Goal: Task Accomplishment & Management: Use online tool/utility

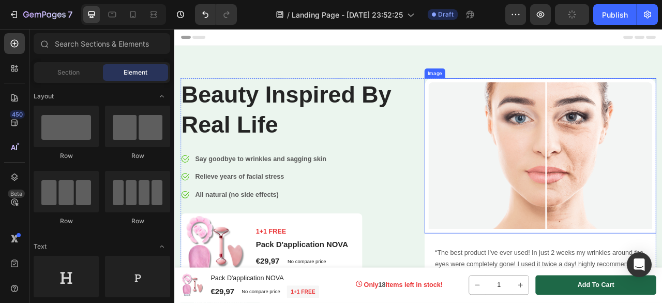
click at [555, 148] on img at bounding box center [639, 190] width 295 height 197
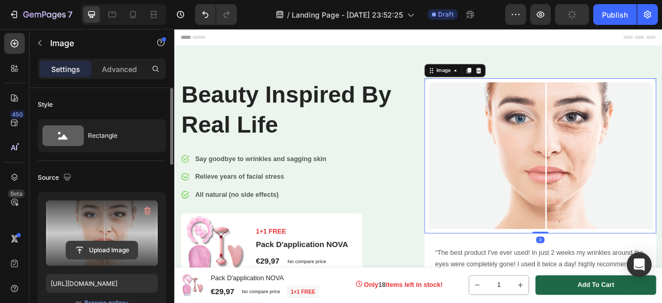
click at [85, 248] on input "file" at bounding box center [101, 250] width 71 height 18
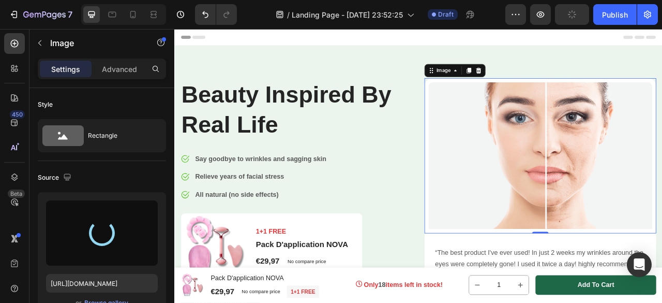
type input "[URL][DOMAIN_NAME]"
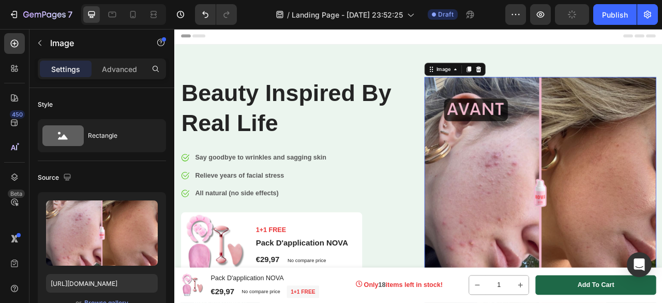
scroll to position [1, 0]
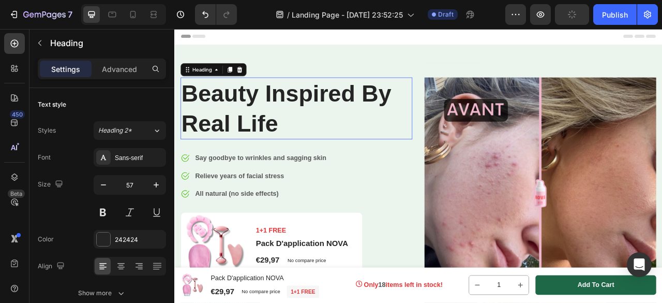
click at [322, 154] on p "Beauty Inspired By Real Life" at bounding box center [329, 130] width 293 height 77
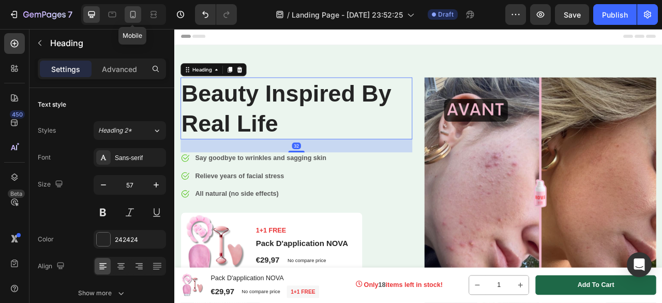
click at [136, 15] on icon at bounding box center [133, 14] width 10 height 10
type input "42"
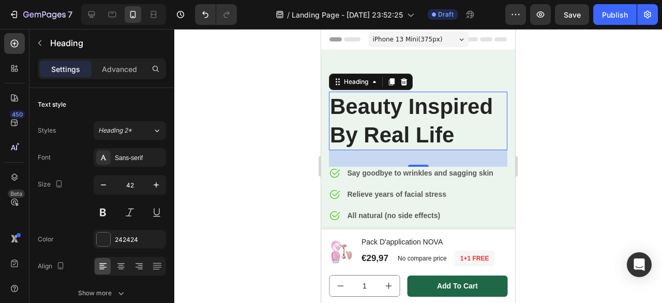
scroll to position [152, 0]
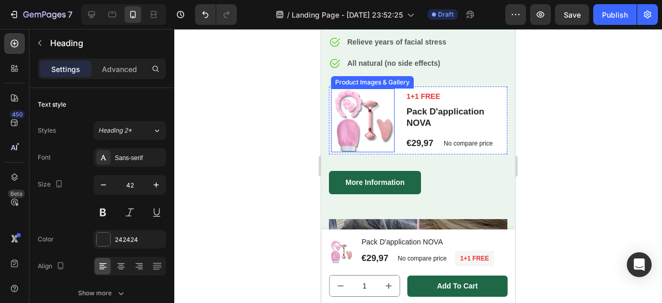
click at [393, 136] on img at bounding box center [363, 120] width 64 height 64
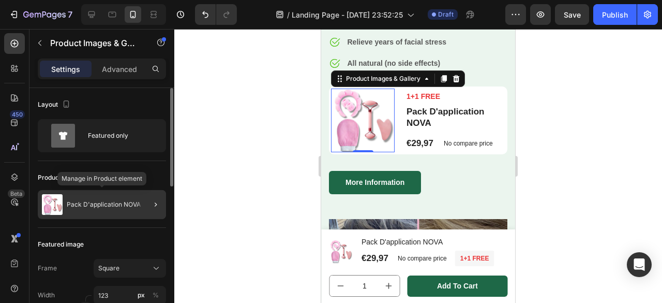
click at [87, 200] on div "Pack D'application NOVA" at bounding box center [102, 204] width 128 height 29
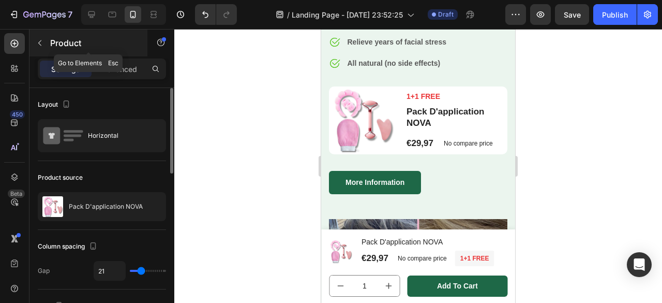
click at [40, 39] on icon "button" at bounding box center [40, 43] width 8 height 8
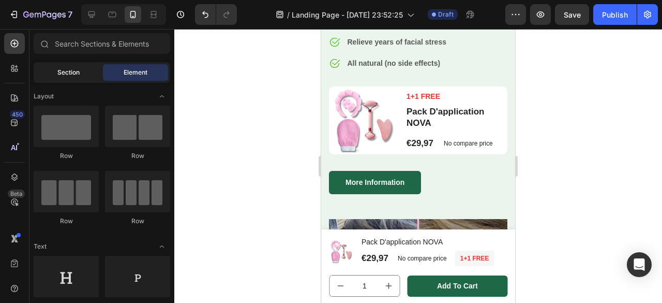
click at [62, 79] on div "Section" at bounding box center [68, 72] width 65 height 17
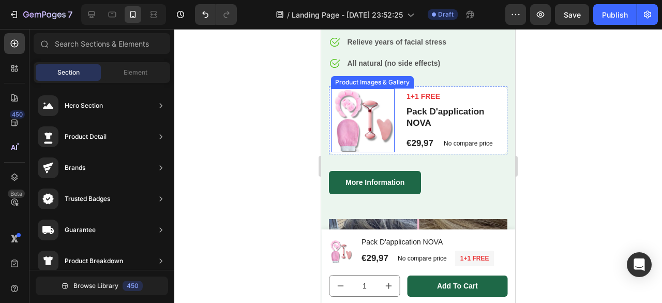
click at [388, 110] on img at bounding box center [363, 120] width 64 height 64
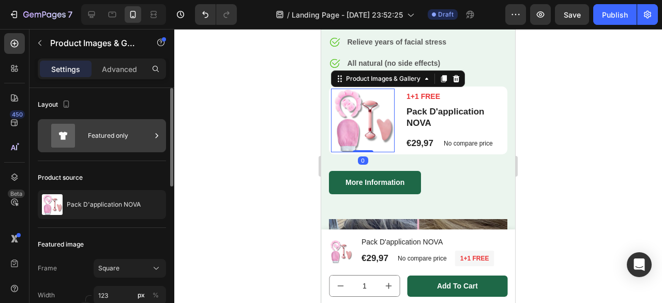
click at [84, 144] on div "Featured only" at bounding box center [102, 135] width 128 height 33
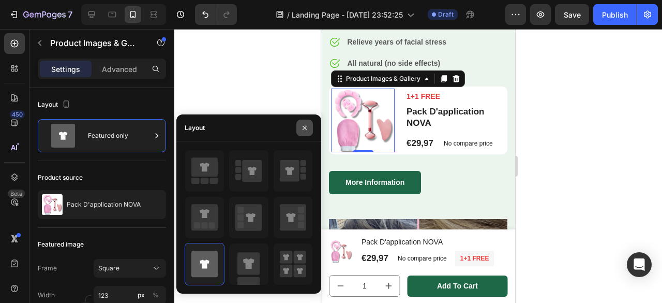
click at [309, 127] on button "button" at bounding box center [304, 127] width 17 height 17
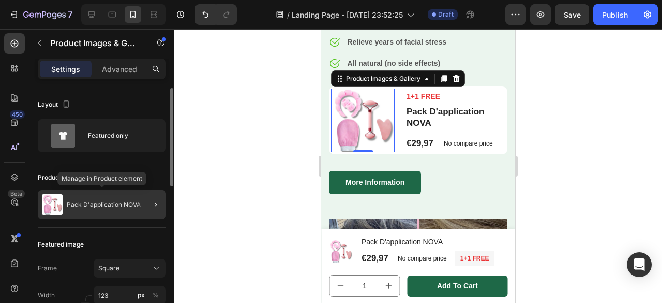
click at [100, 206] on p "Pack D'application NOVA" at bounding box center [104, 204] width 74 height 7
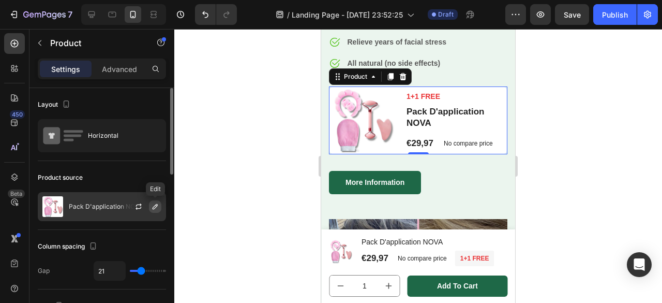
click at [153, 204] on icon "button" at bounding box center [155, 206] width 8 height 8
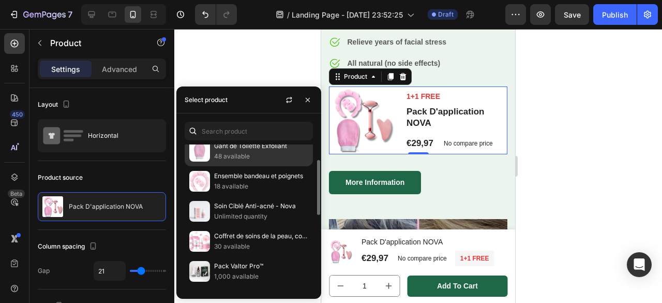
scroll to position [38, 0]
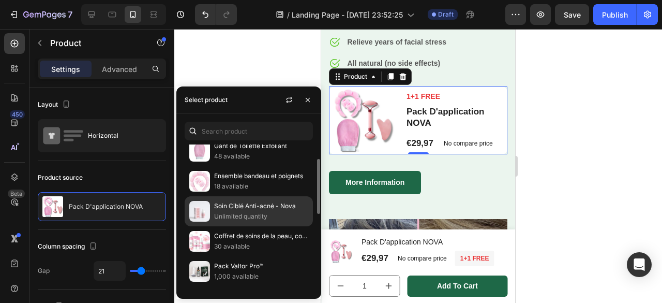
click at [221, 216] on p "Unlimited quantity" at bounding box center [261, 216] width 94 height 10
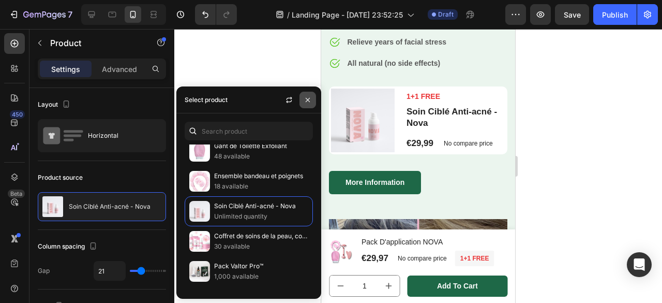
click at [306, 101] on icon "button" at bounding box center [308, 100] width 4 height 4
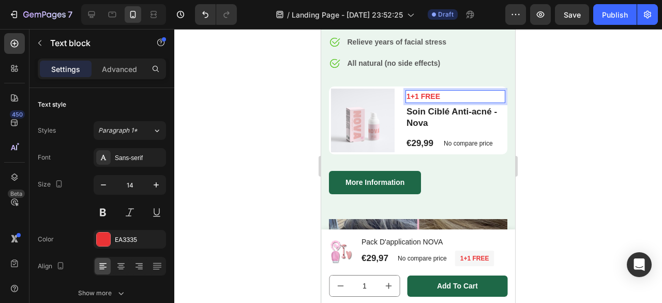
scroll to position [150, 0]
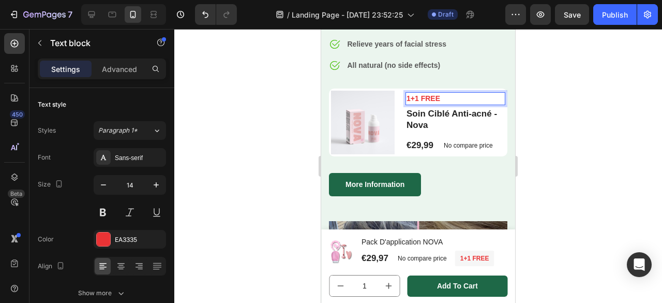
click at [427, 99] on p "1+1 FREE" at bounding box center [455, 98] width 98 height 11
click at [418, 99] on p "1+1 FREE" at bounding box center [455, 98] width 98 height 11
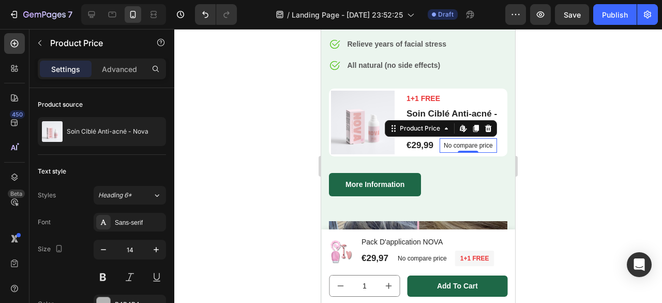
click at [484, 145] on p "No compare price" at bounding box center [468, 145] width 49 height 6
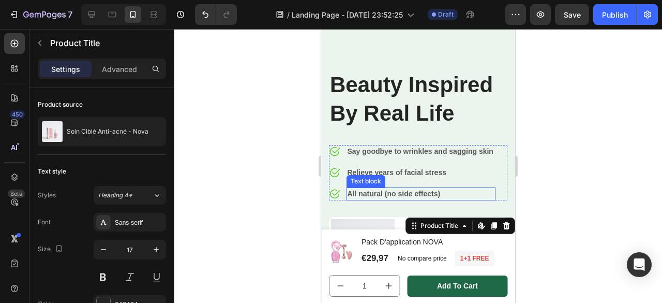
scroll to position [0, 0]
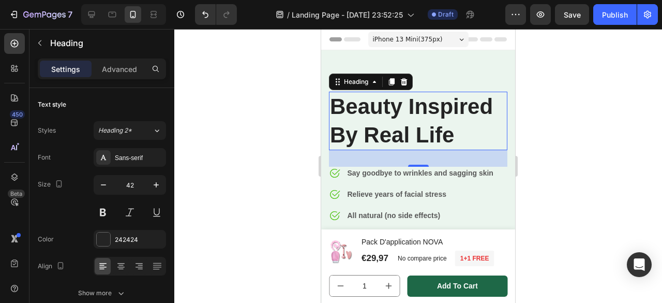
click at [426, 128] on p "Beauty Inspired By Real Life" at bounding box center [418, 121] width 176 height 56
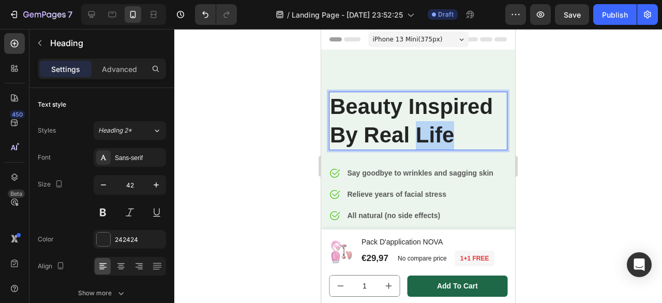
click at [426, 128] on p "Beauty Inspired By Real Life" at bounding box center [418, 121] width 176 height 56
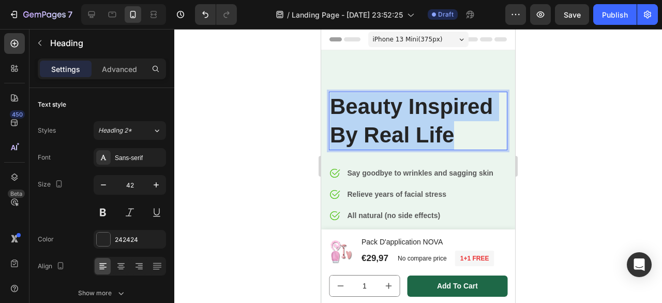
click at [426, 128] on p "Beauty Inspired By Real Life" at bounding box center [418, 121] width 176 height 56
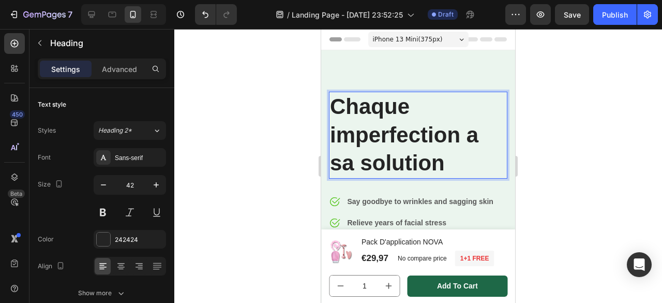
click at [385, 116] on p "Chaque imperfection a sa solution" at bounding box center [418, 135] width 176 height 85
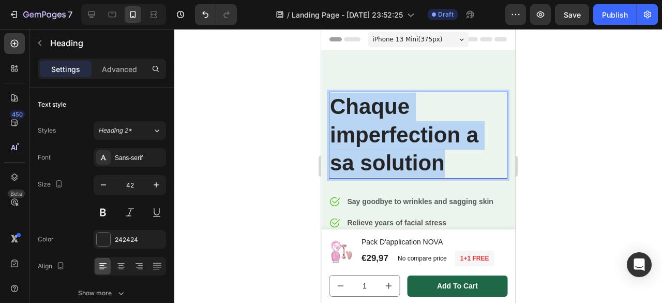
click at [385, 116] on p "Chaque imperfection a sa solution" at bounding box center [418, 135] width 176 height 85
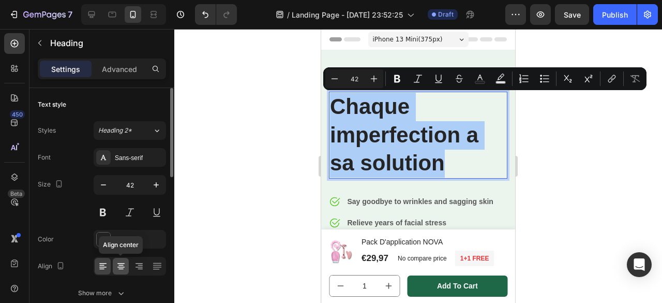
click at [118, 263] on icon at bounding box center [121, 266] width 10 height 10
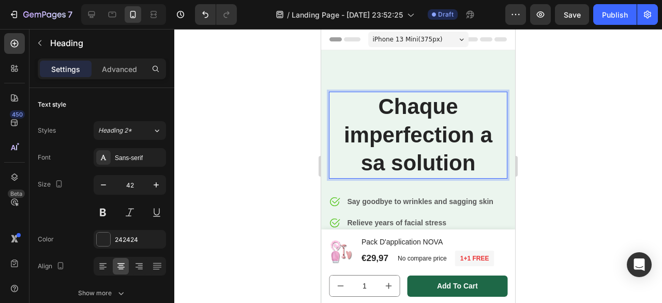
click at [476, 164] on p "Chaque imperfection a sa solution" at bounding box center [418, 135] width 176 height 85
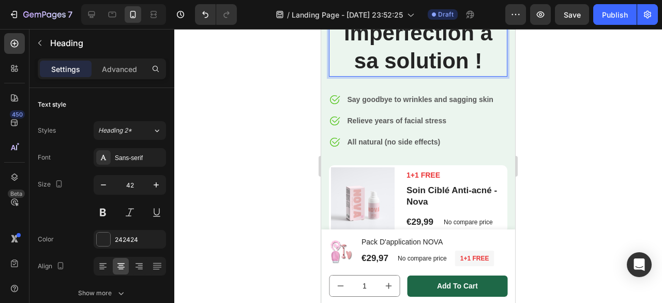
scroll to position [102, 0]
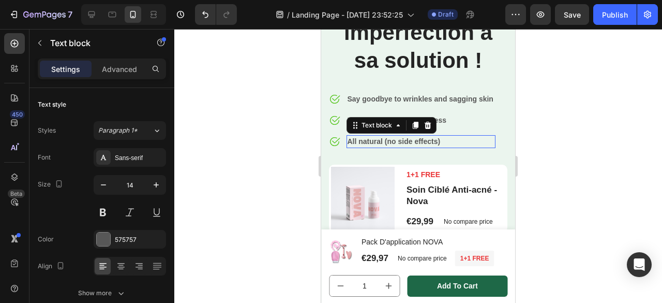
click at [366, 144] on p "All natural (no side effects)" at bounding box center [421, 141] width 147 height 11
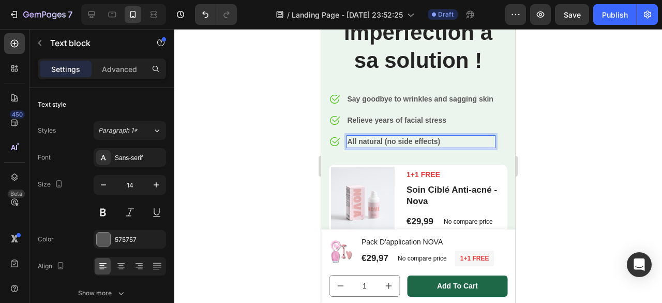
click at [365, 139] on p "All natural (no side effects)" at bounding box center [421, 141] width 147 height 11
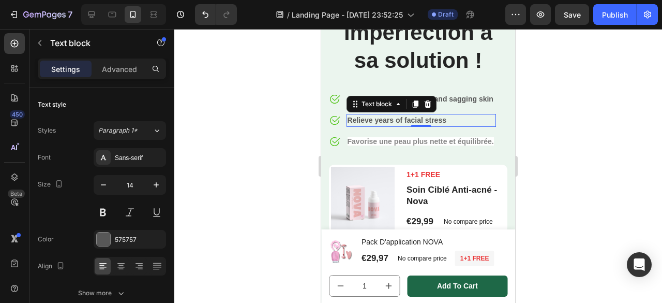
click at [393, 121] on p "Relieve years of facial stress" at bounding box center [422, 120] width 148 height 11
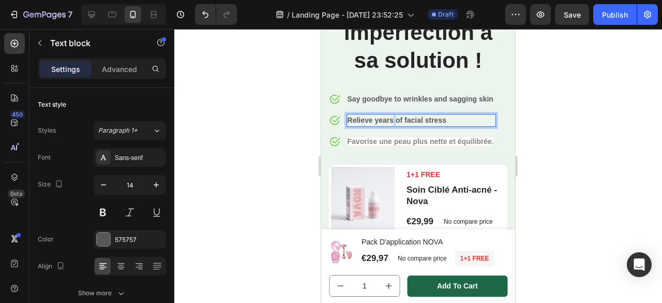
click at [393, 121] on p "Relieve years of facial stress" at bounding box center [422, 120] width 148 height 11
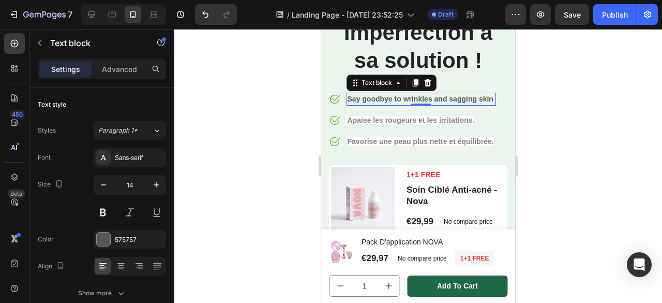
click at [405, 99] on p "Say goodbye to wrinkles and sagging skin" at bounding box center [422, 99] width 148 height 11
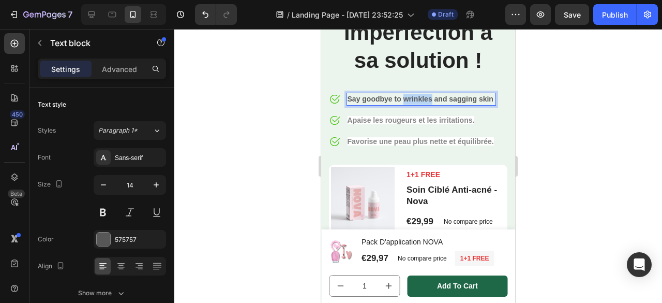
click at [405, 99] on p "Say goodbye to wrinkles and sagging skin" at bounding box center [422, 99] width 148 height 11
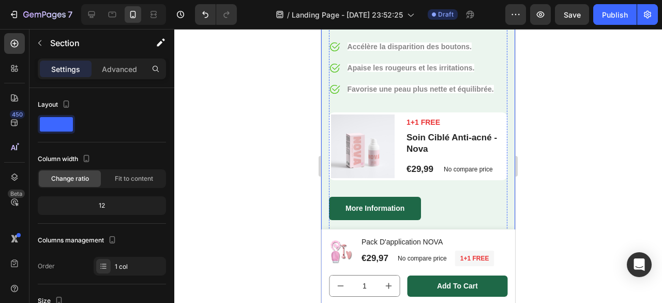
scroll to position [196, 0]
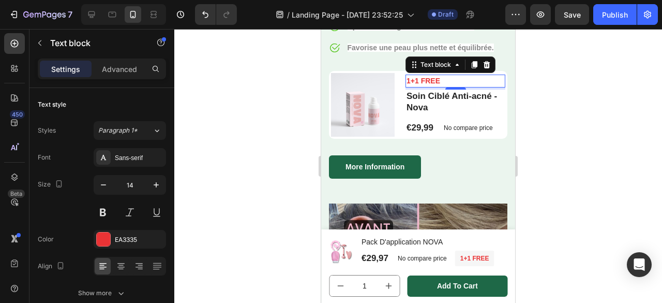
click at [456, 80] on p "1+1 FREE" at bounding box center [455, 81] width 98 height 11
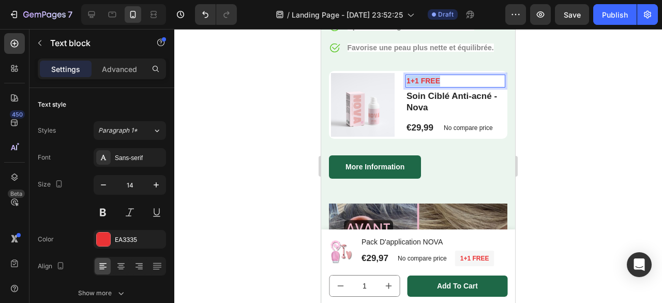
click at [456, 80] on p "1+1 FREE" at bounding box center [455, 81] width 98 height 11
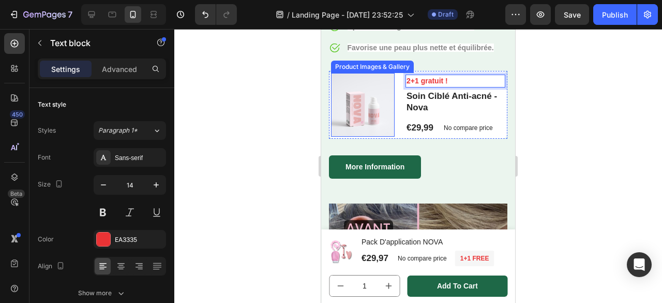
scroll to position [267, 0]
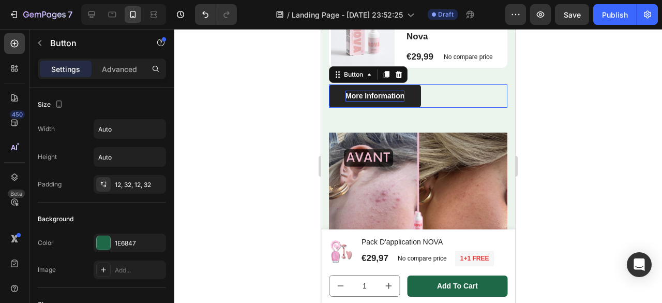
click at [390, 97] on div "More Information" at bounding box center [374, 95] width 59 height 11
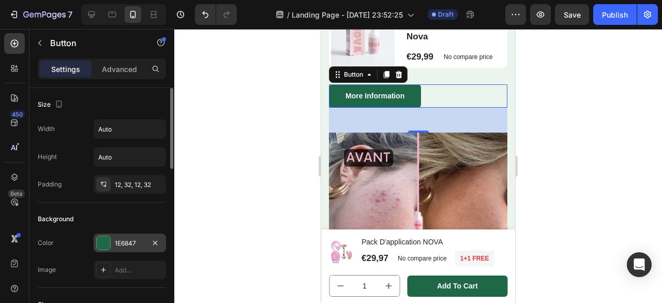
click at [129, 243] on div "1E6847" at bounding box center [130, 242] width 30 height 9
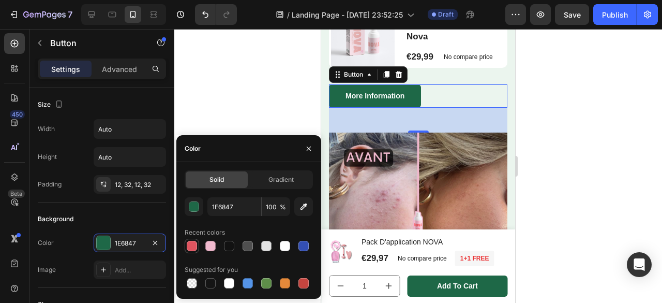
click at [197, 243] on div at bounding box center [192, 245] width 10 height 10
type input "DE545F"
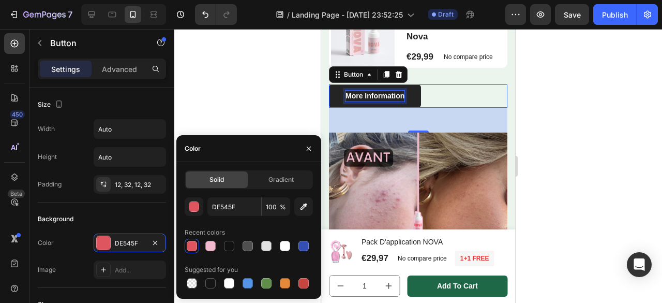
click at [363, 95] on p "More Information" at bounding box center [374, 95] width 59 height 11
click at [329, 84] on button "En" at bounding box center [350, 95] width 42 height 23
click at [329, 84] on button "En Savoir" at bounding box center [362, 95] width 67 height 23
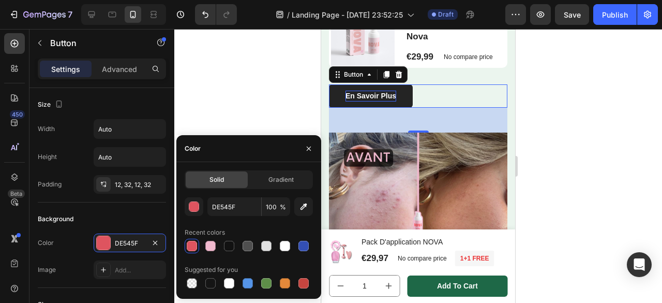
click at [465, 97] on div "En Savoir Plus Button 48" at bounding box center [418, 95] width 178 height 23
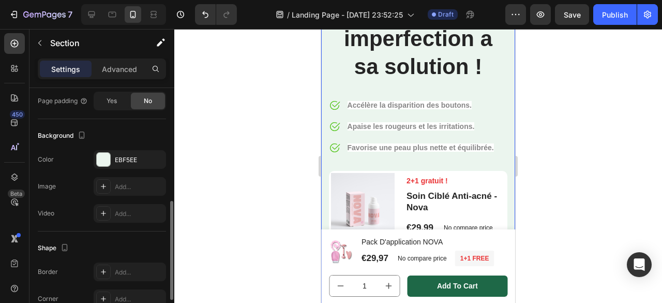
scroll to position [280, 0]
click at [126, 156] on div "EBF5EE" at bounding box center [130, 158] width 30 height 9
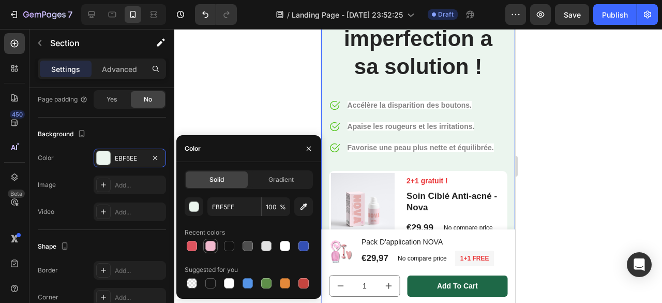
click at [212, 250] on div at bounding box center [210, 245] width 10 height 10
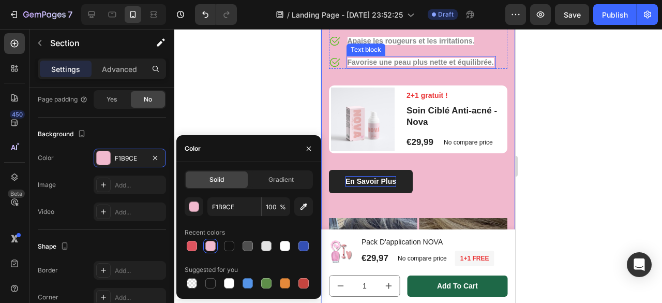
scroll to position [183, 0]
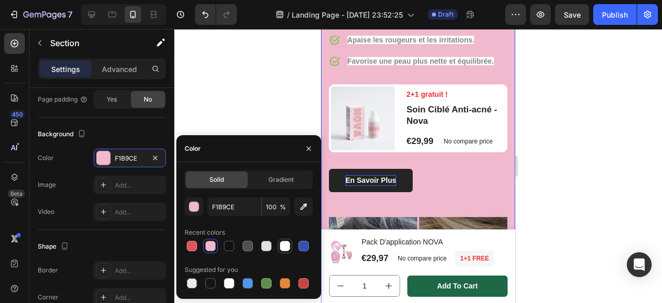
click at [284, 247] on div at bounding box center [285, 245] width 10 height 10
type input "FFFFFF"
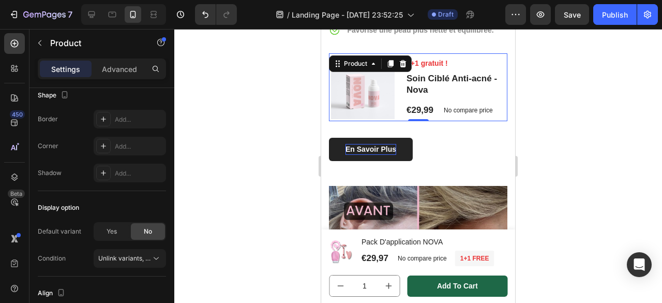
scroll to position [453, 0]
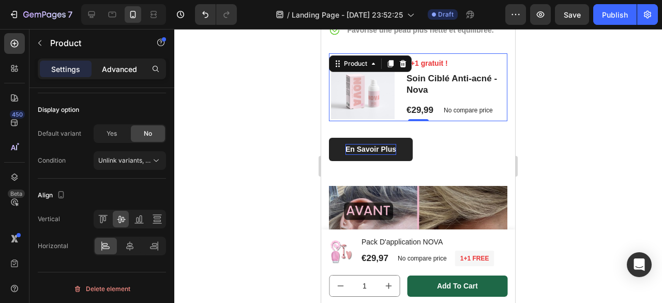
click at [117, 72] on p "Advanced" at bounding box center [119, 69] width 35 height 11
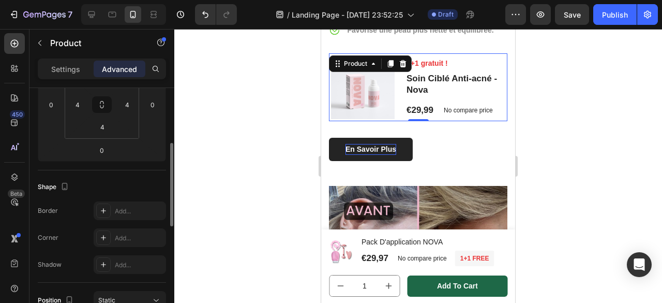
scroll to position [0, 0]
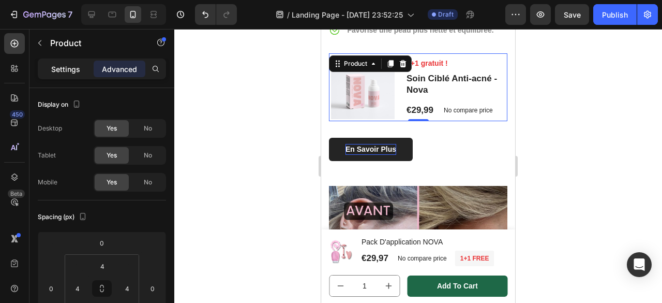
click at [64, 66] on p "Settings" at bounding box center [65, 69] width 29 height 11
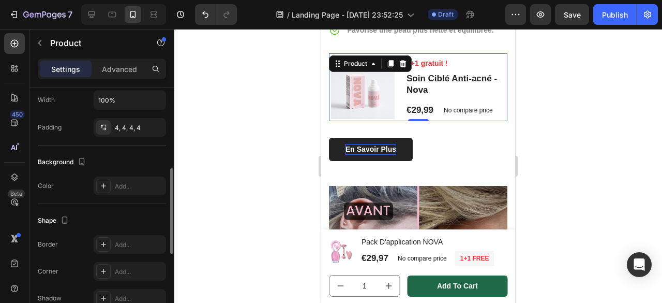
scroll to position [230, 0]
click at [126, 186] on div "Add..." at bounding box center [139, 186] width 49 height 9
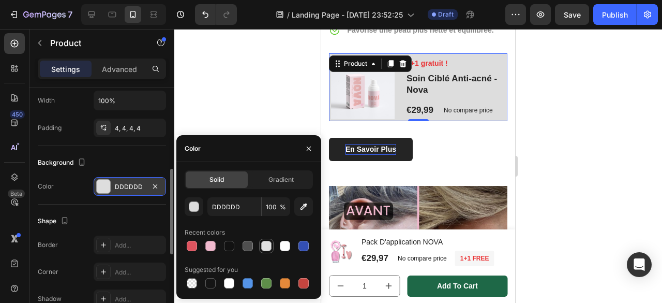
click at [261, 244] on div at bounding box center [266, 245] width 10 height 10
type input "4F4F4F"
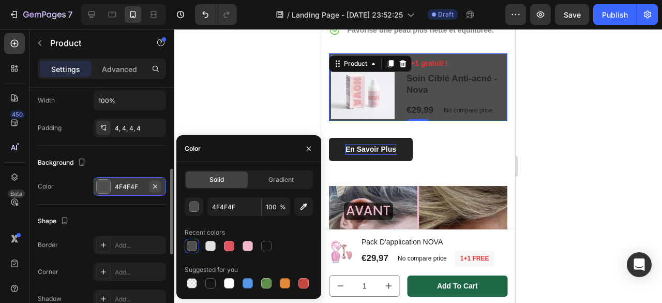
click at [155, 183] on icon "button" at bounding box center [155, 186] width 8 height 8
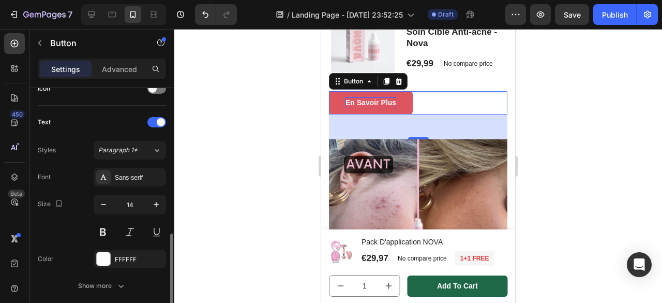
scroll to position [356, 0]
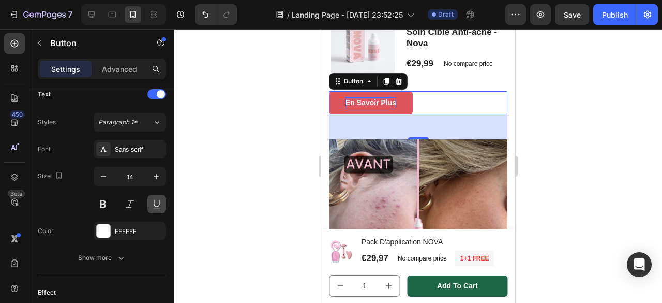
click at [149, 205] on button at bounding box center [156, 203] width 19 height 19
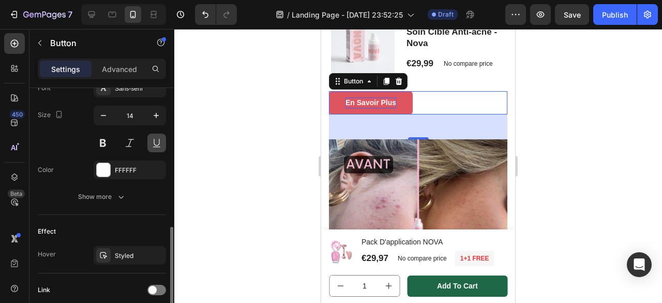
scroll to position [417, 0]
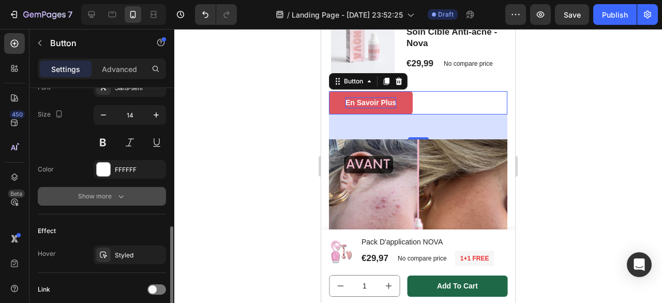
click at [109, 191] on div "Show more" at bounding box center [102, 196] width 48 height 10
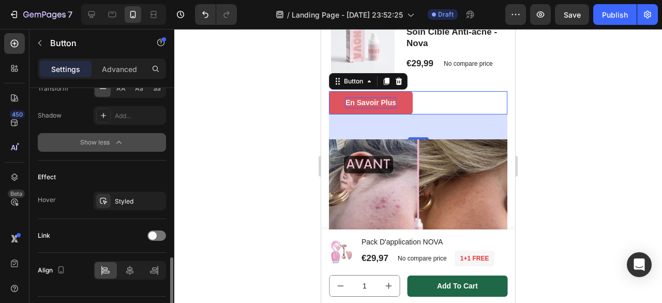
scroll to position [607, 0]
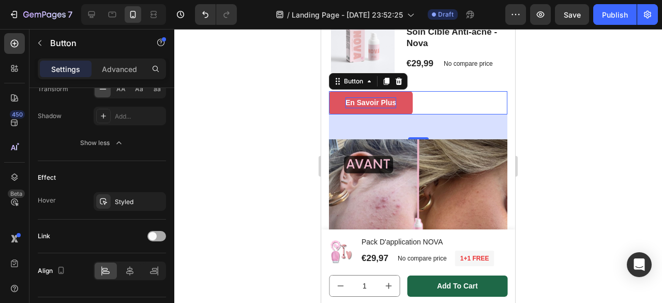
click at [154, 233] on span at bounding box center [152, 236] width 8 height 8
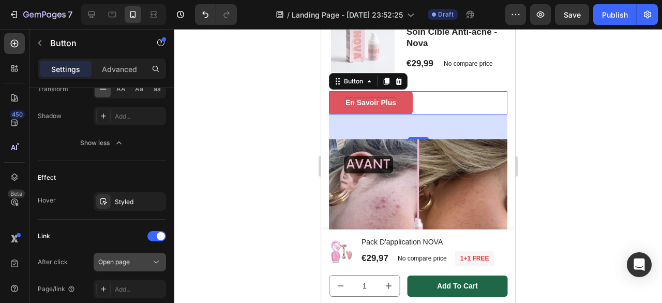
click at [113, 260] on span "Open page" at bounding box center [114, 262] width 32 height 8
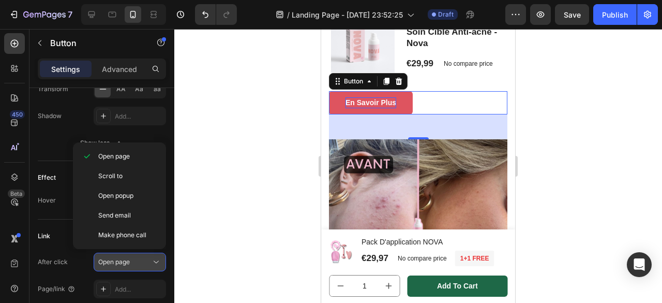
click at [113, 264] on button "Open page" at bounding box center [130, 261] width 72 height 19
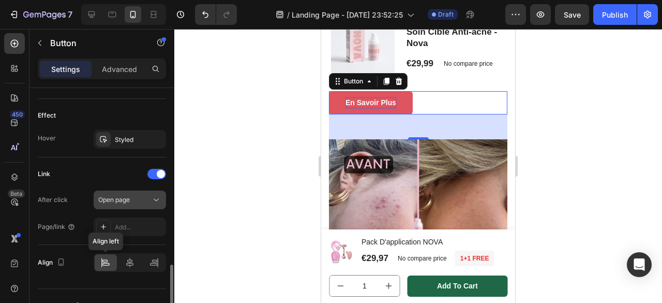
scroll to position [670, 0]
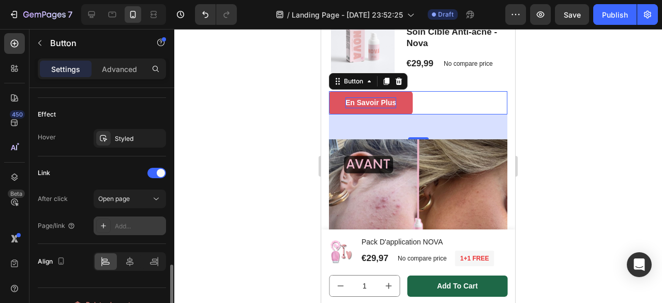
click at [104, 227] on div at bounding box center [103, 225] width 14 height 14
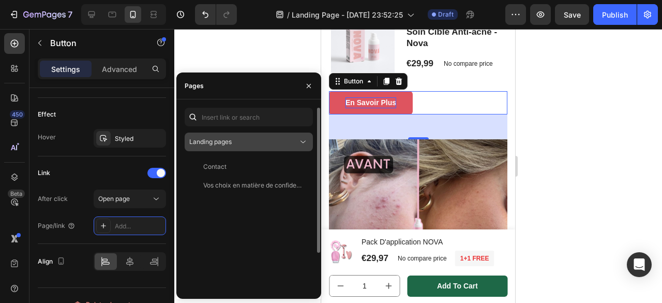
click at [232, 141] on span "Landing pages" at bounding box center [210, 142] width 42 height 8
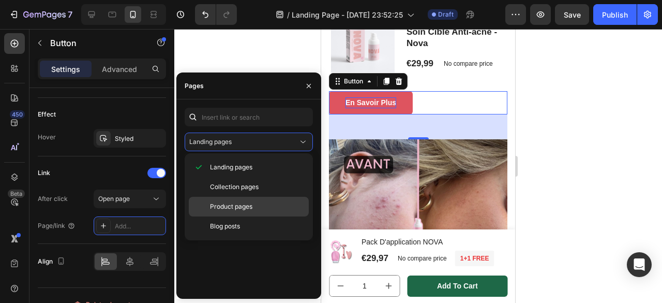
click at [234, 216] on div "Product pages" at bounding box center [249, 226] width 120 height 20
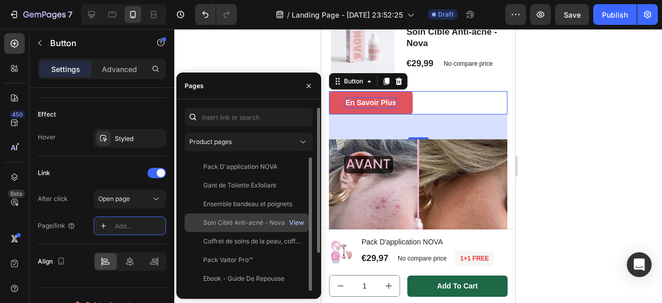
click at [290, 221] on div "View" at bounding box center [296, 222] width 15 height 9
click at [253, 219] on div "Soin Ciblé Anti-acné - Nova" at bounding box center [244, 222] width 82 height 9
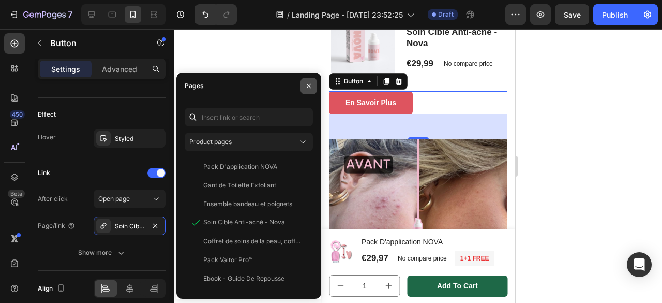
click at [306, 89] on button "button" at bounding box center [308, 86] width 17 height 17
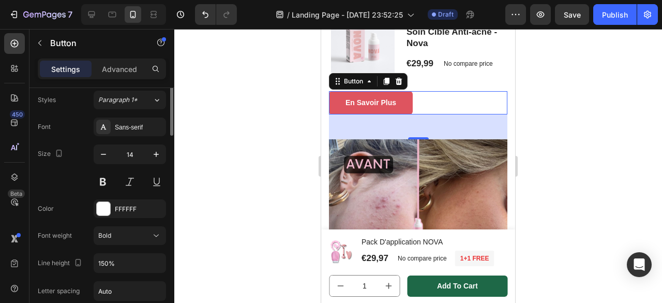
scroll to position [0, 0]
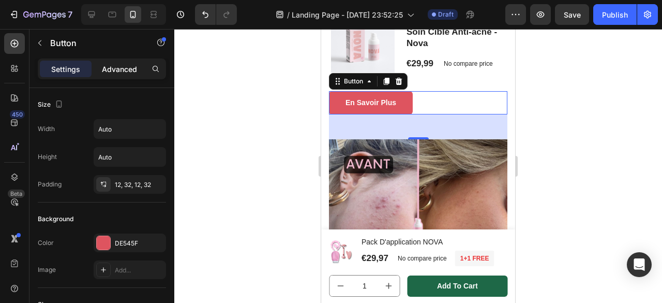
click at [120, 66] on p "Advanced" at bounding box center [119, 69] width 35 height 11
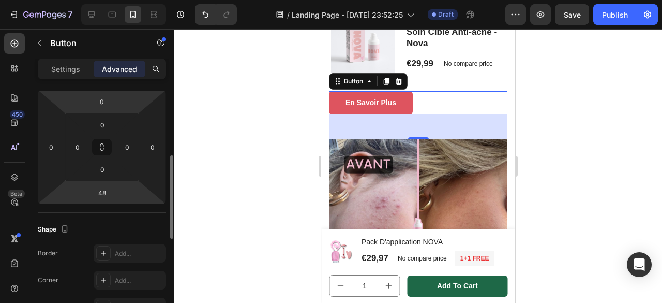
scroll to position [114, 0]
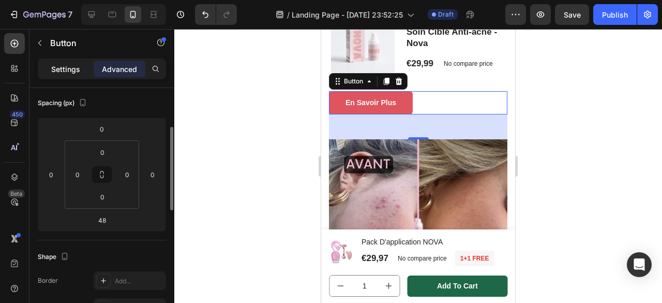
click at [50, 74] on div "Settings" at bounding box center [66, 69] width 52 height 17
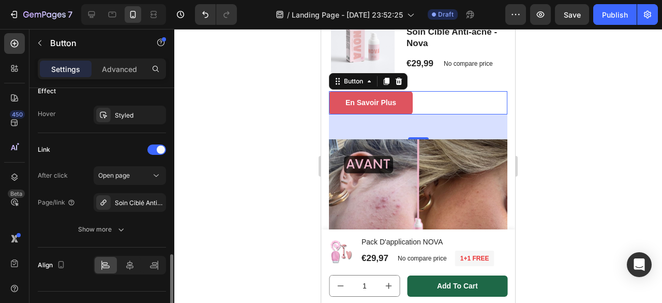
scroll to position [576, 0]
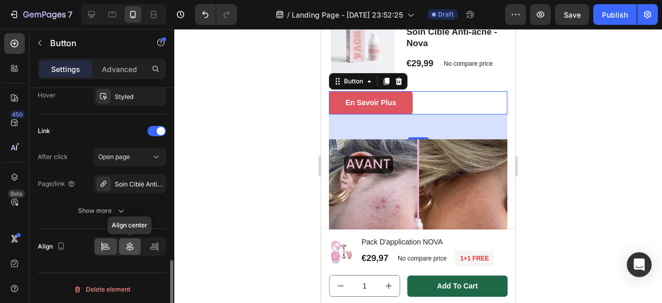
click at [131, 248] on icon at bounding box center [130, 246] width 10 height 10
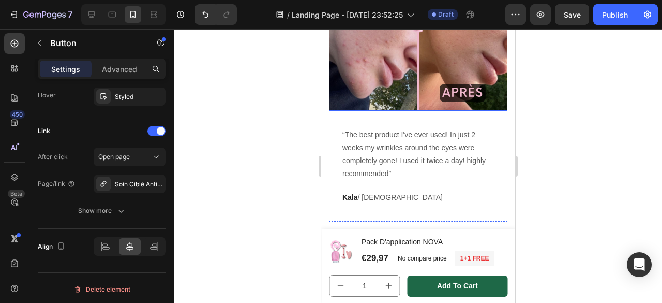
scroll to position [466, 0]
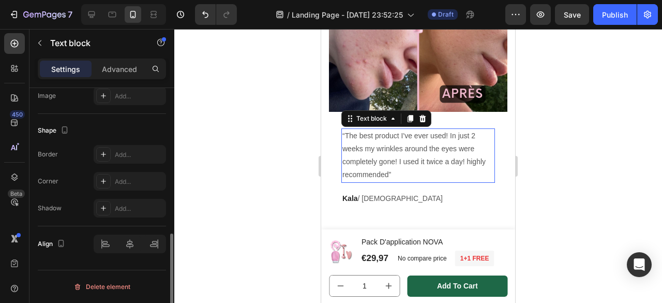
click at [395, 147] on p "“The best product I've ever used! In just 2 weeks my wrinkles around the eyes w…" at bounding box center [418, 155] width 152 height 52
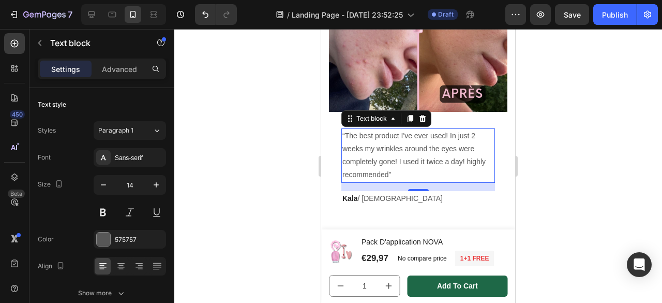
click at [386, 153] on p "“The best product I've ever used! In just 2 weeks my wrinkles around the eyes w…" at bounding box center [418, 155] width 152 height 52
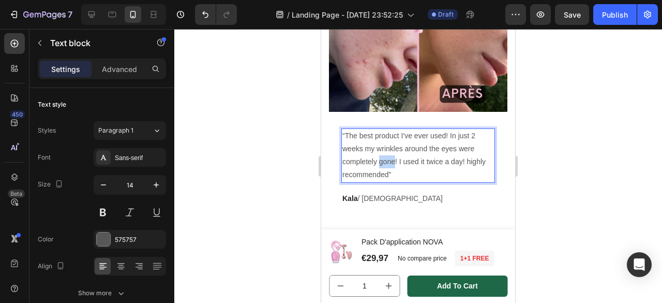
click at [386, 153] on p "“The best product I've ever used! In just 2 weeks my wrinkles around the eyes w…" at bounding box center [418, 155] width 152 height 52
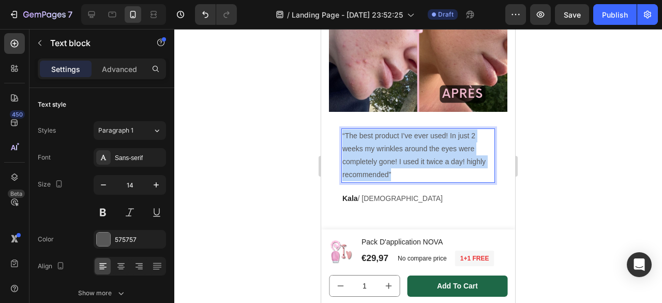
click at [386, 153] on p "“The best product I've ever used! In just 2 weeks my wrinkles around the eyes w…" at bounding box center [418, 155] width 152 height 52
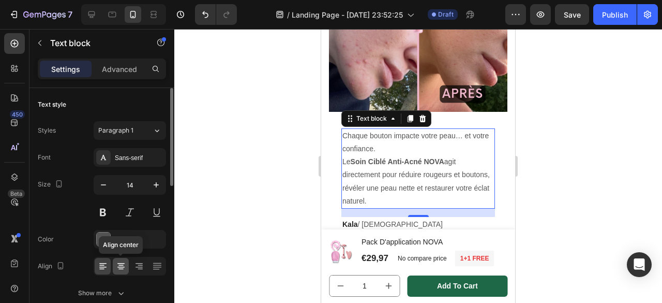
click at [121, 261] on icon at bounding box center [121, 266] width 10 height 10
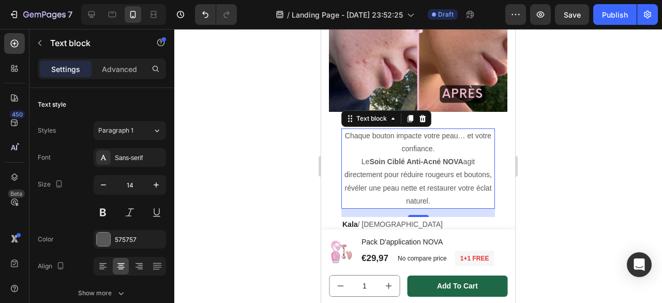
scroll to position [497, 0]
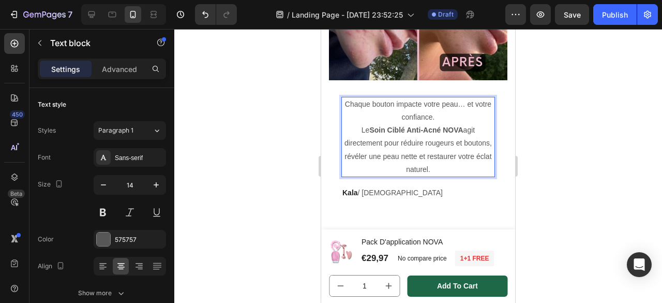
click at [425, 128] on p "Chaque bouton impacte votre peau… et votre confiance. Le Soin Ciblé Anti-Acné N…" at bounding box center [418, 137] width 152 height 78
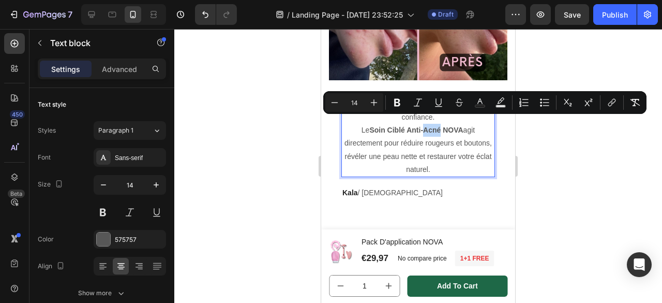
click at [425, 128] on p "Chaque bouton impacte votre peau… et votre confiance. Le Soin Ciblé Anti-Acné N…" at bounding box center [418, 137] width 152 height 78
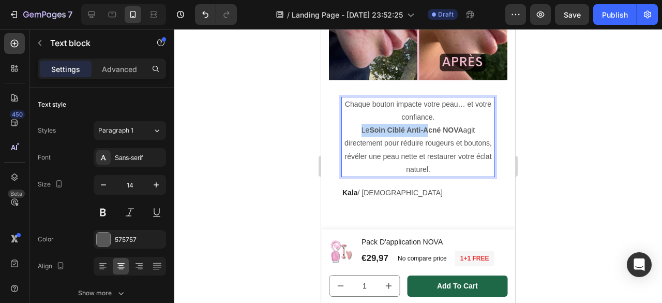
click at [425, 128] on p "Chaque bouton impacte votre peau… et votre confiance. Le Soin Ciblé Anti-Acné N…" at bounding box center [418, 137] width 152 height 78
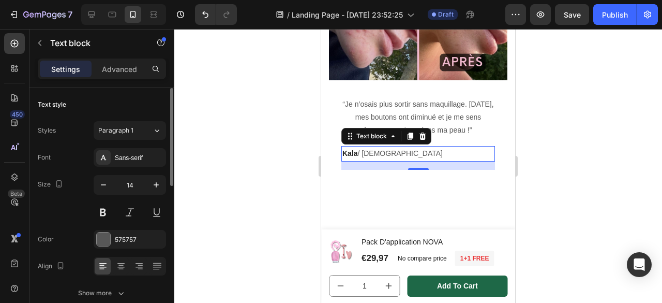
scroll to position [0, 0]
click at [353, 157] on strong "Kala" at bounding box center [350, 153] width 16 height 8
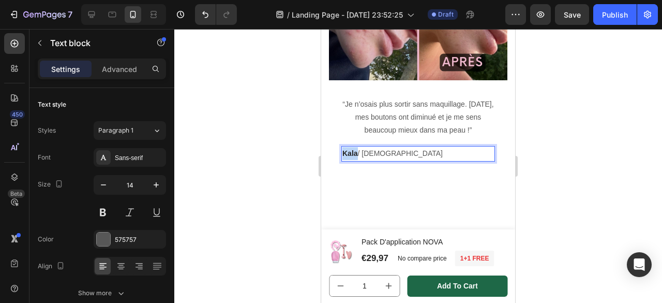
click at [353, 157] on strong "Kala" at bounding box center [350, 153] width 16 height 8
click at [416, 158] on p "[PERSON_NAME] / [DEMOGRAPHIC_DATA]" at bounding box center [418, 153] width 152 height 13
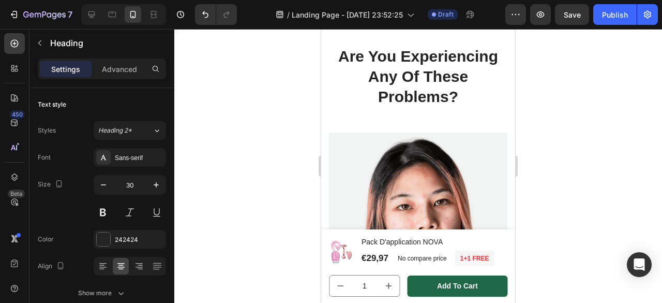
scroll to position [718, 0]
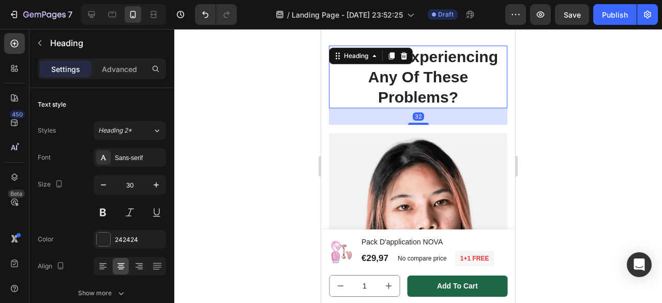
click at [443, 92] on p "Are You Experiencing Any Of These Problems?" at bounding box center [418, 77] width 176 height 61
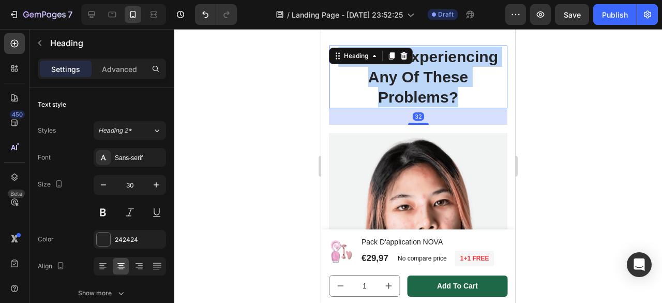
click at [443, 92] on p "Are You Experiencing Any Of These Problems?" at bounding box center [418, 77] width 176 height 61
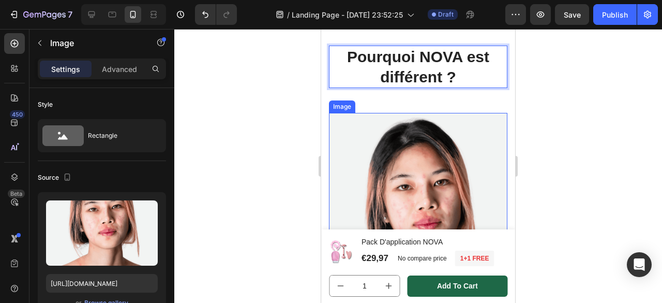
click at [381, 141] on img at bounding box center [418, 225] width 178 height 224
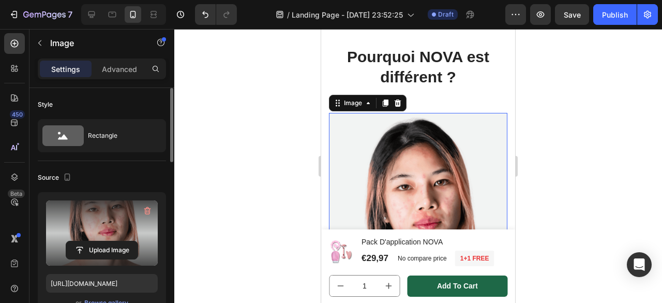
click at [115, 209] on label at bounding box center [102, 232] width 112 height 65
click at [115, 241] on input "file" at bounding box center [101, 250] width 71 height 18
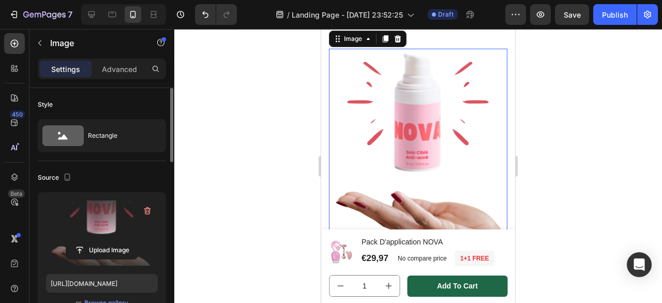
scroll to position [781, 0]
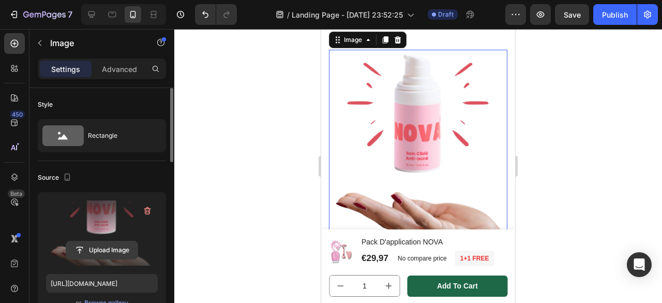
click at [93, 246] on input "file" at bounding box center [101, 250] width 71 height 18
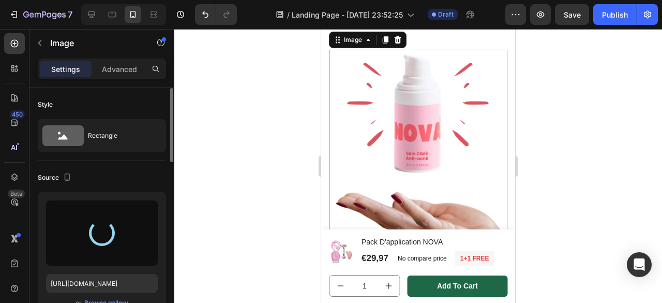
type input "[URL][DOMAIN_NAME]"
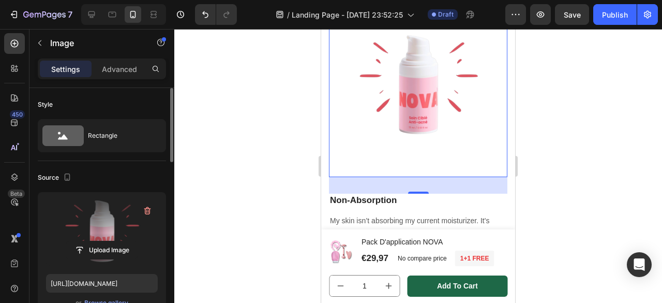
scroll to position [957, 0]
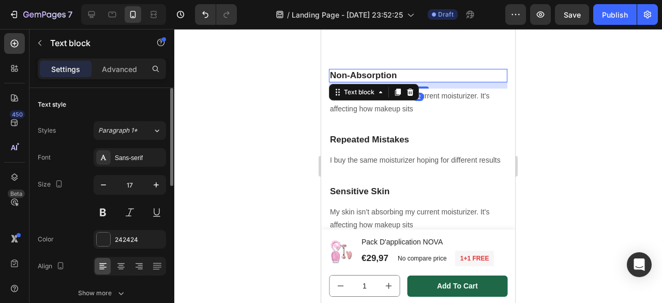
click at [372, 70] on p "Non-Absorption" at bounding box center [418, 75] width 176 height 11
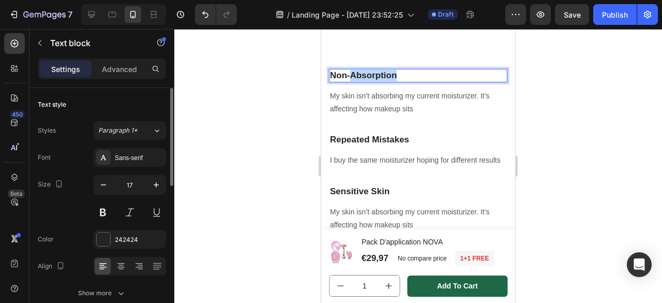
click at [372, 70] on p "Non-Absorption" at bounding box center [418, 75] width 176 height 11
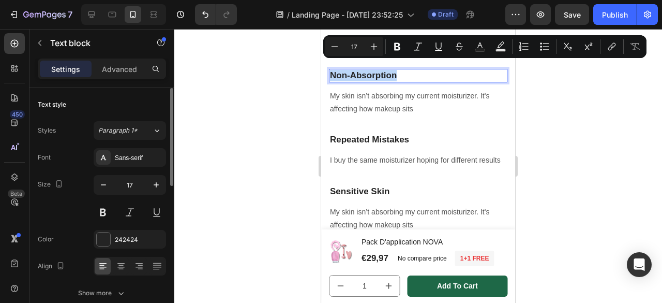
click at [372, 70] on p "Non-Absorption" at bounding box center [418, 75] width 176 height 11
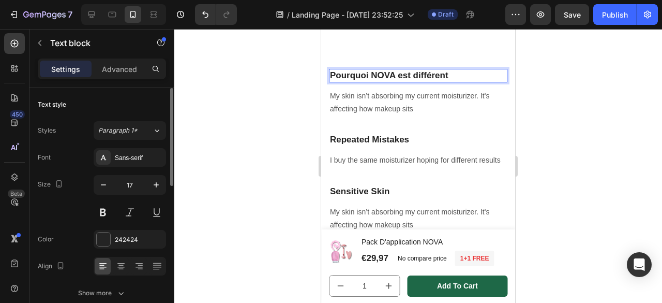
click at [375, 70] on strong "Pourquoi NOVA est différent" at bounding box center [389, 75] width 118 height 10
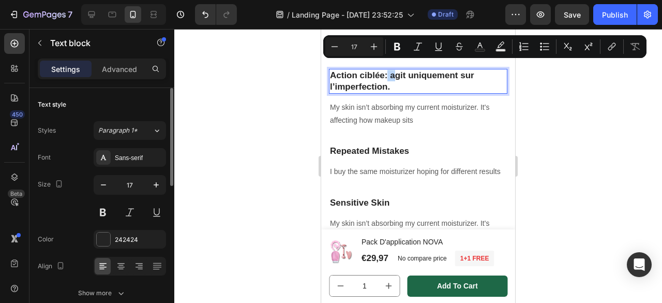
click at [388, 70] on p "Action ciblée : agit uniquement sur l’imperfection." at bounding box center [418, 81] width 176 height 23
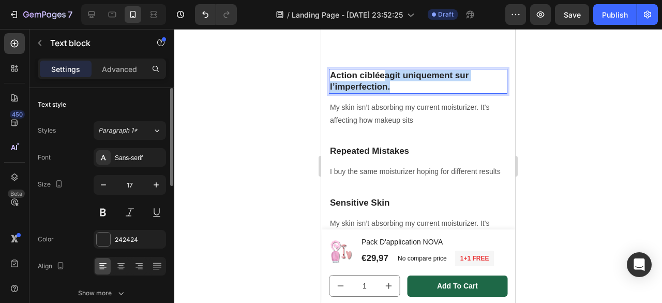
drag, startPoint x: 385, startPoint y: 67, endPoint x: 394, endPoint y: 78, distance: 13.7
click at [394, 78] on p "Action ciblée agit uniquement sur l’imperfection." at bounding box center [418, 81] width 176 height 23
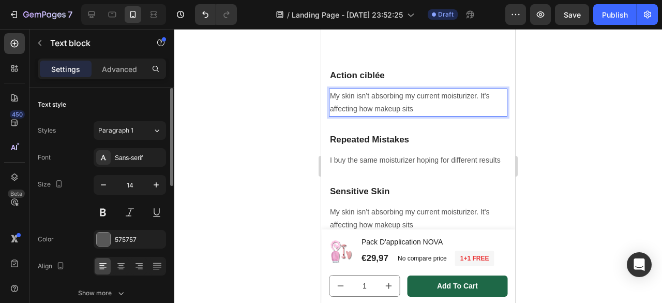
click at [390, 94] on p "My skin isn’t absorbing my current moisturizer. It's affecting how makeup sits" at bounding box center [418, 102] width 176 height 26
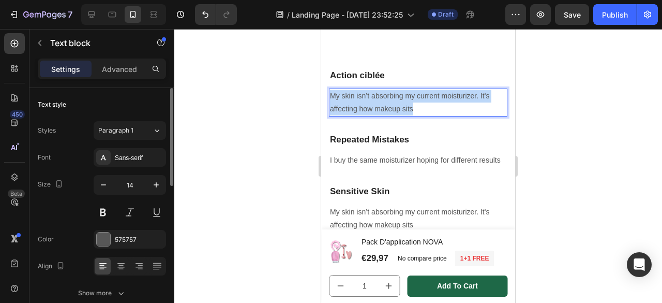
click at [390, 94] on p "My skin isn’t absorbing my current moisturizer. It's affecting how makeup sits" at bounding box center [418, 102] width 176 height 26
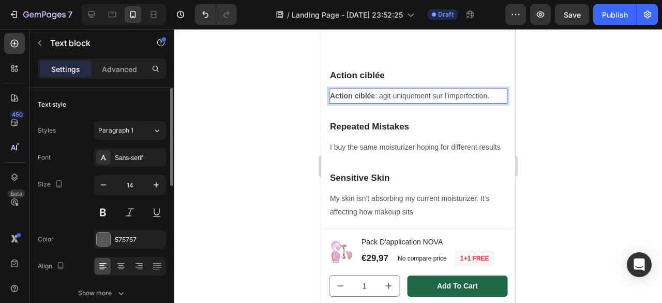
click at [381, 89] on p "Action ciblée : agit uniquement sur l’imperfection." at bounding box center [418, 95] width 176 height 13
click at [384, 89] on p "Action ciblée : agit uniquement sur l’imperfection." at bounding box center [418, 95] width 176 height 13
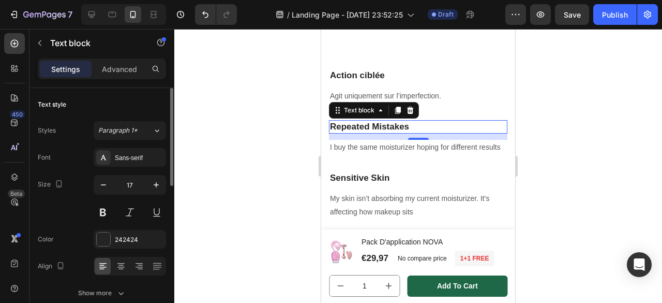
click at [364, 121] on p "Repeated Mistakes" at bounding box center [418, 126] width 176 height 11
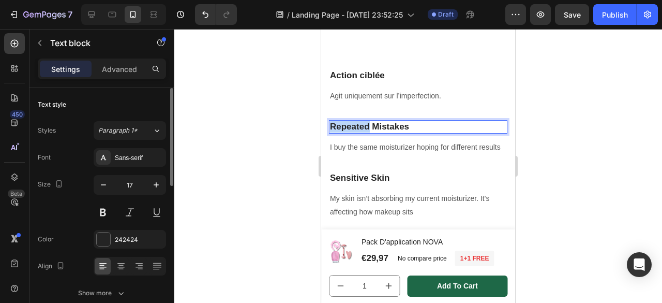
click at [364, 121] on p "Repeated Mistakes" at bounding box center [418, 126] width 176 height 11
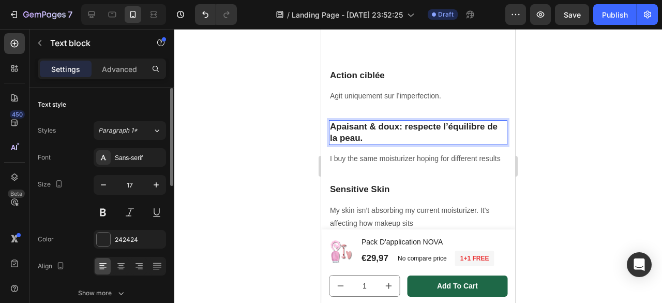
drag, startPoint x: 401, startPoint y: 117, endPoint x: 439, endPoint y: 137, distance: 41.9
click at [439, 137] on div "Apaisant & doux : respecte l’équilibre de la peau." at bounding box center [418, 132] width 178 height 25
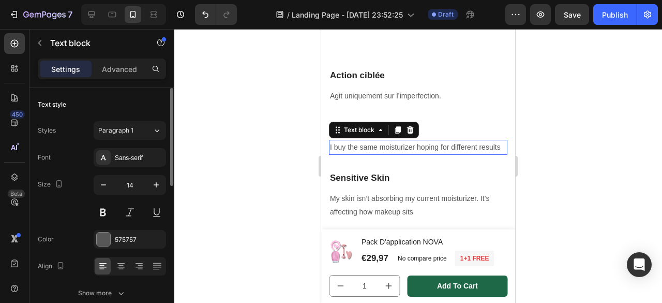
click at [405, 145] on p "I buy the same moisturizer hoping for different results" at bounding box center [418, 147] width 176 height 13
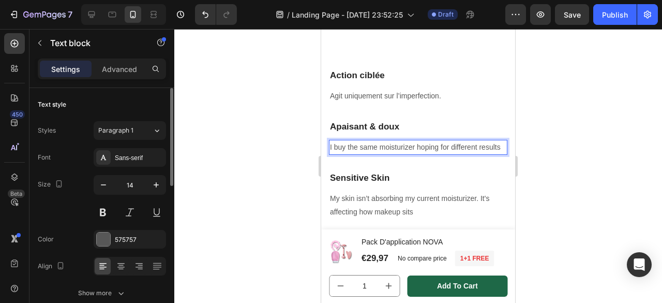
click at [356, 141] on p "I buy the same moisturizer hoping for different results" at bounding box center [418, 147] width 176 height 13
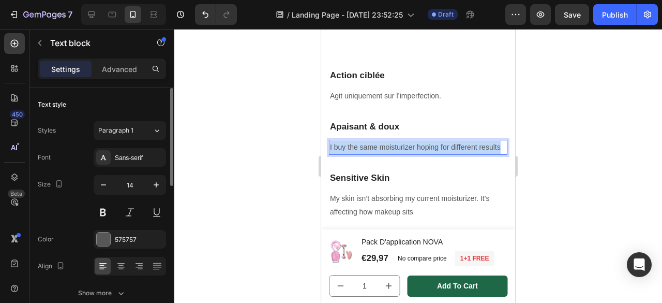
click at [356, 141] on p "I buy the same moisturizer hoping for different results" at bounding box center [418, 147] width 176 height 13
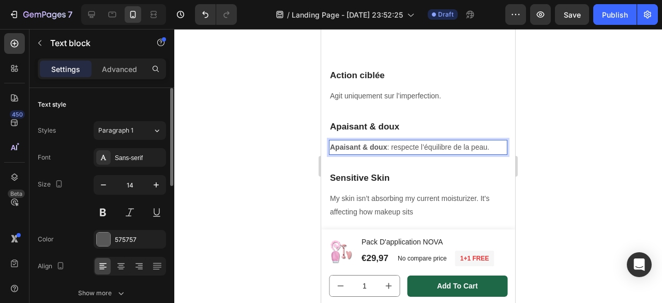
click at [396, 141] on p "Apaisant & doux : respecte l’équilibre de la peau." at bounding box center [418, 147] width 176 height 13
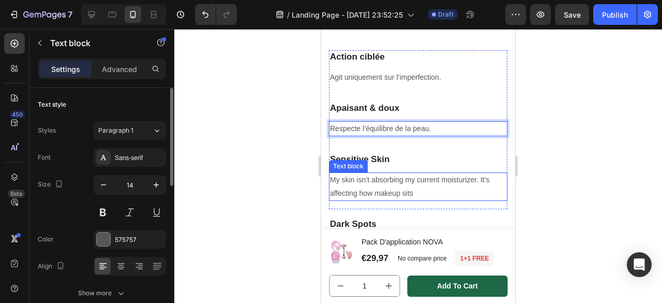
scroll to position [1029, 0]
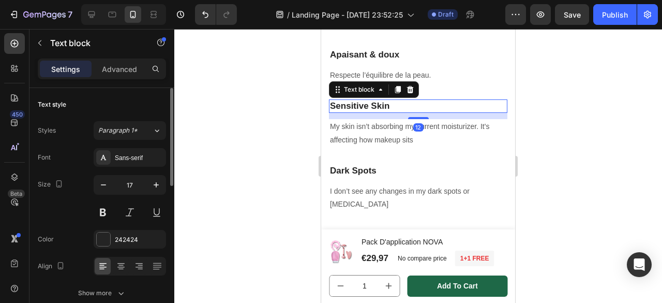
click at [370, 100] on p "Sensitive Skin" at bounding box center [418, 105] width 176 height 11
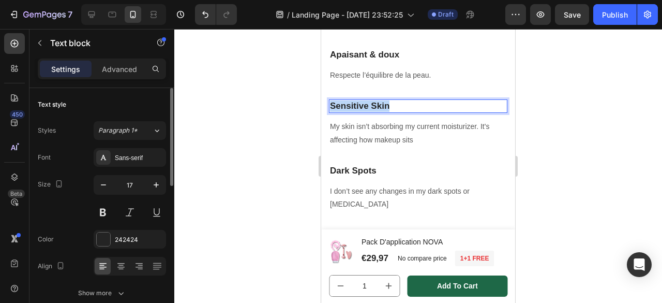
click at [370, 100] on p "Sensitive Skin" at bounding box center [418, 105] width 176 height 11
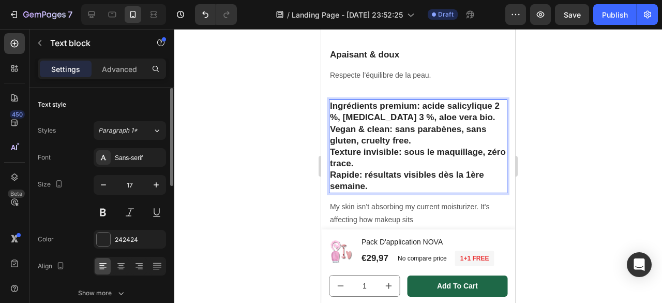
drag, startPoint x: 369, startPoint y: 175, endPoint x: 415, endPoint y: 98, distance: 90.2
click at [415, 99] on div "Ingrédients premium : acide salicylique 2 %, [MEDICAL_DATA] 3 %, aloe vera bio.…" at bounding box center [418, 146] width 178 height 94
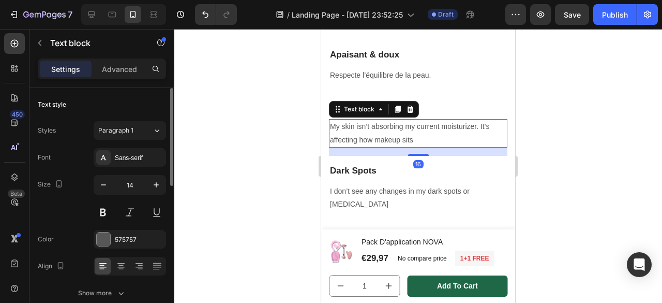
click at [388, 126] on p "My skin isn’t absorbing my current moisturizer. It's affecting how makeup sits" at bounding box center [418, 133] width 176 height 26
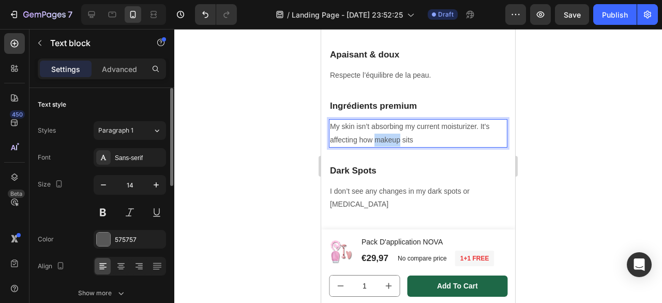
click at [388, 126] on p "My skin isn’t absorbing my current moisturizer. It's affecting how makeup sits" at bounding box center [418, 133] width 176 height 26
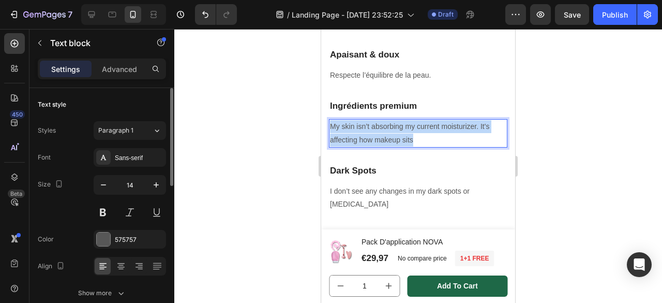
click at [388, 126] on p "My skin isn’t absorbing my current moisturizer. It's affecting how makeup sits" at bounding box center [418, 133] width 176 height 26
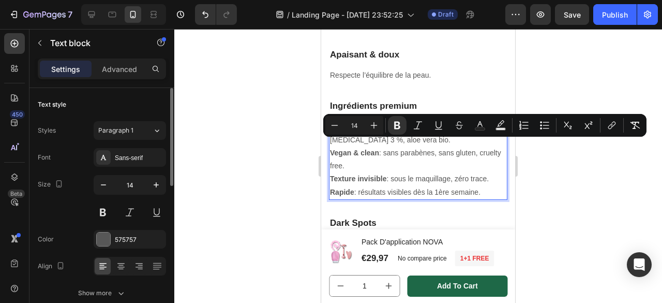
drag, startPoint x: 487, startPoint y: 183, endPoint x: 330, endPoint y: 142, distance: 161.8
click at [330, 142] on div "Ingrédients premium : acide salicylique 2 %, [MEDICAL_DATA] 3 %, aloe vera bio.…" at bounding box center [418, 159] width 178 height 80
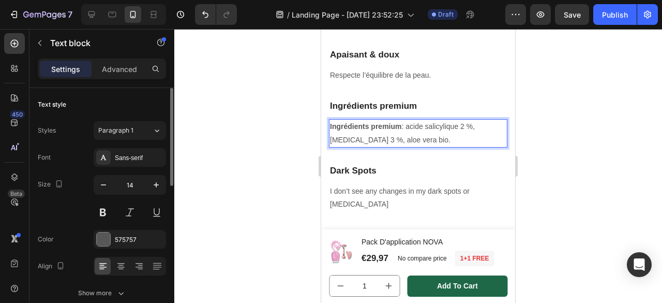
click at [411, 120] on p "Ingrédients premium : acide salicylique 2 %, [MEDICAL_DATA] 3 %, aloe vera bio." at bounding box center [418, 133] width 176 height 26
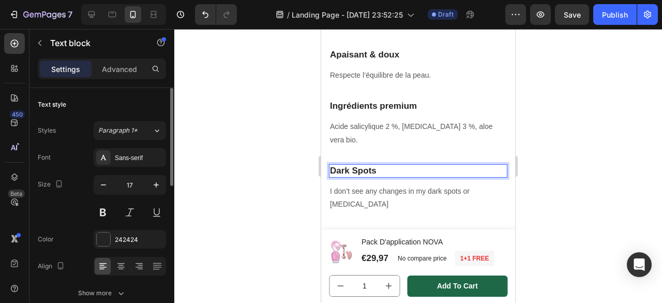
click at [351, 165] on p "Dark Spots" at bounding box center [418, 170] width 176 height 11
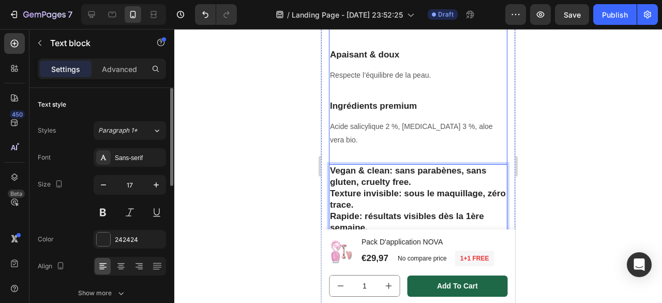
drag, startPoint x: 373, startPoint y: 203, endPoint x: 389, endPoint y: 139, distance: 66.1
click at [389, 139] on div "Action ciblée Text block Agit uniquement sur l’imperfection. Text block Apaisan…" at bounding box center [418, 201] width 178 height 409
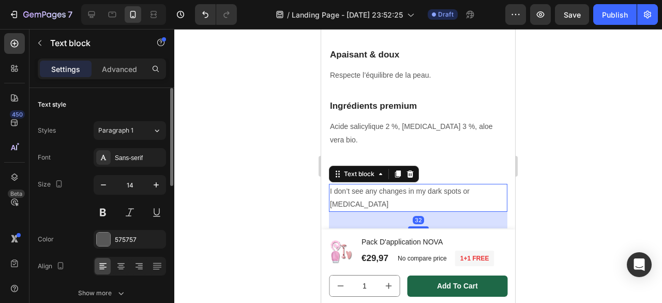
click at [375, 185] on p "I don’t see any changes in my dark spots or [MEDICAL_DATA]" at bounding box center [418, 198] width 176 height 26
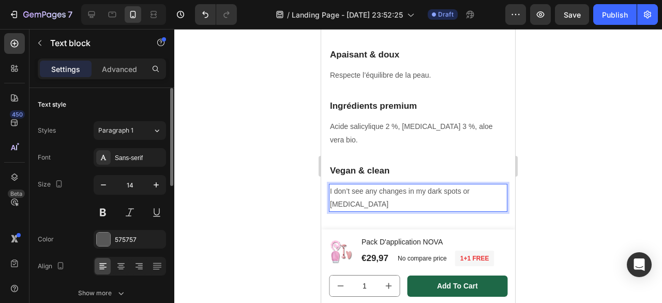
click at [375, 185] on p "I don’t see any changes in my dark spots or [MEDICAL_DATA]" at bounding box center [418, 198] width 176 height 26
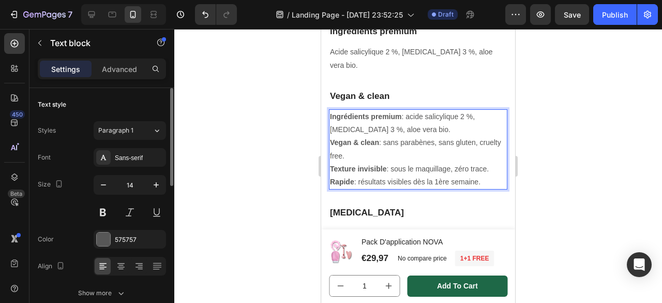
scroll to position [1119, 0]
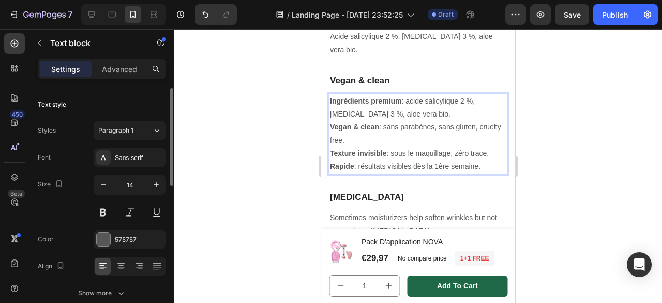
drag, startPoint x: 487, startPoint y: 144, endPoint x: 328, endPoint y: 133, distance: 159.6
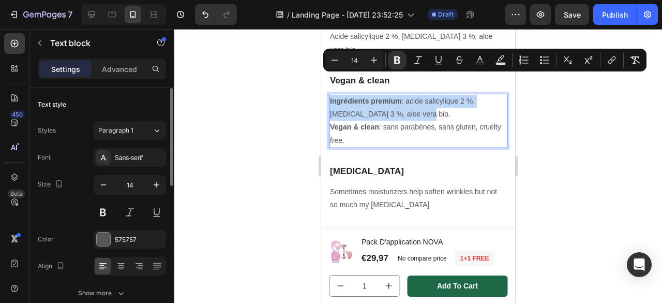
drag, startPoint x: 408, startPoint y: 88, endPoint x: 306, endPoint y: 80, distance: 102.7
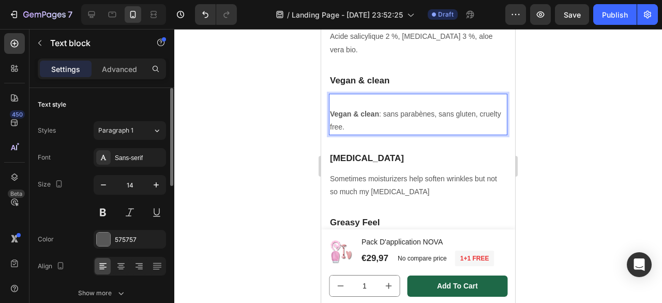
click at [329, 94] on div "Vegan & clean : sans parabènes, sans gluten, cruelty free." at bounding box center [418, 114] width 178 height 41
click at [388, 108] on p "Vegan & clean : ans parabènes, sans gluten, cruelty free." at bounding box center [418, 121] width 176 height 26
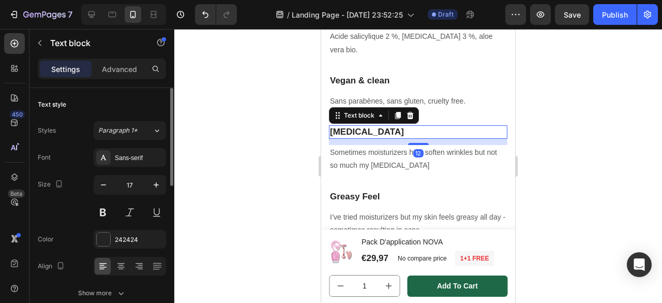
click at [356, 126] on p "[MEDICAL_DATA]" at bounding box center [418, 131] width 176 height 11
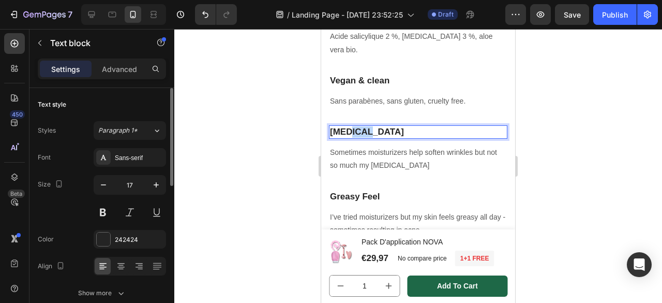
click at [356, 126] on p "[MEDICAL_DATA]" at bounding box center [418, 131] width 176 height 11
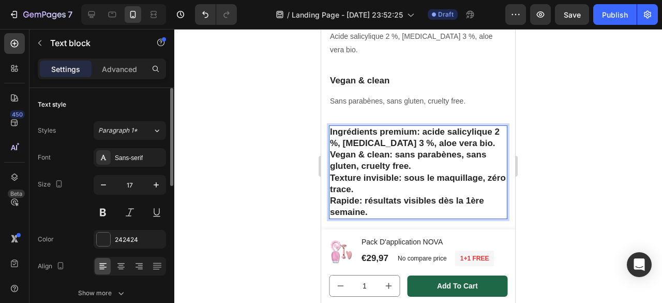
drag, startPoint x: 369, startPoint y: 189, endPoint x: 397, endPoint y: 157, distance: 42.5
click at [397, 157] on div "Ingrédients premium : acide salicylique 2 %, [MEDICAL_DATA] 3 %, aloe vera bio.…" at bounding box center [418, 172] width 178 height 94
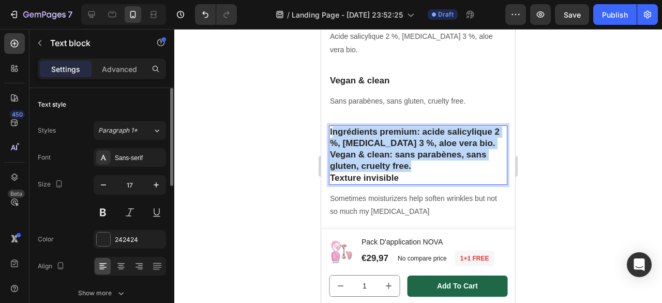
drag, startPoint x: 330, startPoint y: 156, endPoint x: 333, endPoint y: 109, distance: 46.6
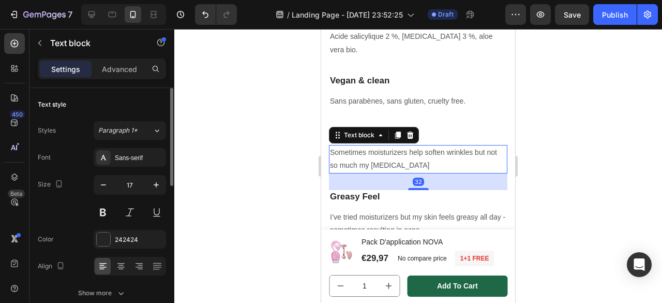
click at [349, 146] on p "Sometimes moisturizers help soften wrinkles but not so much my [MEDICAL_DATA]" at bounding box center [418, 159] width 176 height 26
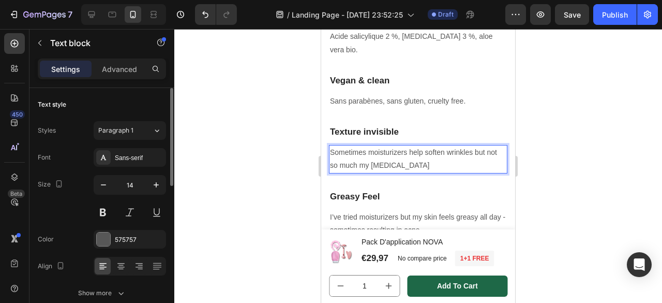
click at [349, 146] on p "Sometimes moisturizers help soften wrinkles but not so much my [MEDICAL_DATA]" at bounding box center [418, 159] width 176 height 26
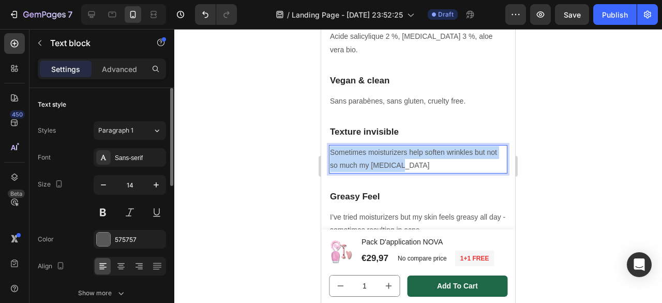
click at [349, 146] on p "Sometimes moisturizers help soften wrinkles but not so much my [MEDICAL_DATA]" at bounding box center [418, 159] width 176 height 26
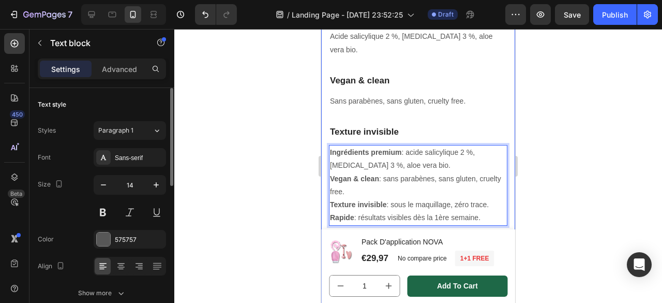
drag, startPoint x: 486, startPoint y: 194, endPoint x: 321, endPoint y: 201, distance: 165.1
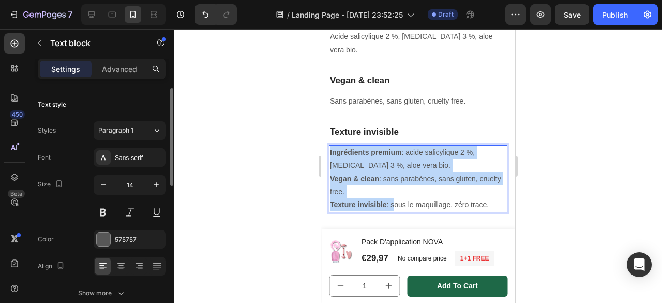
drag, startPoint x: 393, startPoint y: 183, endPoint x: 315, endPoint y: 110, distance: 106.5
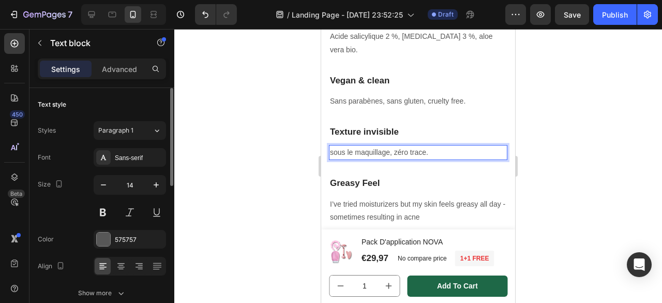
click at [332, 146] on p "sous le maquillage, zéro trace." at bounding box center [418, 152] width 176 height 13
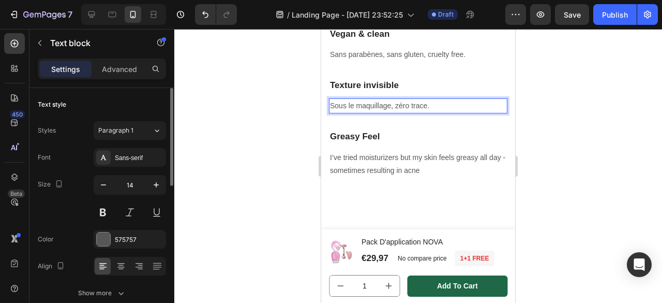
scroll to position [1163, 0]
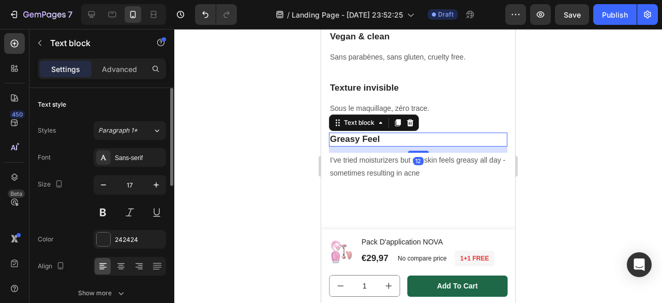
click at [379, 133] on p "Greasy Feel" at bounding box center [418, 138] width 176 height 11
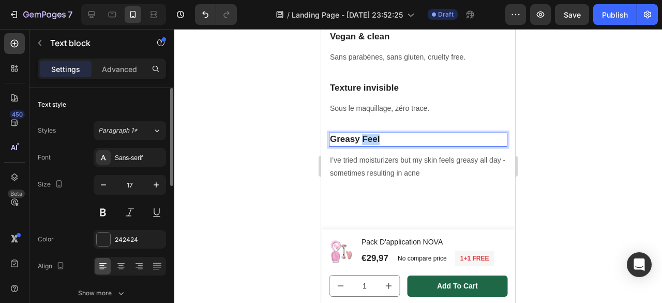
click at [379, 133] on p "Greasy Feel" at bounding box center [418, 138] width 176 height 11
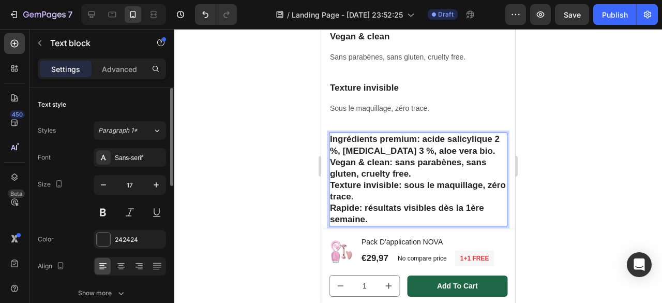
drag, startPoint x: 359, startPoint y: 186, endPoint x: 394, endPoint y: 203, distance: 38.9
click at [394, 203] on p "Rapide : résultats visibles dès la 1ère semaine." at bounding box center [418, 213] width 176 height 23
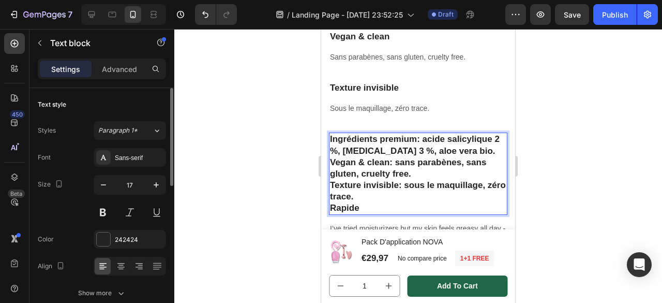
drag, startPoint x: 375, startPoint y: 172, endPoint x: 316, endPoint y: 108, distance: 87.1
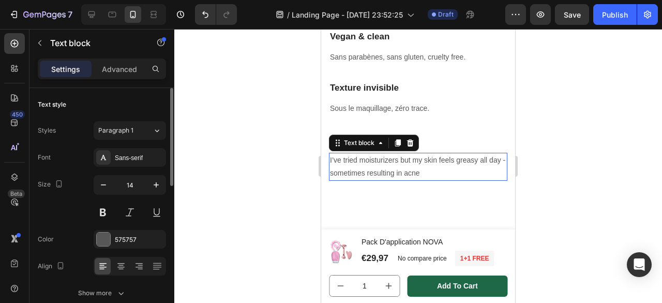
click at [352, 154] on p "I’ve tried moisturizers but my skin feels greasy all day - sometimes resulting …" at bounding box center [418, 167] width 176 height 26
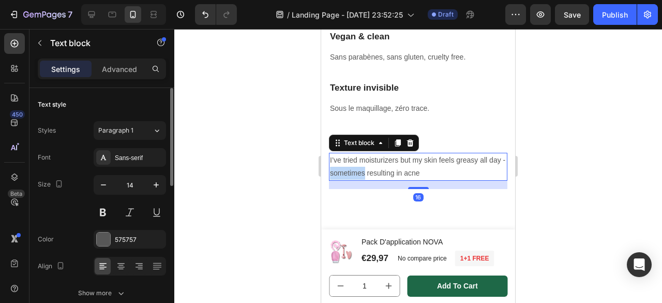
click at [352, 154] on p "I’ve tried moisturizers but my skin feels greasy all day - sometimes resulting …" at bounding box center [418, 167] width 176 height 26
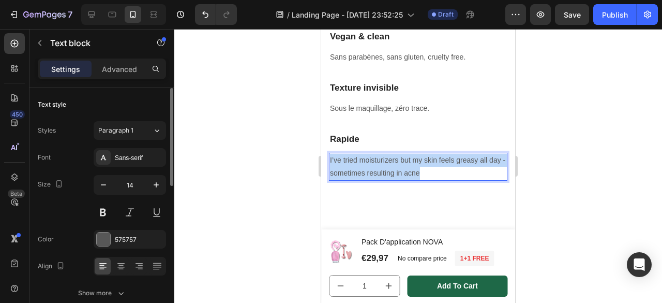
click at [352, 154] on p "I’ve tried moisturizers but my skin feels greasy all day - sometimes resulting …" at bounding box center [418, 167] width 176 height 26
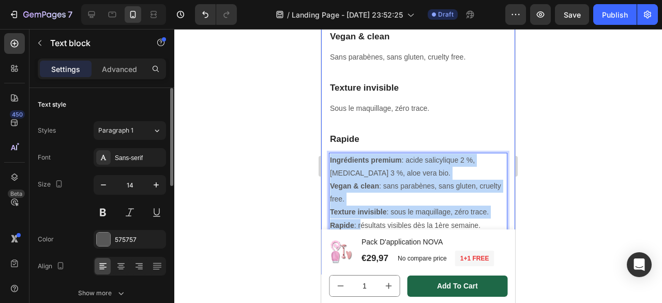
drag, startPoint x: 360, startPoint y: 205, endPoint x: 329, endPoint y: 115, distance: 95.8
click at [329, 132] on div "Rapide Text block Ingrédients premium : acide salicylique 2 %, [MEDICAL_DATA] 3…" at bounding box center [418, 186] width 178 height 108
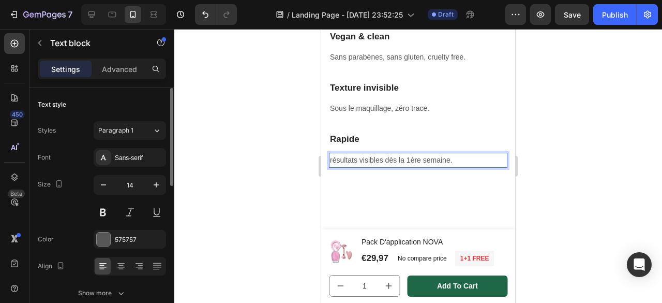
click at [331, 154] on p "résultats visibles dès la 1ère semaine." at bounding box center [418, 160] width 176 height 13
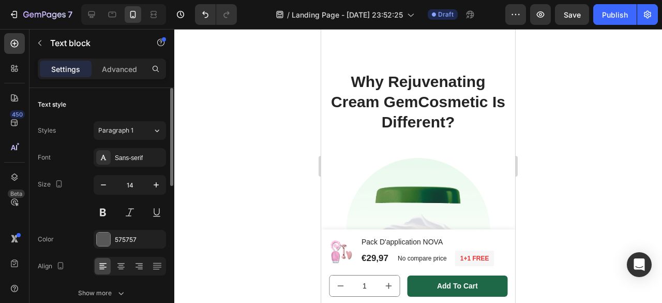
scroll to position [1322, 0]
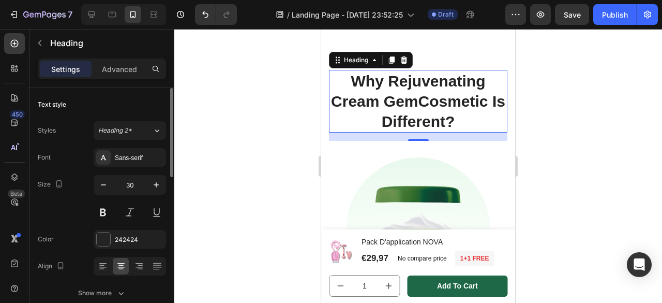
click at [413, 101] on p "Why Rejuvenating Cream GemCosmetic Is Different?" at bounding box center [418, 101] width 176 height 61
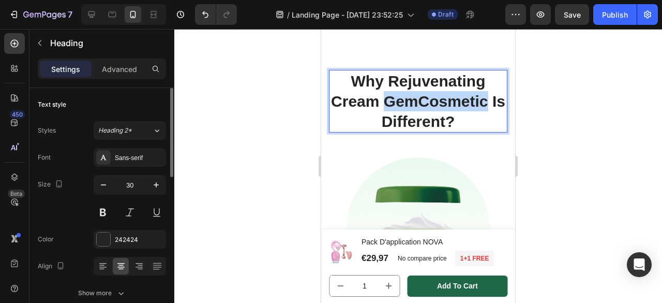
click at [413, 101] on p "Why Rejuvenating Cream GemCosmetic Is Different?" at bounding box center [418, 101] width 176 height 61
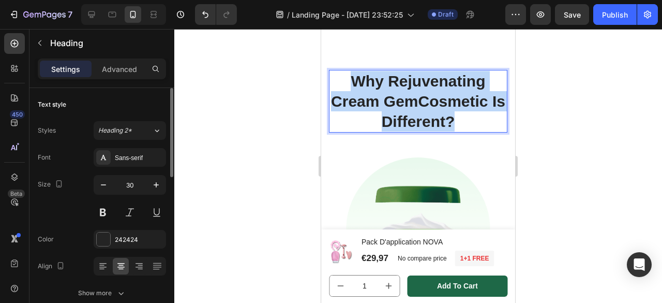
click at [413, 101] on p "Why Rejuvenating Cream GemCosmetic Is Different?" at bounding box center [418, 101] width 176 height 61
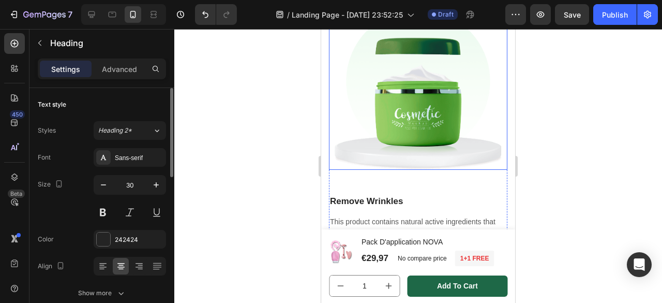
scroll to position [1450, 0]
click at [412, 104] on img at bounding box center [418, 90] width 178 height 160
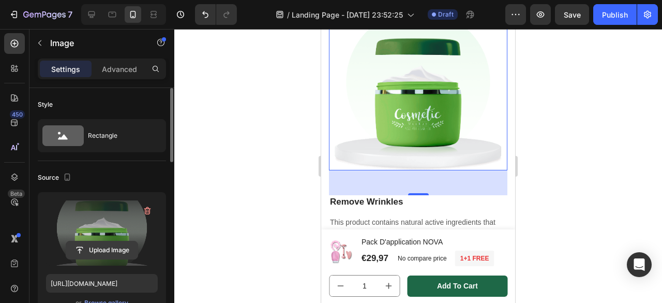
click at [100, 250] on input "file" at bounding box center [101, 250] width 71 height 18
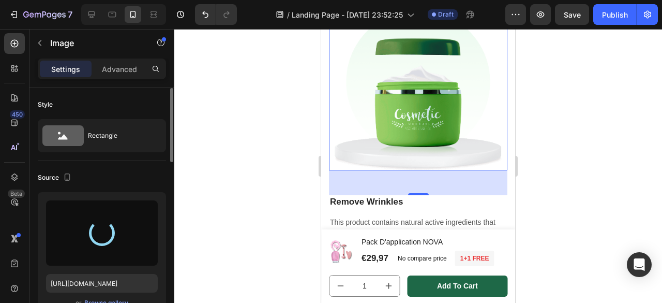
type input "[URL][DOMAIN_NAME]"
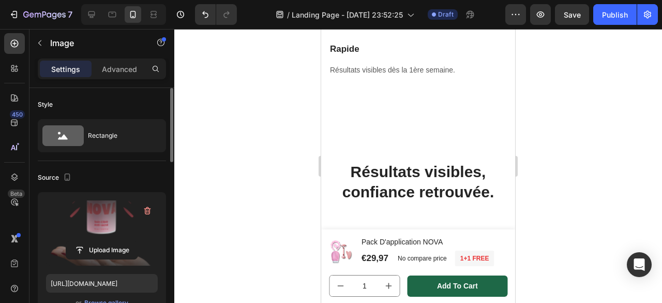
scroll to position [1248, 0]
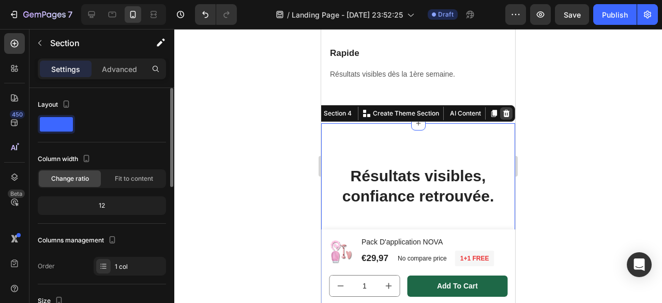
click at [503, 110] on icon at bounding box center [506, 113] width 7 height 7
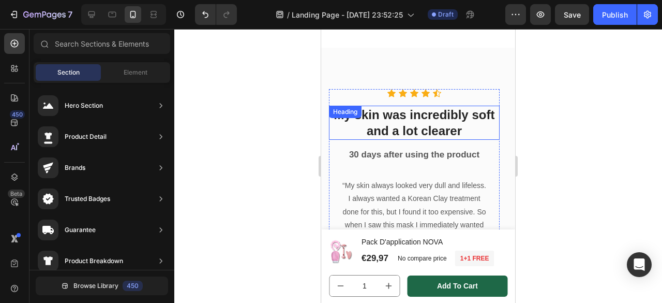
scroll to position [1308, 0]
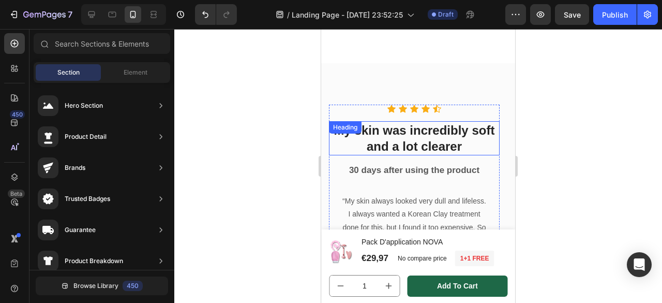
click at [405, 122] on p "My skin was incredibly soft and a lot clearer" at bounding box center [414, 138] width 169 height 32
click at [405, 121] on div "My skin was incredibly soft and a lot clearer Heading" at bounding box center [414, 138] width 171 height 34
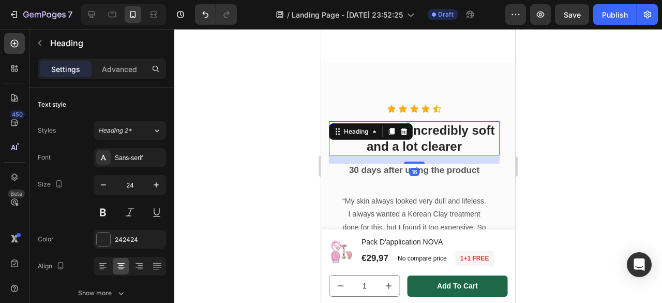
click at [405, 121] on div "My skin was incredibly soft and a lot clearer Heading 16" at bounding box center [414, 138] width 171 height 34
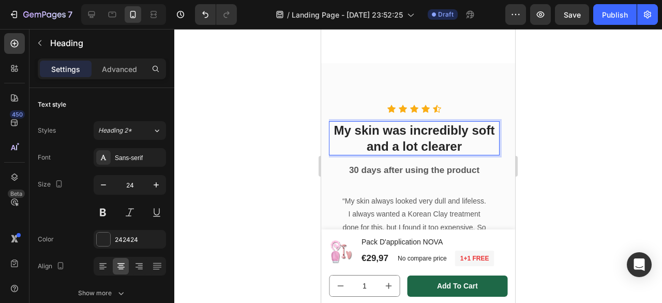
click at [403, 122] on p "My skin was incredibly soft and a lot clearer" at bounding box center [414, 138] width 169 height 32
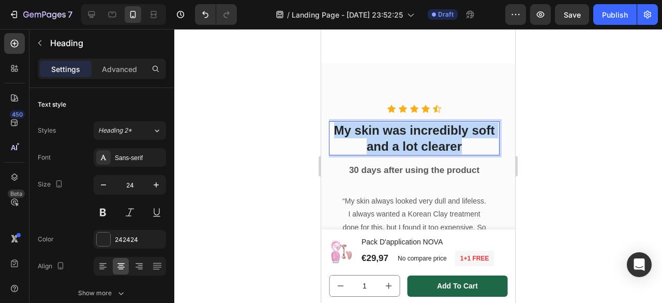
click at [403, 122] on p "My skin was incredibly soft and a lot clearer" at bounding box center [414, 138] width 169 height 32
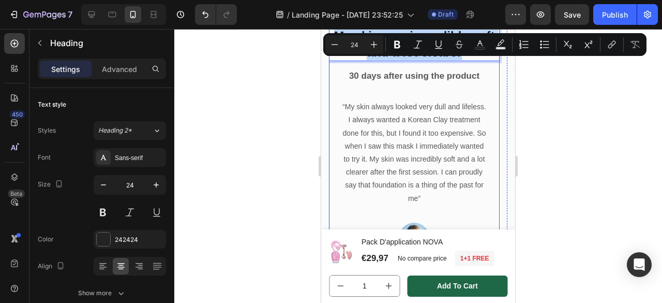
scroll to position [1377, 0]
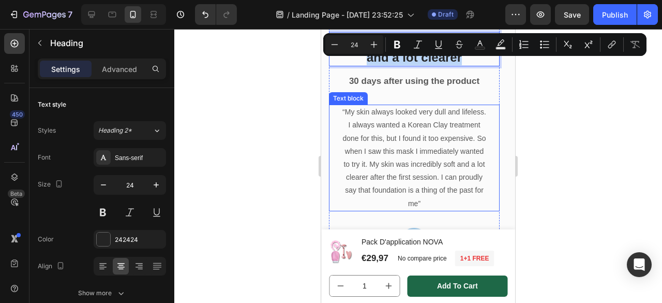
click at [422, 158] on p "“My skin always looked very dull and lifeless. I always wanted a Korean Clay tr…" at bounding box center [414, 157] width 144 height 104
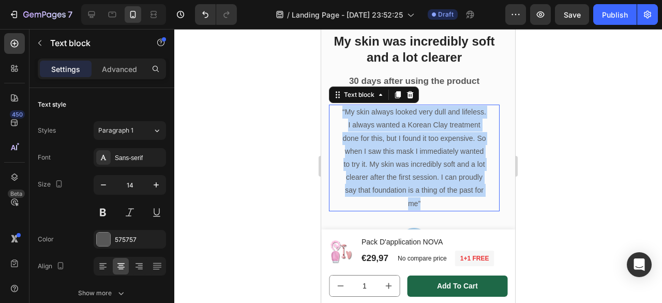
click at [422, 158] on p "“My skin always looked very dull and lifeless. I always wanted a Korean Clay tr…" at bounding box center [414, 157] width 144 height 104
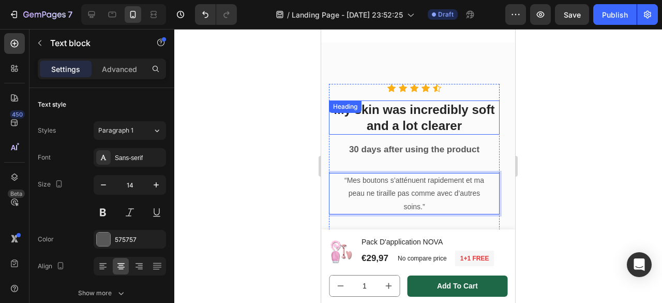
scroll to position [1304, 0]
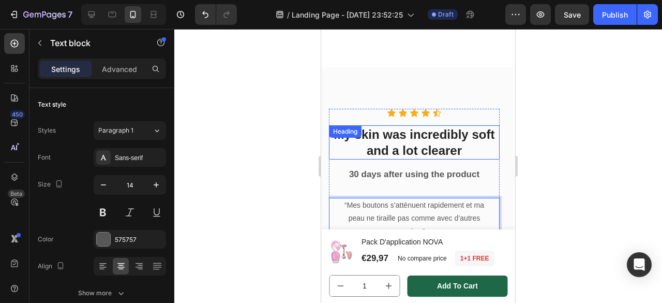
click at [421, 126] on p "My skin was incredibly soft and a lot clearer" at bounding box center [414, 142] width 169 height 32
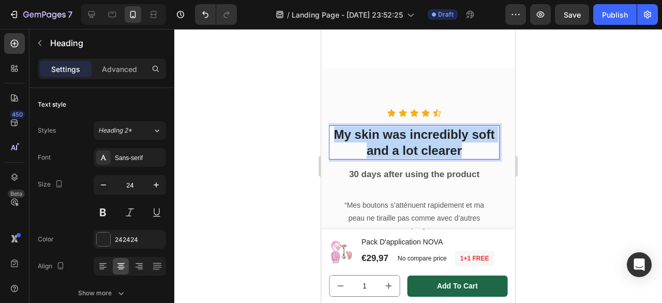
click at [421, 126] on p "My skin was incredibly soft and a lot clearer" at bounding box center [414, 142] width 169 height 32
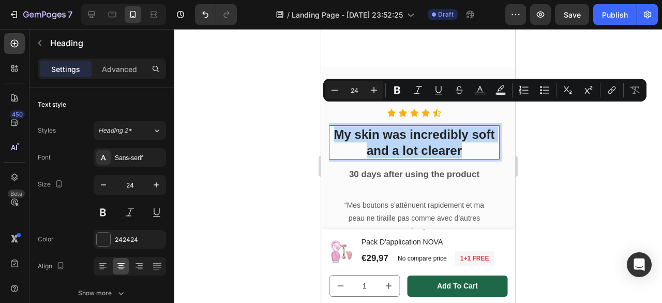
click at [421, 126] on p "My skin was incredibly soft and a lot clearer" at bounding box center [414, 142] width 169 height 32
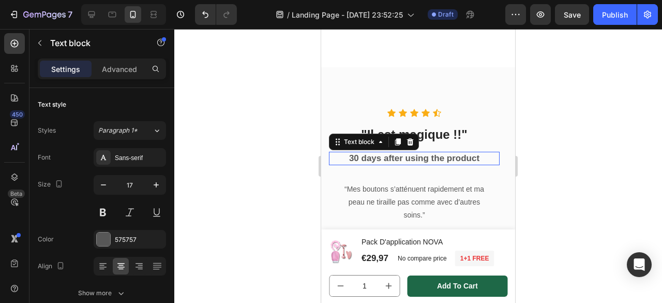
click at [421, 153] on p "30 days after using the product" at bounding box center [414, 158] width 169 height 11
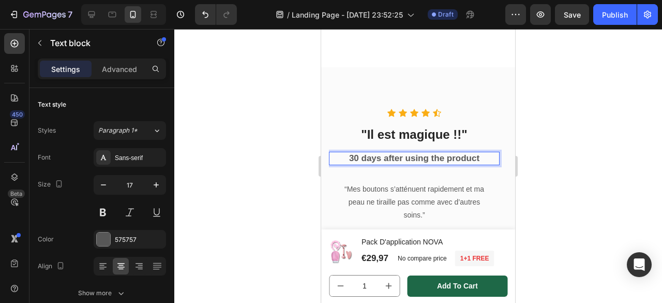
click at [430, 153] on p "30 days after using the product" at bounding box center [414, 158] width 169 height 11
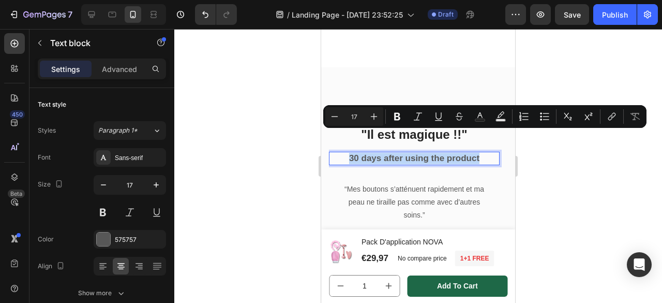
click at [362, 153] on p "30 days after using the product" at bounding box center [414, 158] width 169 height 11
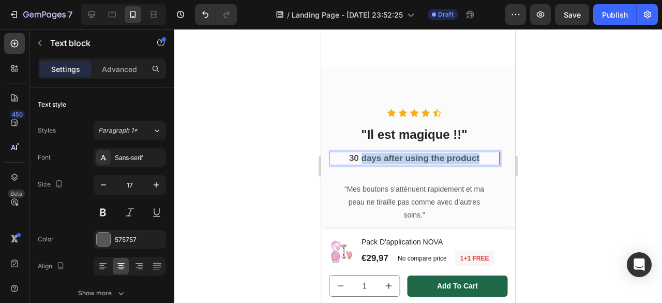
drag, startPoint x: 362, startPoint y: 138, endPoint x: 480, endPoint y: 138, distance: 117.9
click at [480, 153] on p "30 days after using the product" at bounding box center [414, 158] width 169 height 11
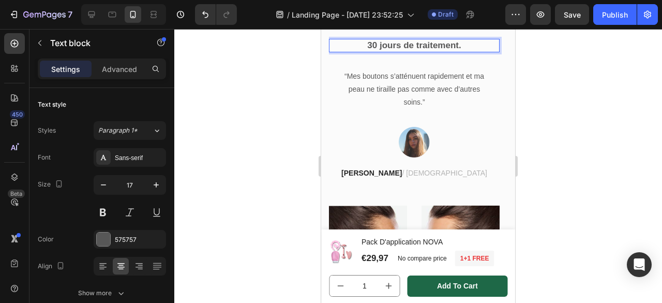
scroll to position [1424, 0]
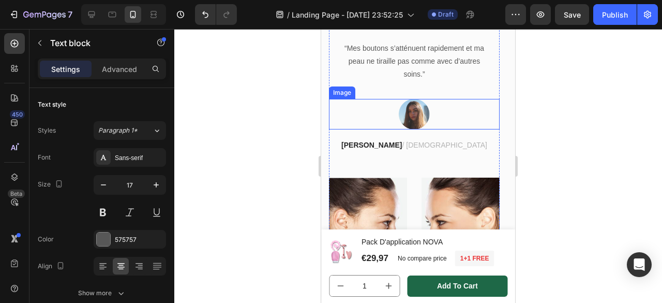
click at [418, 113] on img at bounding box center [414, 114] width 31 height 31
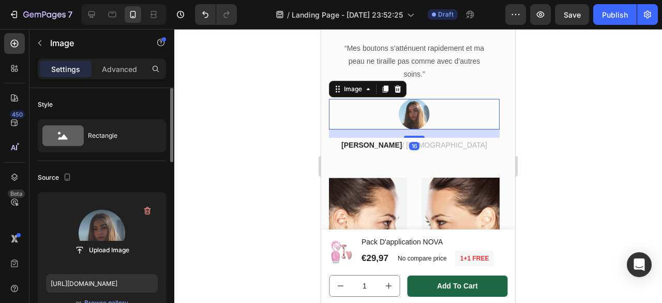
click at [111, 222] on label at bounding box center [102, 232] width 112 height 65
click at [111, 241] on input "file" at bounding box center [101, 250] width 71 height 18
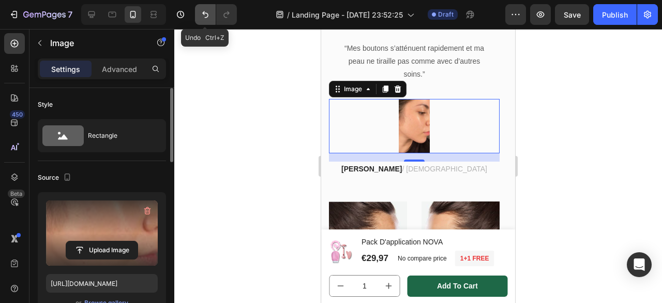
click at [202, 10] on icon "Undo/Redo" at bounding box center [205, 14] width 10 height 10
type input "[URL][DOMAIN_NAME]"
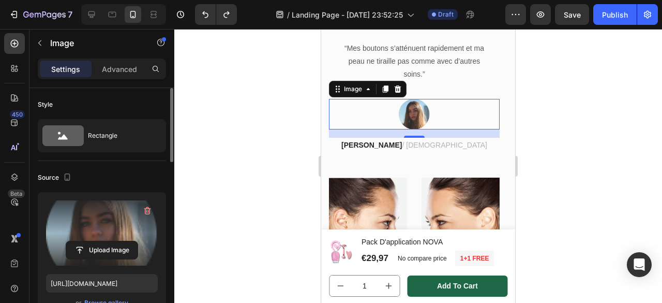
click at [419, 146] on div "16" at bounding box center [414, 146] width 10 height 8
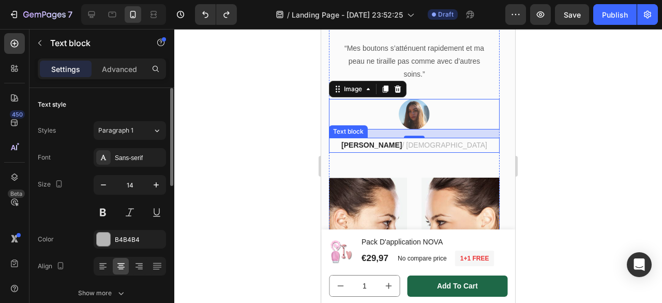
click at [428, 147] on p "Helena / [DEMOGRAPHIC_DATA]" at bounding box center [414, 145] width 169 height 13
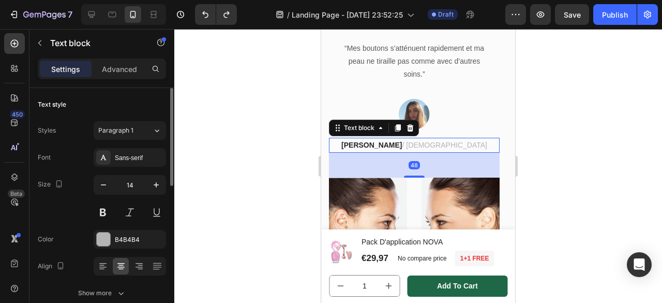
click at [443, 145] on p "Helena / [DEMOGRAPHIC_DATA]" at bounding box center [414, 145] width 169 height 13
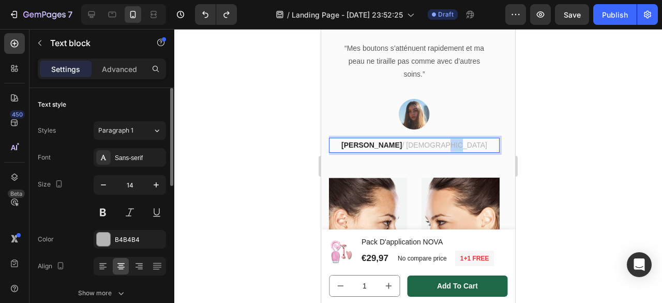
click at [443, 145] on p "Helena / [DEMOGRAPHIC_DATA]" at bounding box center [414, 145] width 169 height 13
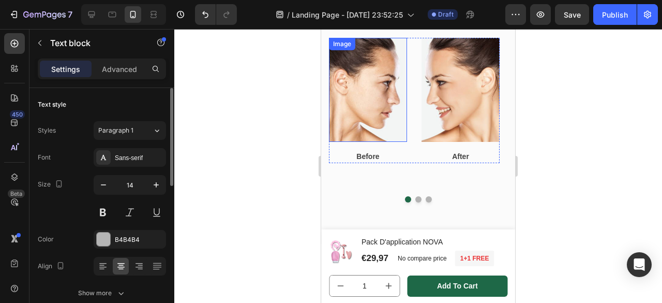
click at [365, 114] on img at bounding box center [368, 90] width 78 height 104
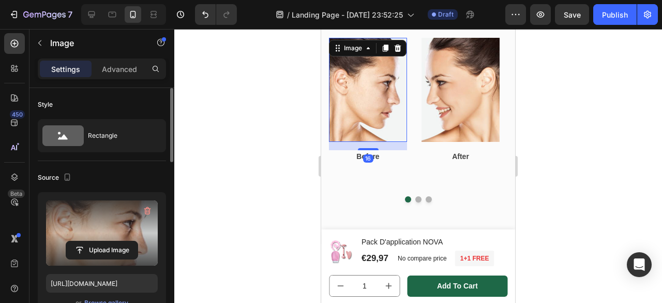
click at [91, 231] on label at bounding box center [102, 232] width 112 height 65
click at [91, 241] on input "file" at bounding box center [101, 250] width 71 height 18
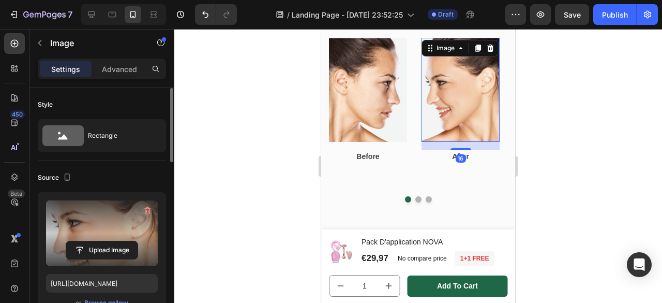
click at [110, 219] on label at bounding box center [102, 232] width 112 height 65
click at [110, 241] on input "file" at bounding box center [101, 250] width 71 height 18
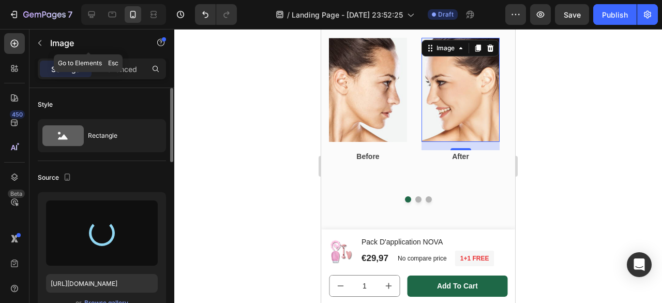
type input "[URL][DOMAIN_NAME]"
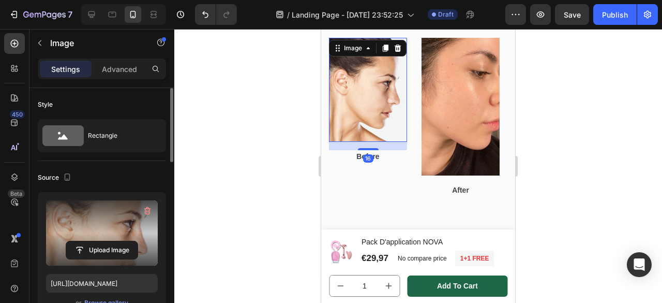
click at [104, 213] on label at bounding box center [102, 232] width 112 height 65
click at [104, 241] on input "file" at bounding box center [101, 250] width 71 height 18
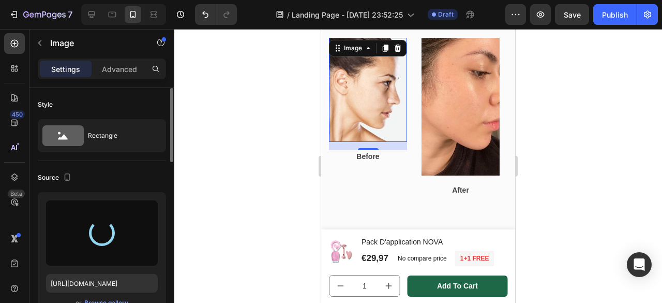
click at [142, 68] on div "Advanced" at bounding box center [120, 69] width 52 height 17
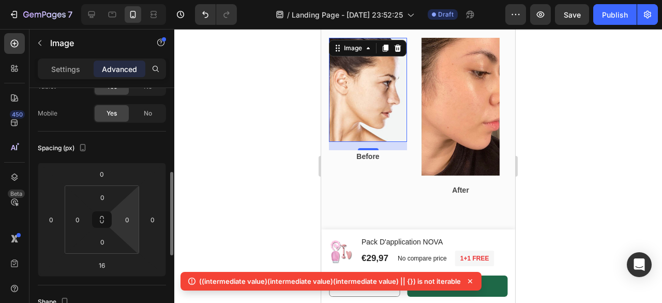
scroll to position [40, 0]
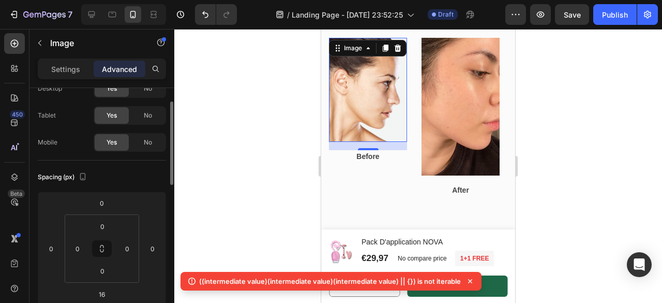
click at [363, 119] on img at bounding box center [368, 90] width 78 height 104
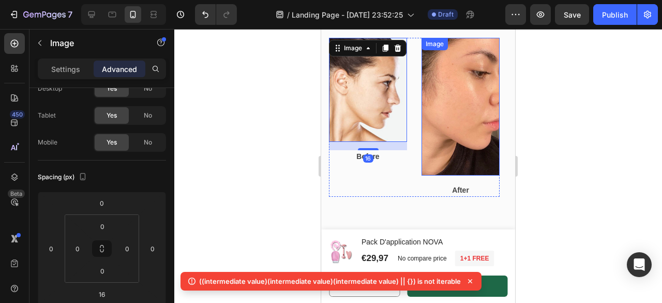
click at [444, 109] on img at bounding box center [460, 107] width 78 height 138
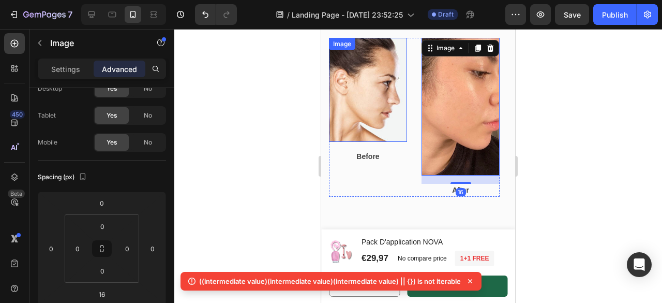
click at [351, 107] on img at bounding box center [368, 90] width 78 height 104
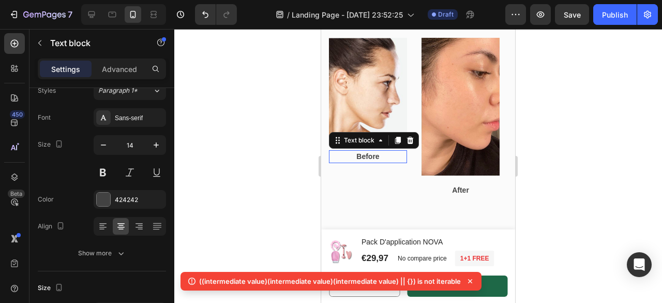
click at [384, 154] on p "Before" at bounding box center [368, 156] width 76 height 11
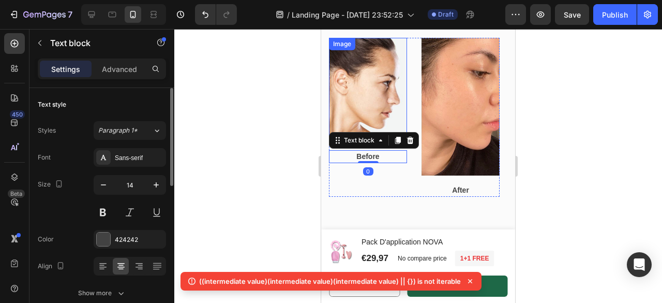
click at [377, 104] on img at bounding box center [368, 90] width 78 height 104
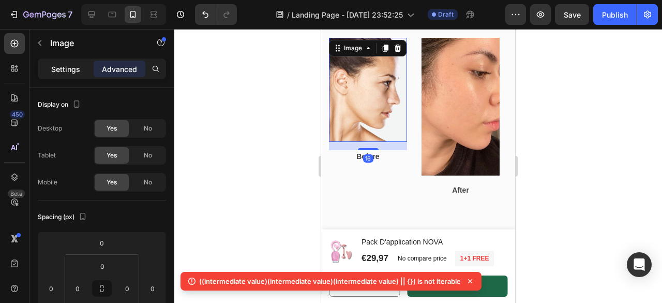
click at [63, 68] on p "Settings" at bounding box center [65, 69] width 29 height 11
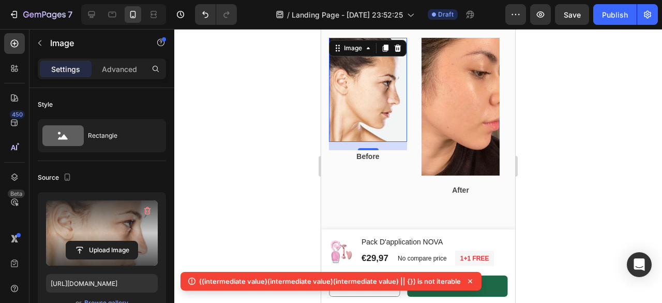
click at [88, 215] on label at bounding box center [102, 232] width 112 height 65
click at [88, 241] on input "file" at bounding box center [101, 250] width 71 height 18
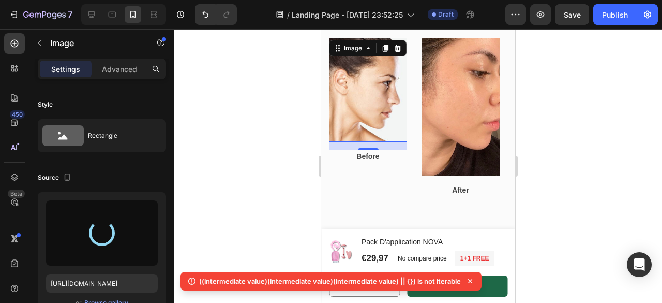
type input "[URL][DOMAIN_NAME]"
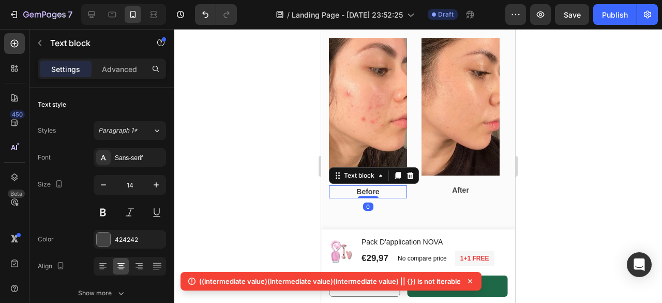
click at [374, 191] on p "Before" at bounding box center [368, 191] width 76 height 11
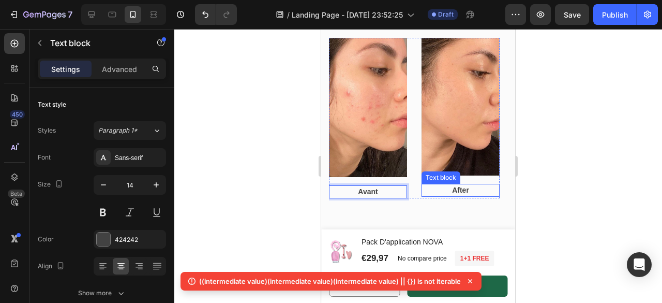
click at [460, 190] on p "After" at bounding box center [461, 190] width 76 height 11
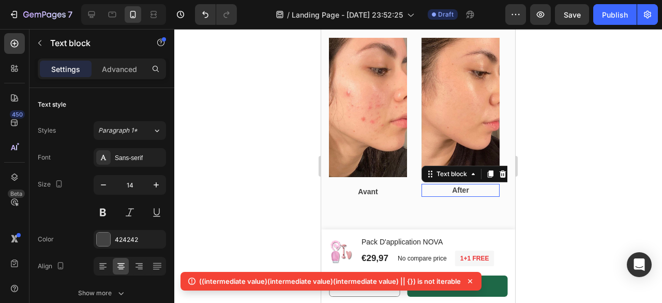
click at [460, 190] on p "After" at bounding box center [461, 190] width 76 height 11
click at [464, 191] on p "Apres" at bounding box center [461, 190] width 76 height 11
click at [478, 189] on p "Après" at bounding box center [461, 190] width 76 height 11
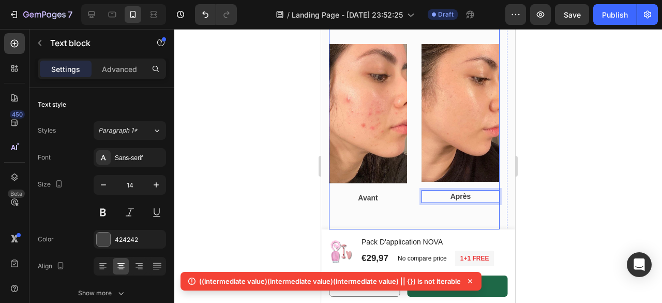
scroll to position [1634, 0]
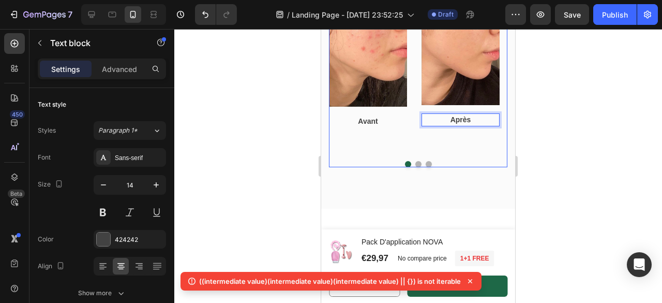
click at [415, 163] on button "Dot" at bounding box center [418, 164] width 6 height 6
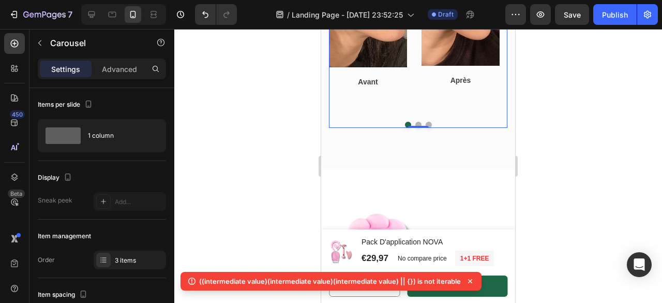
scroll to position [1673, 0]
click at [415, 128] on button "Dot" at bounding box center [418, 125] width 6 height 6
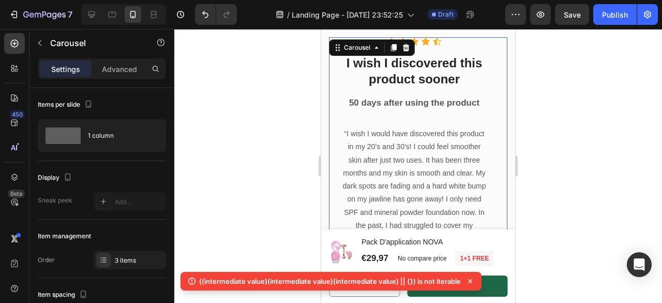
scroll to position [1310, 0]
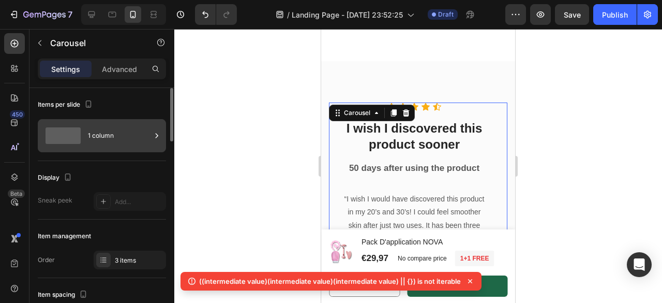
click at [108, 130] on div "1 column" at bounding box center [119, 136] width 63 height 24
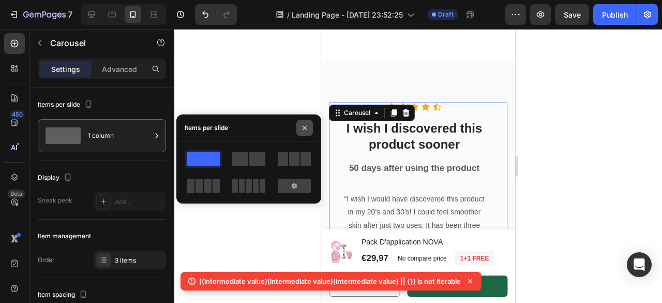
click at [307, 129] on icon "button" at bounding box center [304, 128] width 8 height 8
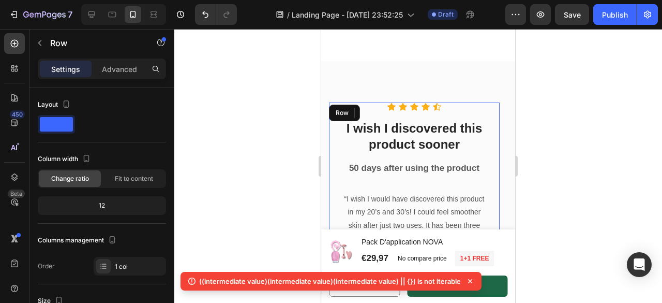
click at [378, 102] on div "Icon Icon Icon Icon Icon Icon List Hoz I wish I discovered this product sooner …" at bounding box center [414, 277] width 171 height 351
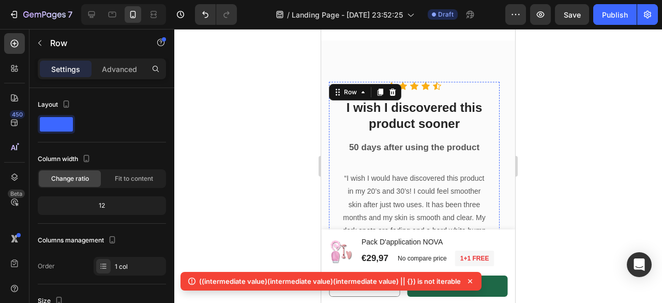
scroll to position [1643, 0]
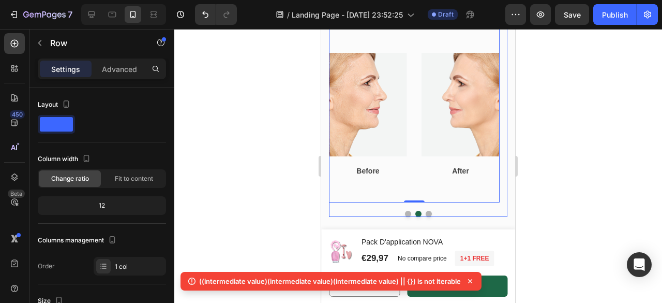
click at [426, 214] on button "Dot" at bounding box center [429, 213] width 6 height 6
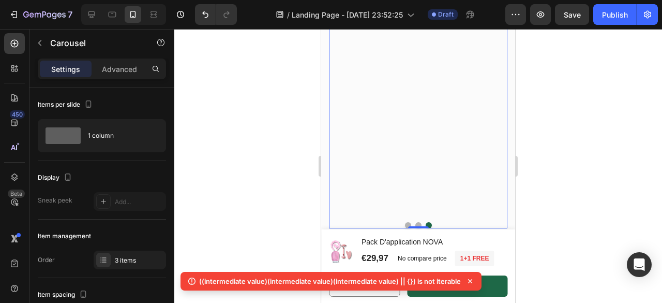
scroll to position [1637, 0]
click at [415, 218] on button "Dot" at bounding box center [418, 220] width 6 height 6
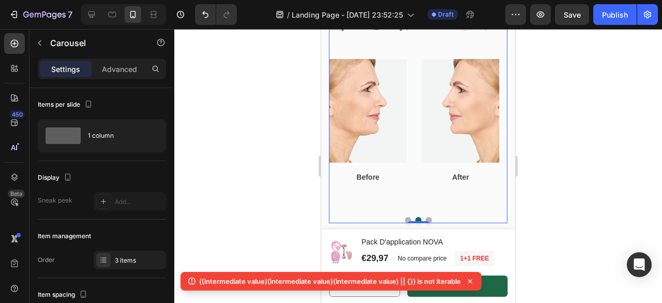
click at [426, 217] on button "Dot" at bounding box center [429, 220] width 6 height 6
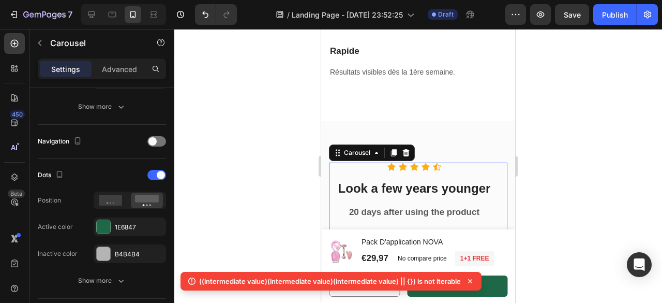
scroll to position [0, 0]
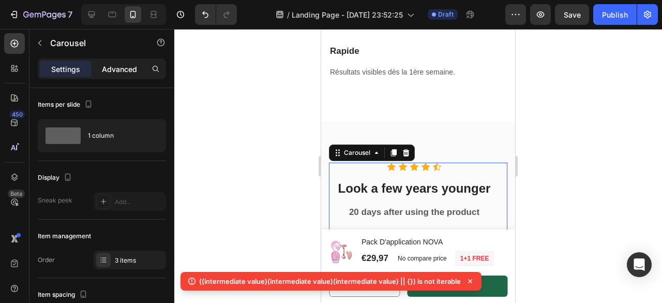
click at [114, 72] on p "Advanced" at bounding box center [119, 69] width 35 height 11
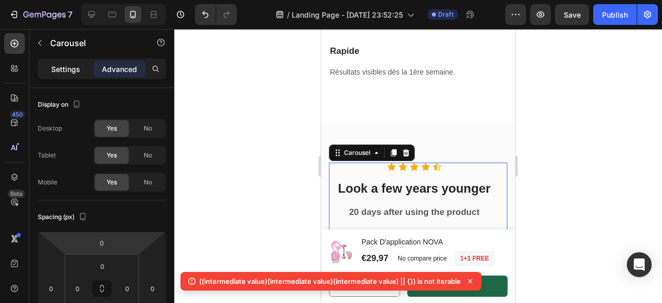
click at [65, 73] on p "Settings" at bounding box center [65, 69] width 29 height 11
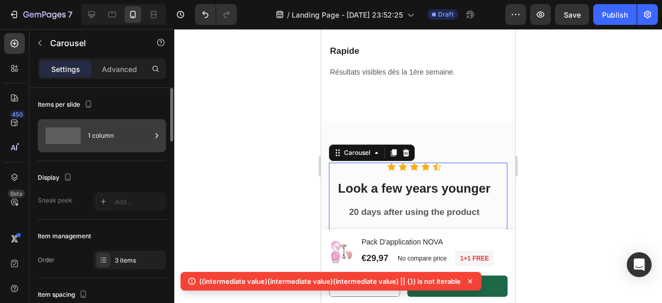
click at [93, 131] on div "1 column" at bounding box center [119, 136] width 63 height 24
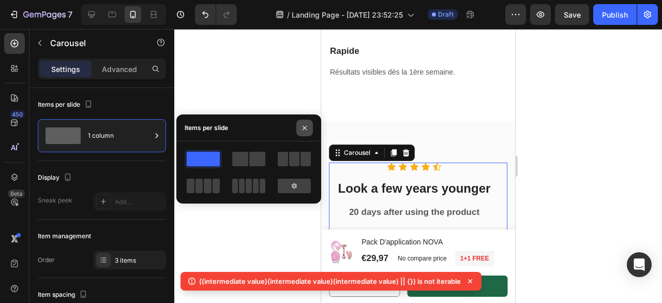
click at [299, 128] on button "button" at bounding box center [304, 127] width 17 height 17
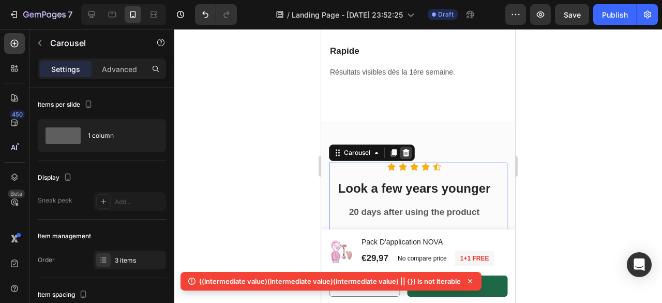
click at [410, 146] on div at bounding box center [406, 152] width 12 height 12
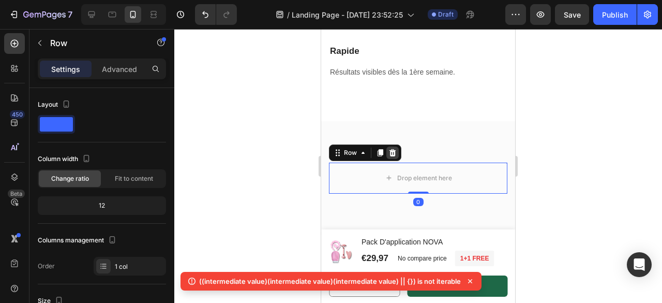
click at [390, 149] on icon at bounding box center [392, 152] width 7 height 7
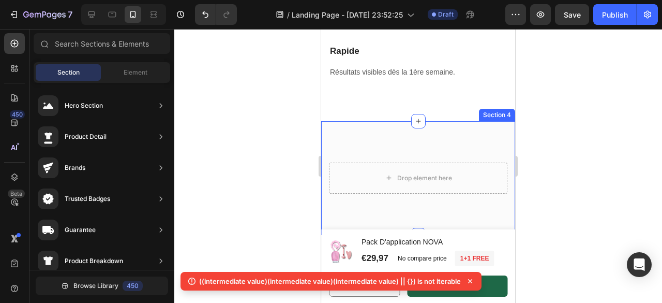
click at [410, 131] on div "Drop element here Section 4" at bounding box center [418, 178] width 194 height 114
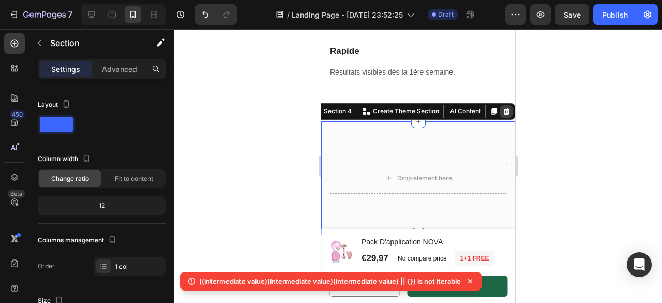
click at [502, 107] on icon at bounding box center [506, 111] width 8 height 8
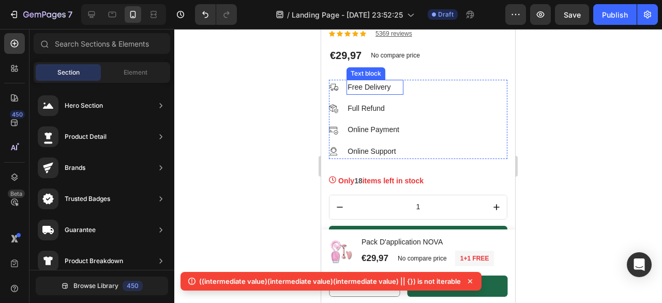
scroll to position [1622, 0]
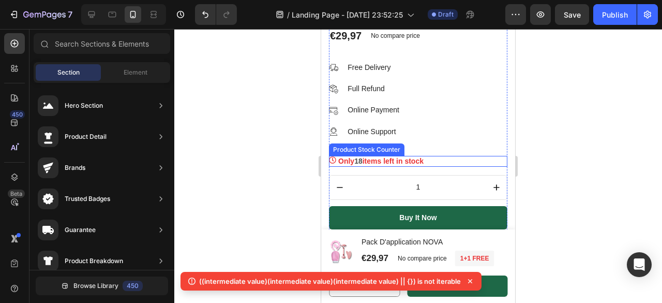
click at [396, 156] on p "Only 18 items left in stock" at bounding box center [380, 161] width 85 height 11
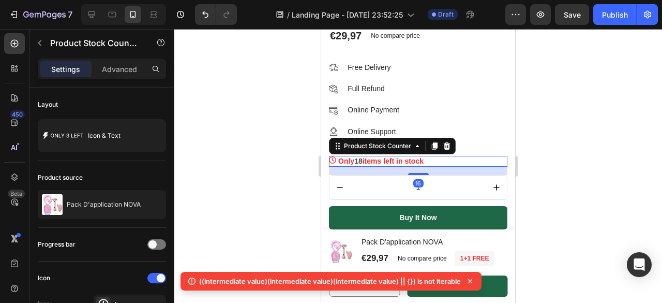
click at [396, 156] on p "Only 18 items left in stock" at bounding box center [380, 161] width 85 height 11
click at [408, 156] on p "Only 18 items left in stock" at bounding box center [380, 161] width 85 height 11
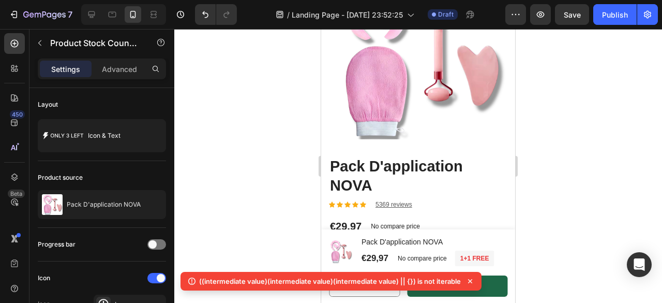
scroll to position [1509, 0]
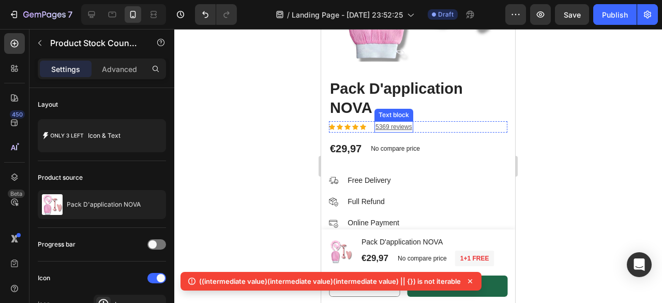
click at [398, 122] on p "5369 reviews" at bounding box center [393, 126] width 37 height 9
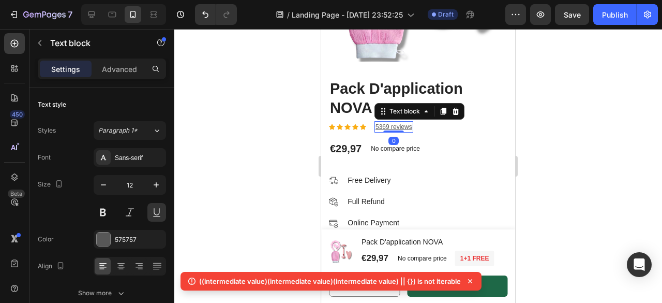
click at [402, 122] on p "5369 reviews" at bounding box center [393, 126] width 37 height 9
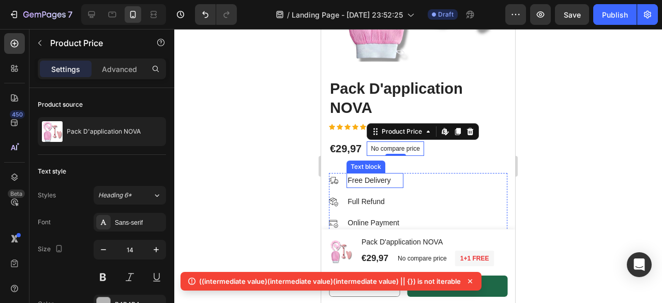
click at [351, 174] on p "Free Delivery" at bounding box center [375, 180] width 54 height 13
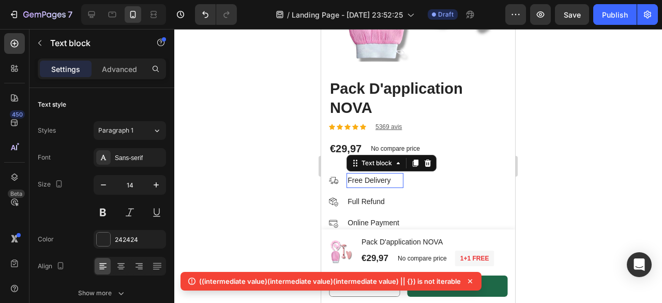
click at [351, 174] on p "Free Delivery" at bounding box center [375, 180] width 54 height 13
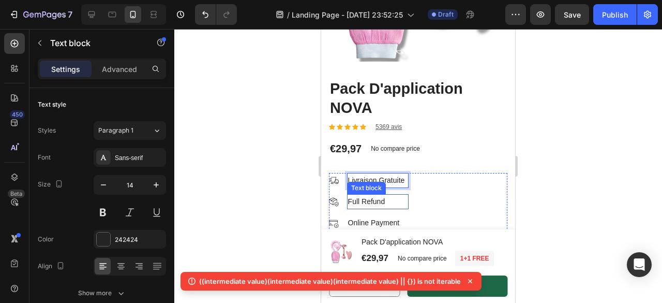
click at [364, 195] on p "Full Refund" at bounding box center [377, 201] width 59 height 13
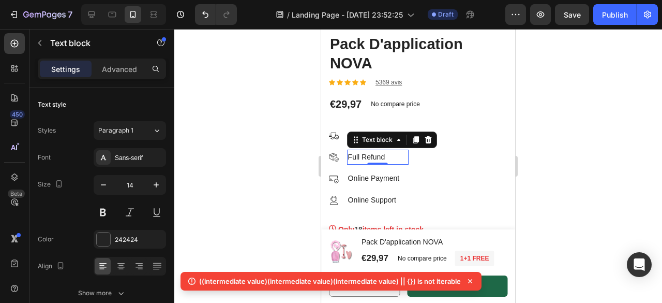
scroll to position [1540, 0]
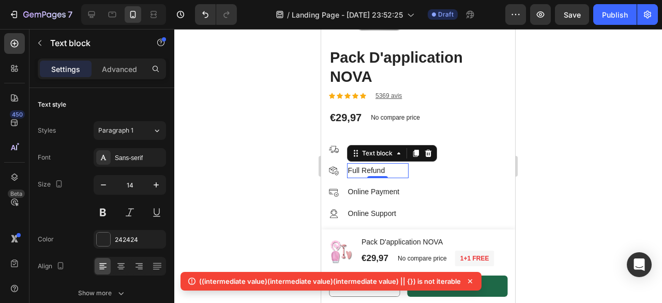
click at [370, 164] on p "Full Refund" at bounding box center [377, 170] width 59 height 13
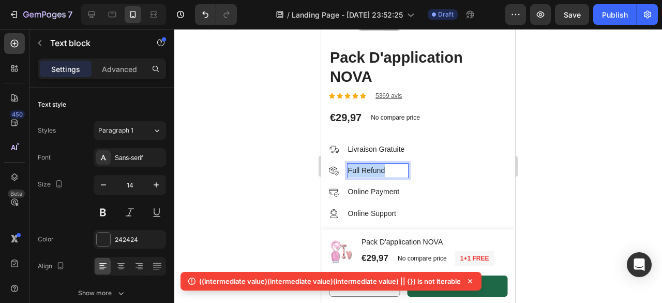
click at [370, 164] on p "Full Refund" at bounding box center [377, 170] width 59 height 13
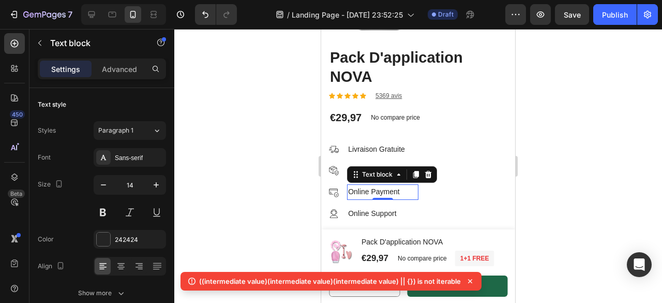
click at [359, 185] on p "Online Payment" at bounding box center [382, 191] width 69 height 13
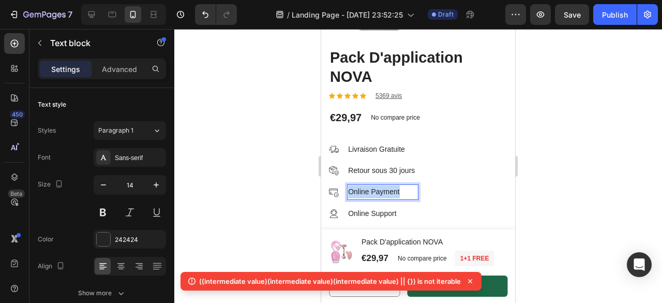
click at [359, 185] on p "Online Payment" at bounding box center [382, 191] width 69 height 13
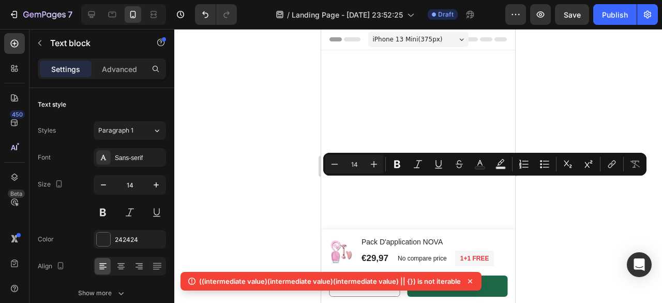
scroll to position [1540, 0]
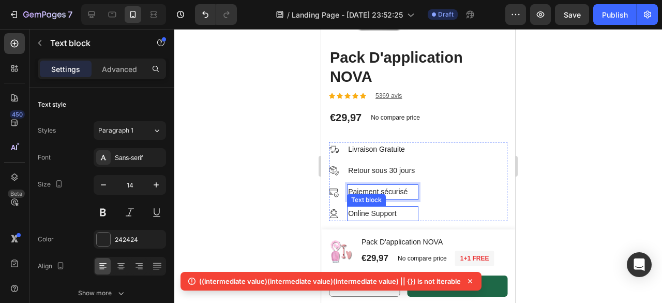
click at [399, 207] on p "Online Support" at bounding box center [382, 213] width 69 height 13
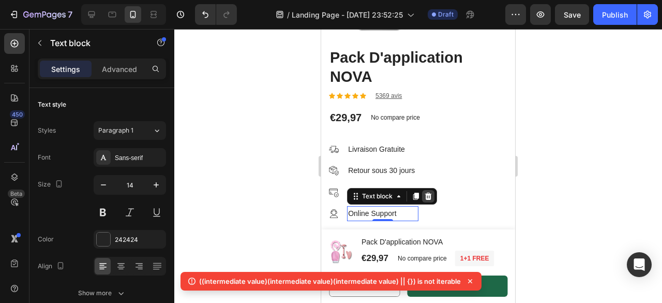
click at [430, 192] on icon at bounding box center [428, 196] width 8 height 8
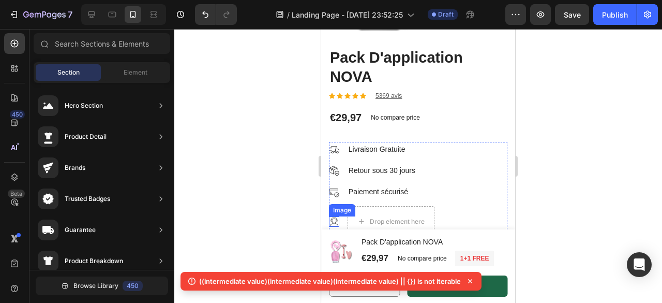
click at [337, 216] on img at bounding box center [334, 221] width 10 height 10
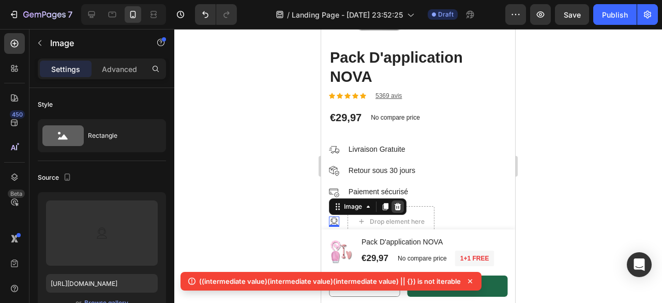
click at [396, 202] on icon at bounding box center [398, 206] width 8 height 8
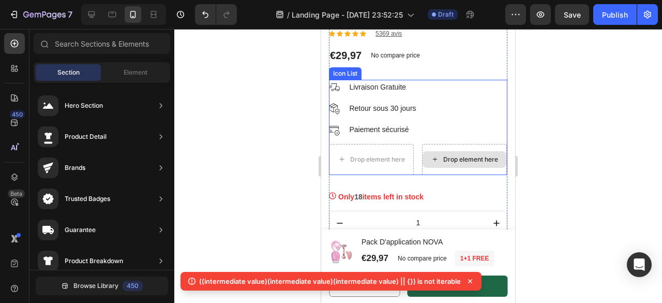
scroll to position [1604, 0]
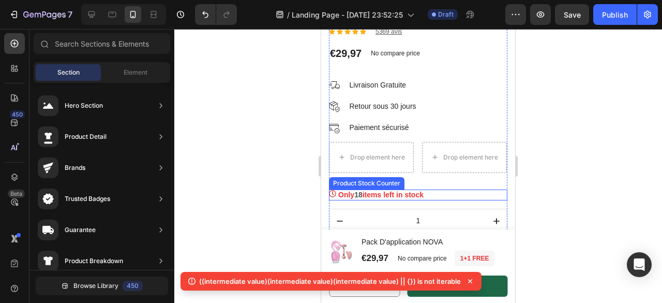
click at [370, 189] on p "Only 18 items left in stock" at bounding box center [380, 194] width 85 height 11
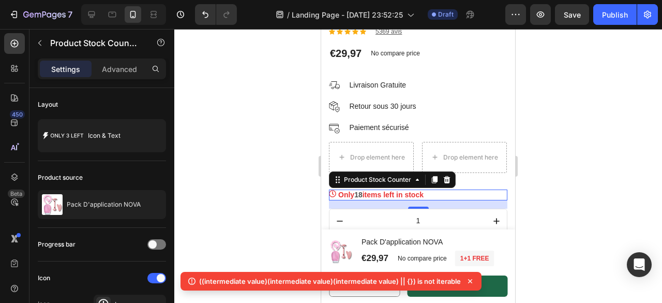
click at [361, 190] on span "18" at bounding box center [358, 194] width 8 height 8
click at [369, 189] on p "Only 18 items left in stock" at bounding box center [380, 194] width 85 height 11
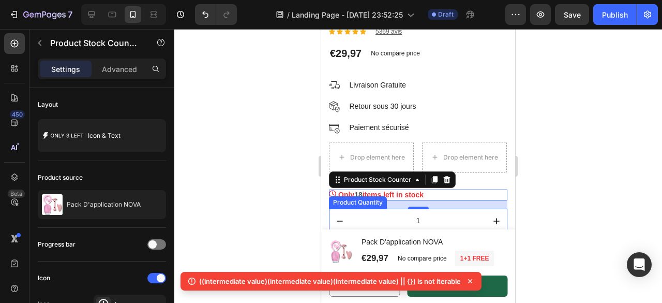
click at [387, 209] on input "1" at bounding box center [418, 221] width 136 height 24
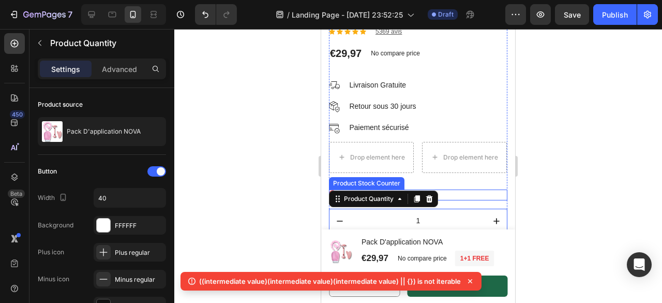
click at [444, 189] on div "Only 18 items left in stock" at bounding box center [418, 194] width 178 height 11
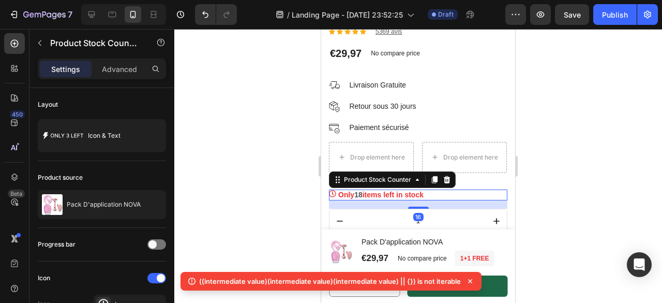
click at [399, 189] on p "Only 18 items left in stock" at bounding box center [380, 194] width 85 height 11
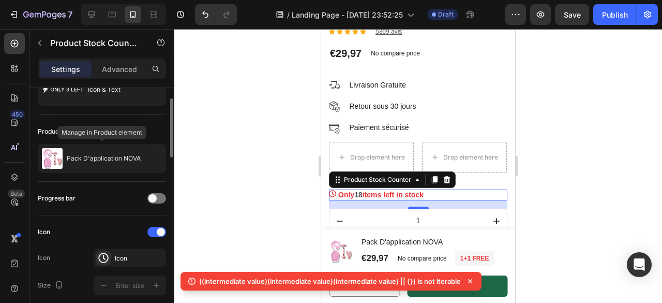
scroll to position [0, 0]
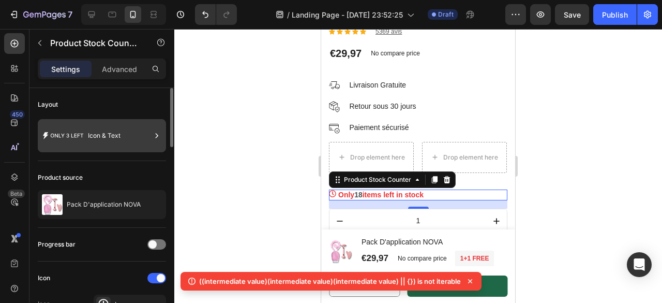
click at [90, 134] on div "Icon & Text" at bounding box center [119, 136] width 63 height 24
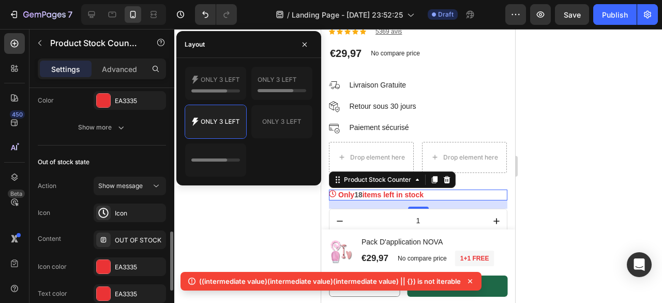
scroll to position [549, 0]
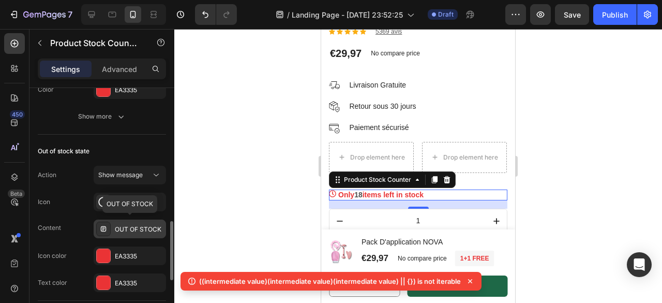
click at [140, 226] on div "OUT OF STOCK" at bounding box center [139, 228] width 49 height 9
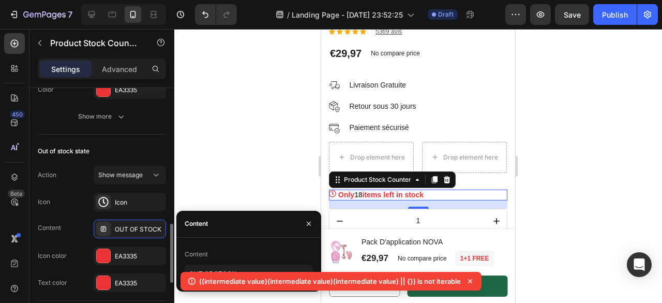
scroll to position [604, 0]
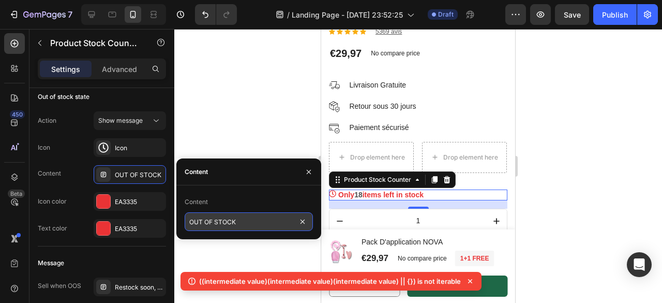
click at [224, 223] on input "OUT OF STOCK" at bounding box center [249, 221] width 128 height 19
paste input "Stock faible ! 135 personnes ont ce produit en vue."
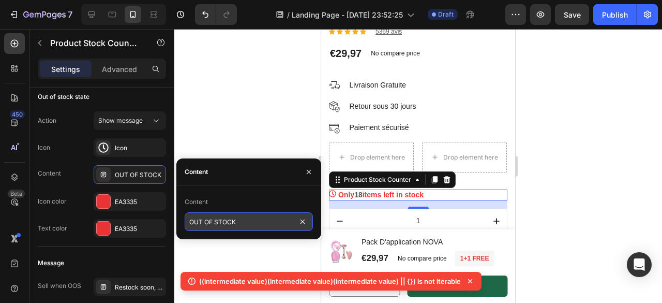
type input "Stock faible ! 135 personnes ont ce produit en vue."
click at [237, 222] on input "Stock faible ! 135 personnes ont ce produit en vue." at bounding box center [249, 221] width 128 height 19
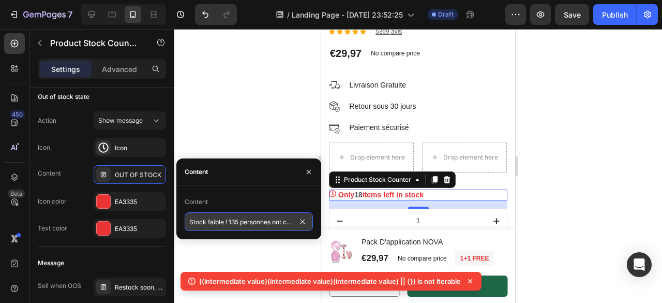
click at [237, 222] on input "Stock faible ! 135 personnes ont ce produit en vue." at bounding box center [249, 221] width 128 height 19
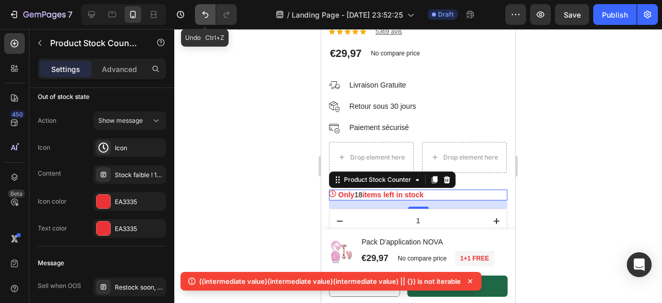
click at [204, 16] on icon "Undo/Redo" at bounding box center [205, 14] width 10 height 10
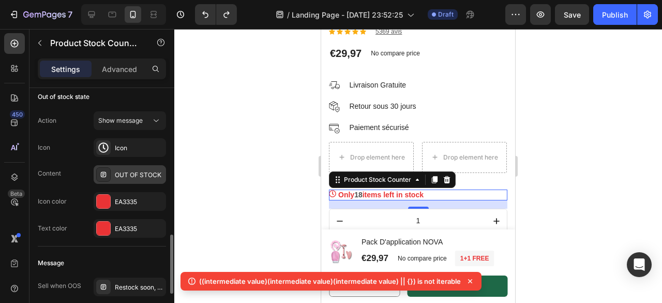
click at [133, 170] on div "OUT OF STOCK" at bounding box center [139, 174] width 49 height 9
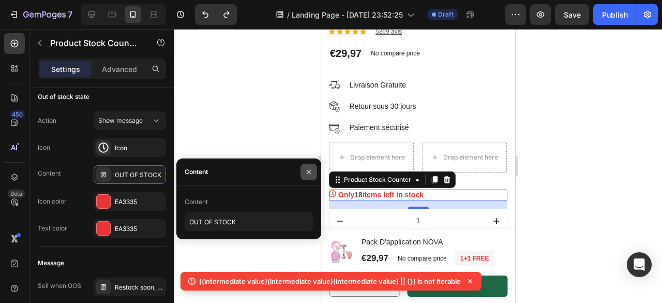
click at [308, 171] on icon "button" at bounding box center [309, 171] width 4 height 4
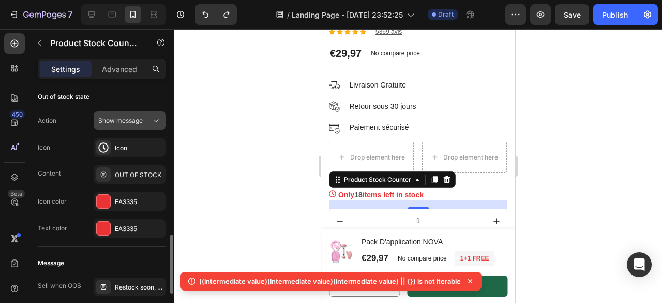
click at [125, 119] on span "Show message" at bounding box center [120, 120] width 44 height 8
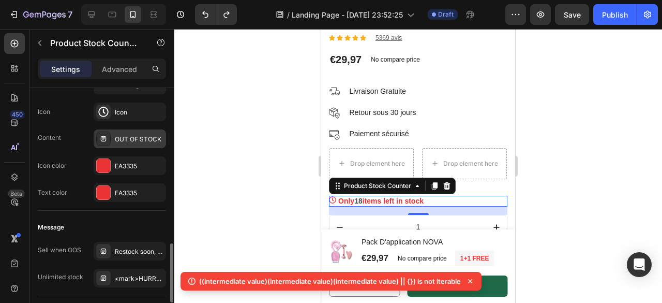
scroll to position [1647, 0]
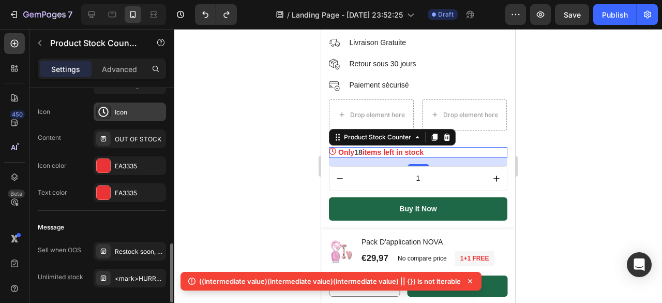
click at [126, 110] on div "Icon" at bounding box center [139, 112] width 49 height 9
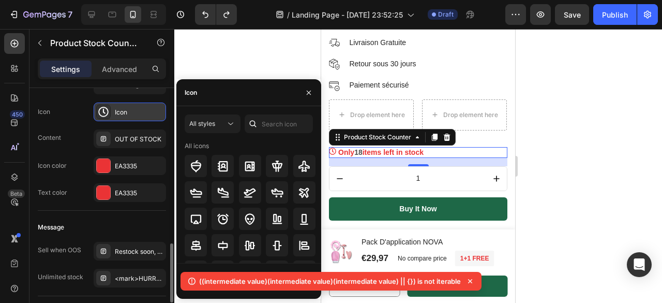
click at [126, 110] on div "Icon" at bounding box center [139, 112] width 49 height 9
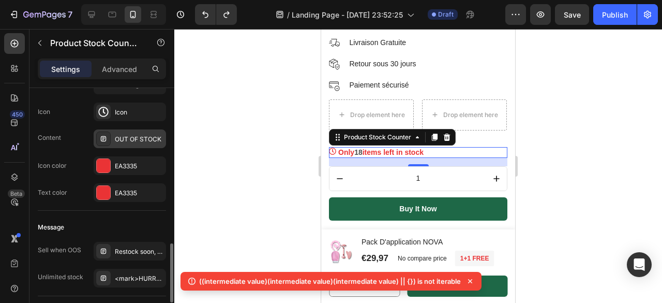
click at [100, 134] on icon at bounding box center [103, 138] width 8 height 8
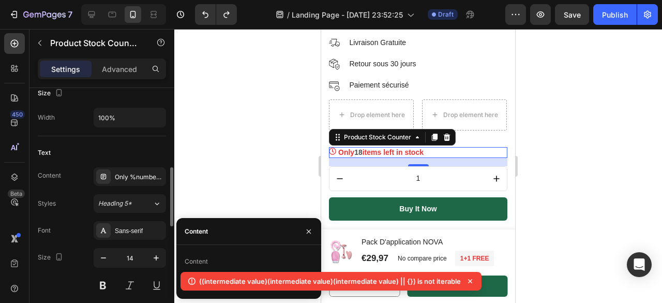
scroll to position [327, 0]
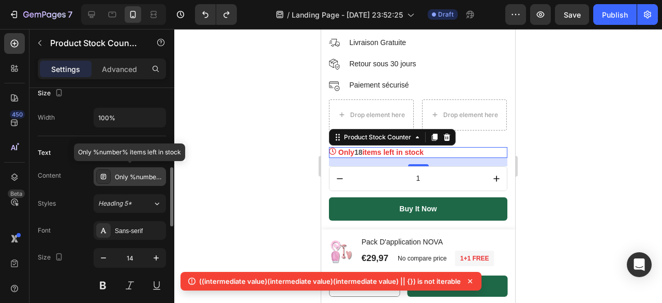
click at [144, 175] on div "Only %number% items left in stock" at bounding box center [139, 176] width 49 height 9
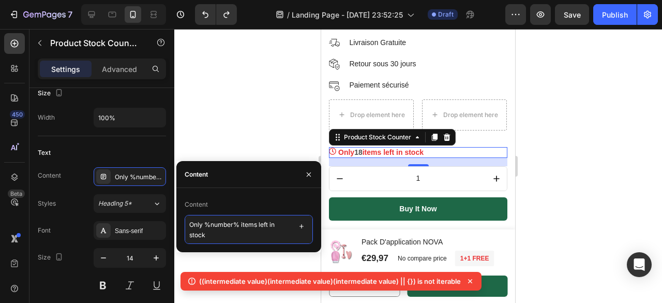
click at [237, 234] on textarea "Only %number% items left in stock" at bounding box center [249, 229] width 128 height 29
paste textarea "Stock faible ! 135 personnes ont ce produit en vue."
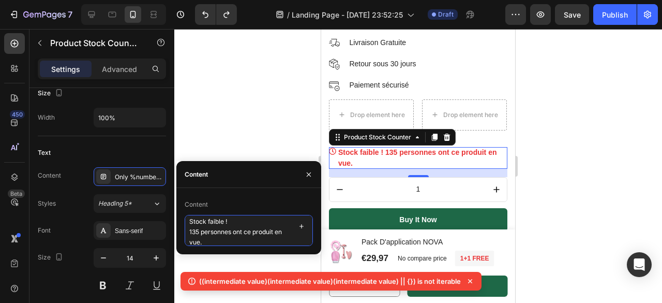
click at [187, 233] on textarea "Stock faible ! 135 personnes ont ce produit en vue." at bounding box center [249, 230] width 128 height 31
drag, startPoint x: 187, startPoint y: 234, endPoint x: 225, endPoint y: 255, distance: 44.2
click at [225, 0] on div "7 / Landing Page - Aug 27, 23:52:25 Draft Preview Save Publish 450 Beta Section…" at bounding box center [331, 0] width 662 height 0
type textarea "Stock faible !"
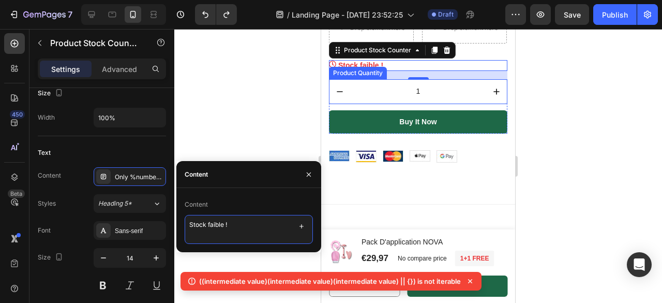
scroll to position [1732, 0]
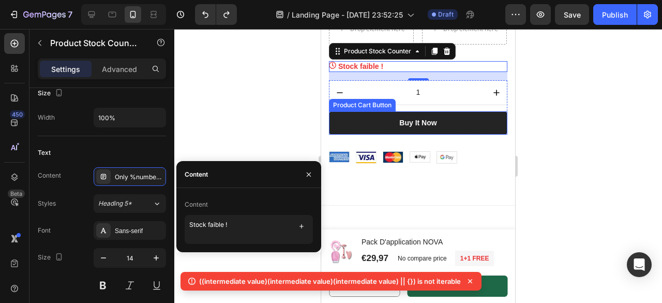
click at [389, 121] on button "Buy It Now" at bounding box center [418, 122] width 178 height 23
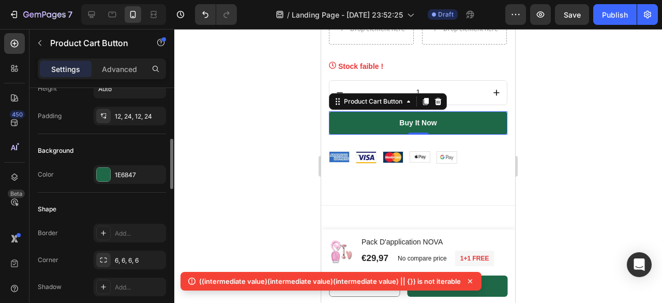
scroll to position [216, 0]
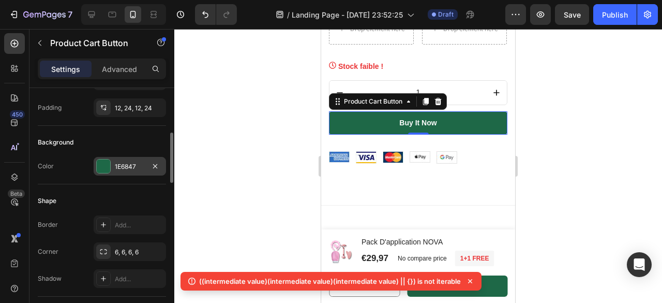
click at [128, 164] on div "1E6847" at bounding box center [130, 166] width 30 height 9
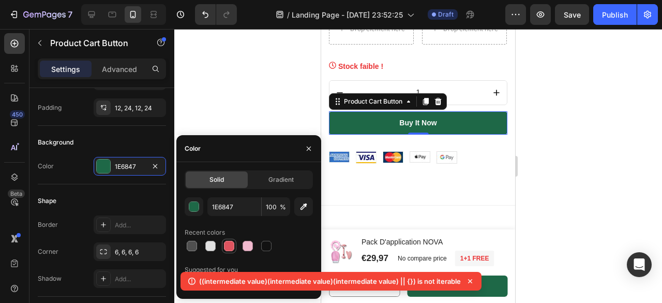
click at [224, 245] on div at bounding box center [229, 245] width 10 height 10
type input "DE545F"
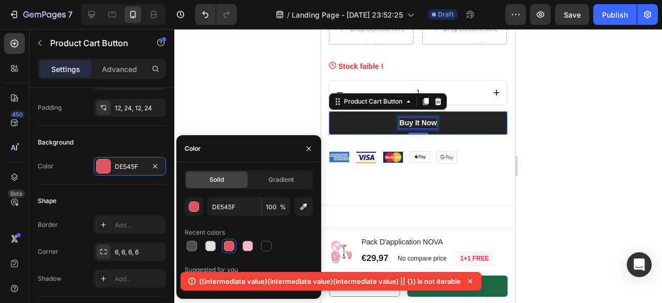
click at [426, 117] on div "Buy It Now" at bounding box center [417, 122] width 37 height 11
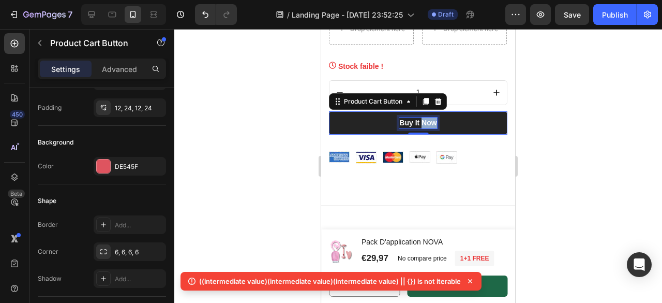
click at [426, 117] on p "Buy It Now" at bounding box center [417, 122] width 37 height 11
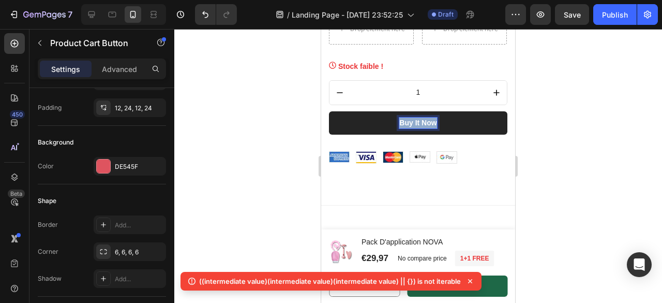
click at [426, 117] on p "Buy It Now" at bounding box center [417, 122] width 37 height 11
click at [329, 111] on button "Ajouter" at bounding box center [418, 122] width 178 height 23
click at [329, 111] on button "Ajouter au" at bounding box center [418, 122] width 178 height 23
click at [376, 116] on button "Ajouter au panier" at bounding box center [418, 122] width 178 height 23
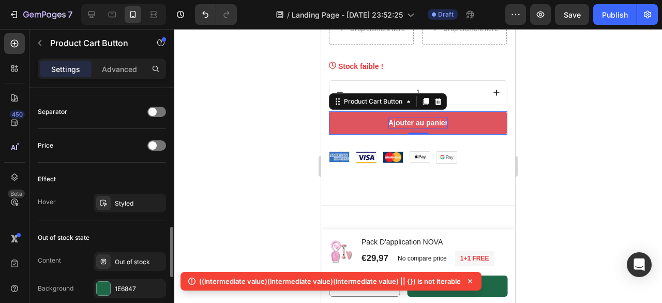
scroll to position [671, 0]
click at [150, 143] on span at bounding box center [152, 146] width 8 height 8
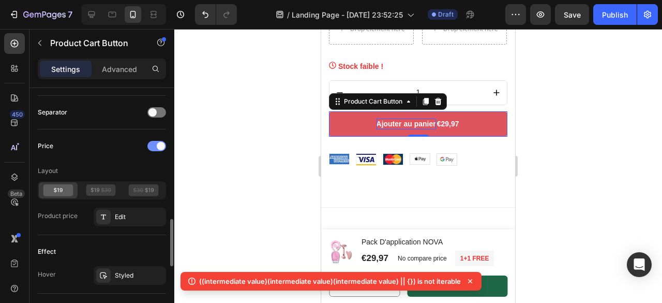
click at [150, 143] on div at bounding box center [156, 146] width 19 height 10
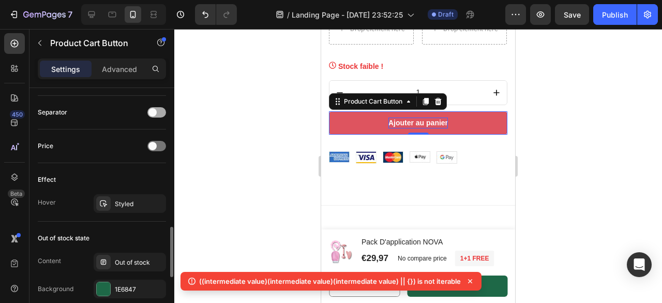
click at [159, 107] on div at bounding box center [156, 112] width 19 height 10
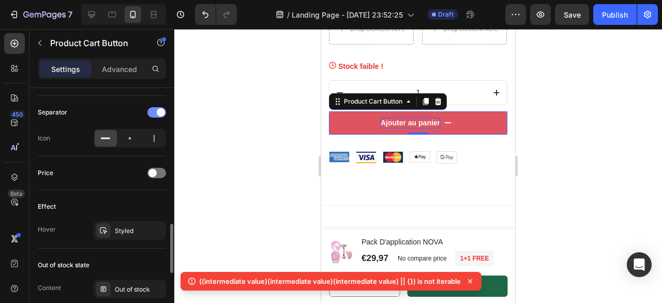
click at [154, 109] on div at bounding box center [156, 112] width 19 height 10
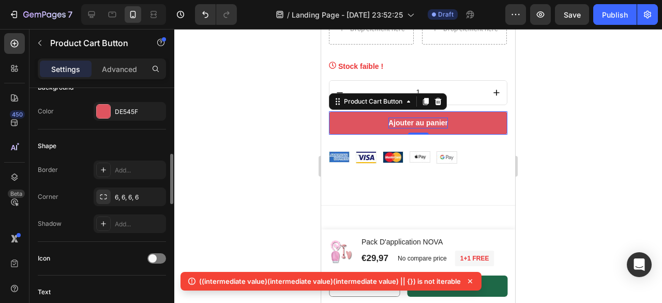
scroll to position [0, 0]
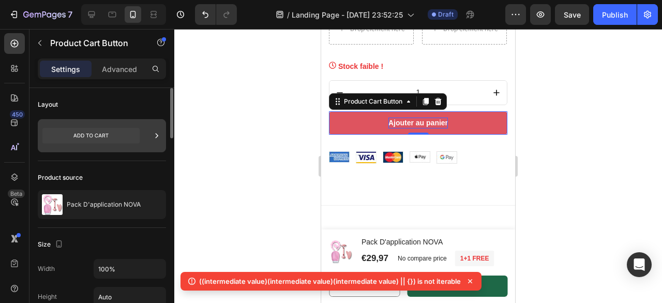
click at [103, 133] on icon at bounding box center [90, 135] width 35 height 4
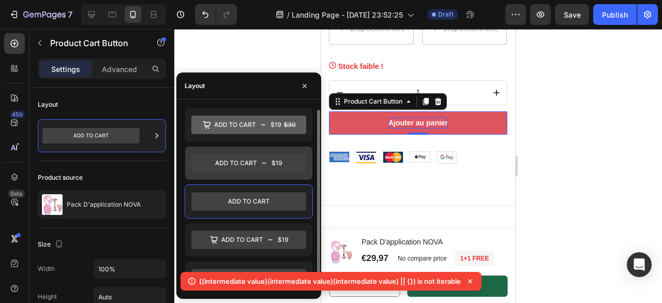
scroll to position [3, 0]
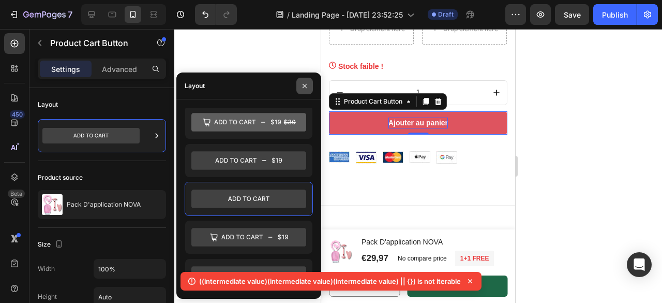
click at [305, 86] on icon "button" at bounding box center [304, 86] width 8 height 8
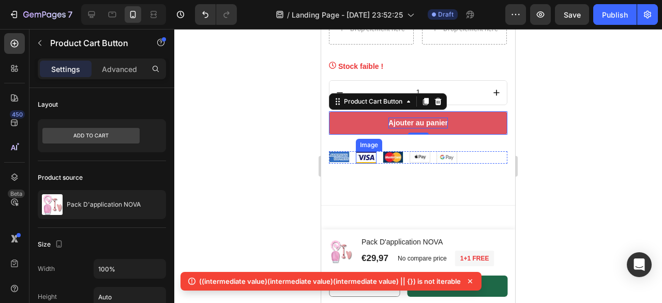
click at [366, 151] on img at bounding box center [366, 157] width 21 height 12
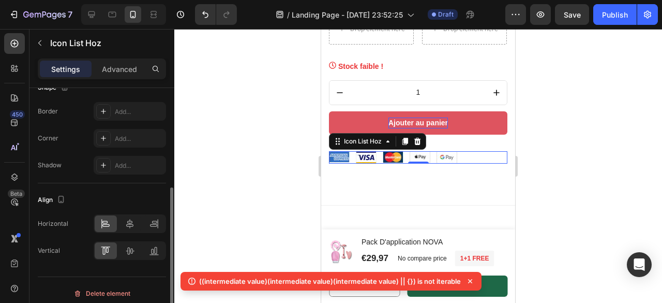
scroll to position [225, 0]
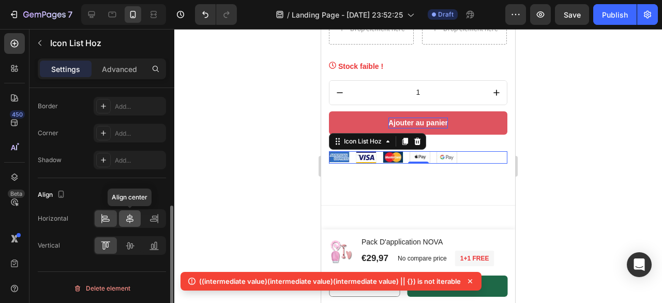
click at [127, 213] on icon at bounding box center [130, 218] width 10 height 10
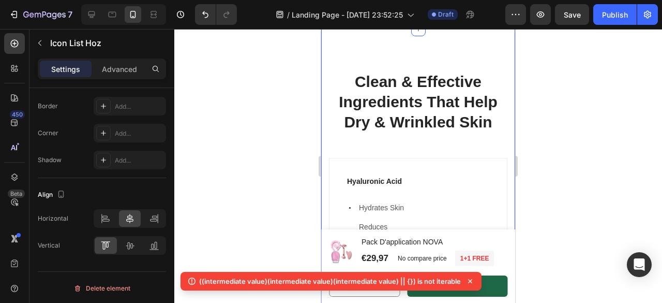
scroll to position [1902, 0]
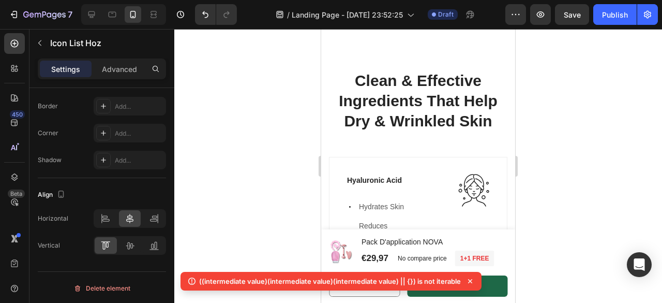
click at [469, 278] on icon at bounding box center [470, 281] width 10 height 10
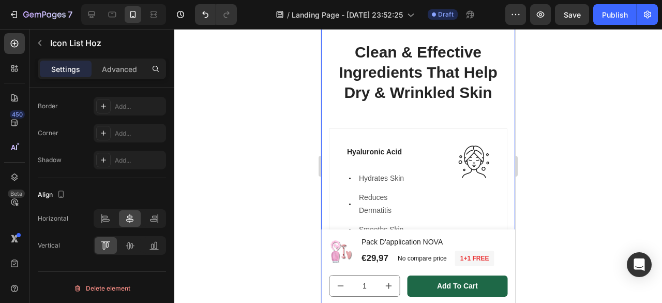
scroll to position [1893, 0]
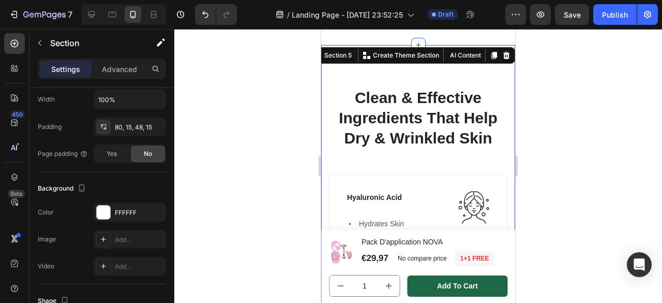
scroll to position [0, 0]
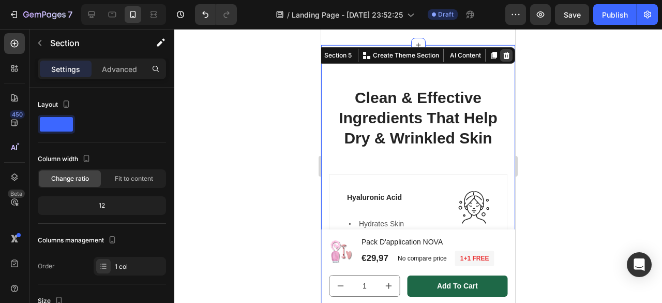
click at [503, 51] on icon at bounding box center [506, 54] width 7 height 7
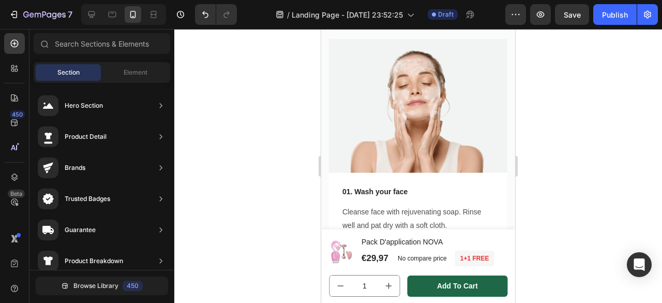
scroll to position [1744, 0]
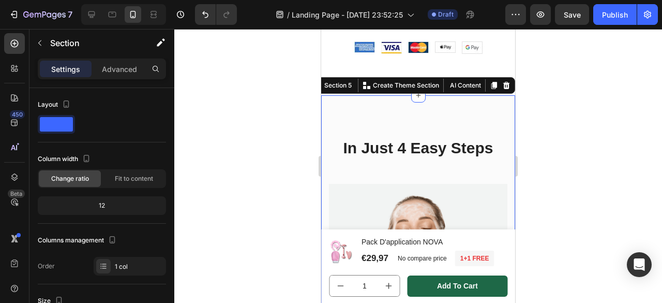
scroll to position [1842, 0]
click at [502, 81] on icon at bounding box center [506, 85] width 8 height 8
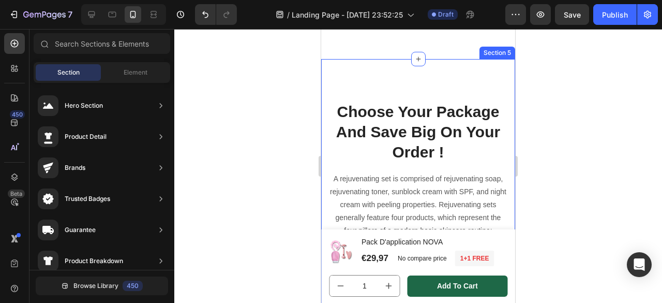
scroll to position [1798, 0]
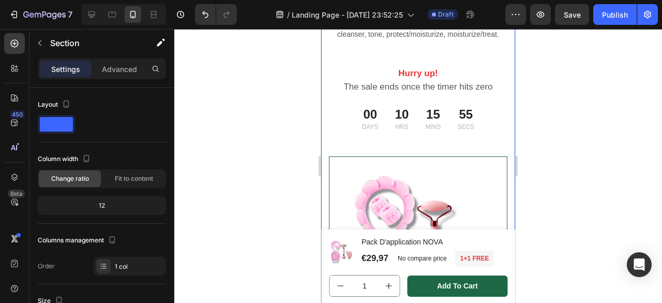
scroll to position [2080, 0]
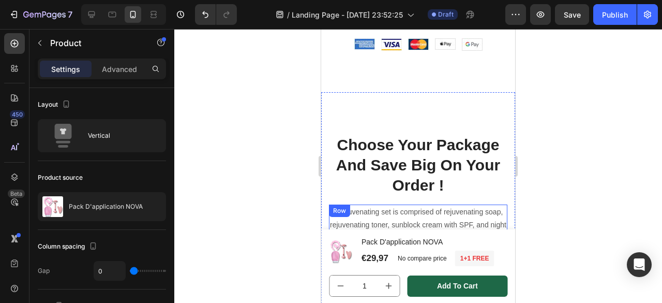
scroll to position [1844, 0]
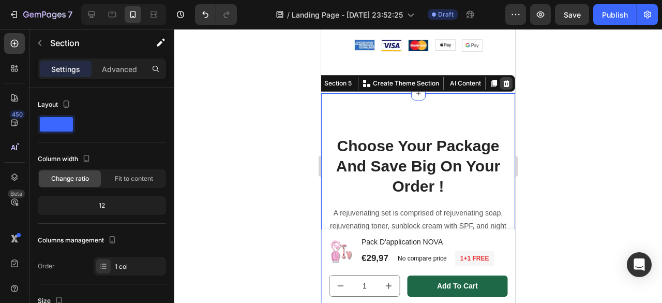
click at [503, 79] on icon at bounding box center [506, 82] width 7 height 7
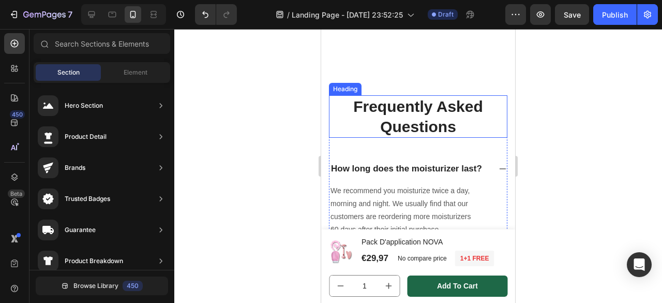
scroll to position [1878, 0]
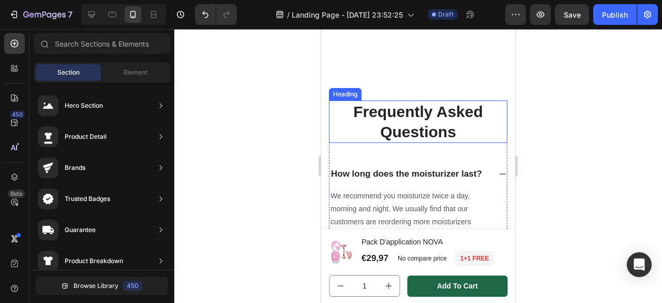
click at [403, 105] on p "Frequently Asked Questions" at bounding box center [418, 121] width 176 height 40
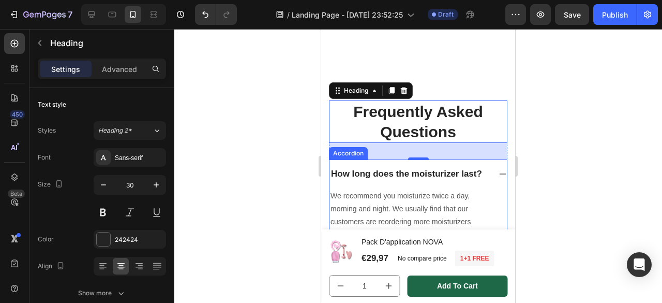
click at [372, 171] on p "How long does the moisturizer last?" at bounding box center [406, 173] width 151 height 11
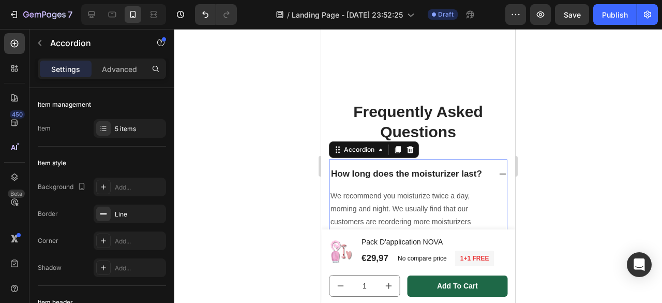
click at [372, 171] on p "How long does the moisturizer last?" at bounding box center [406, 173] width 151 height 11
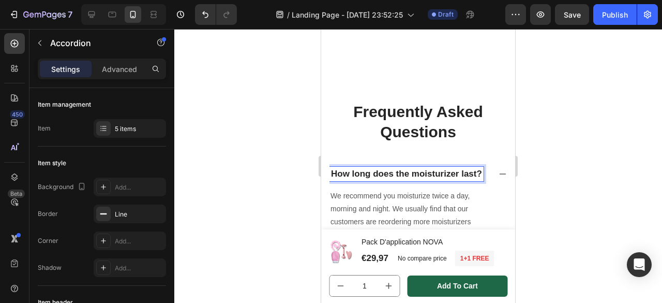
click at [372, 171] on p "How long does the moisturizer last?" at bounding box center [406, 173] width 151 height 11
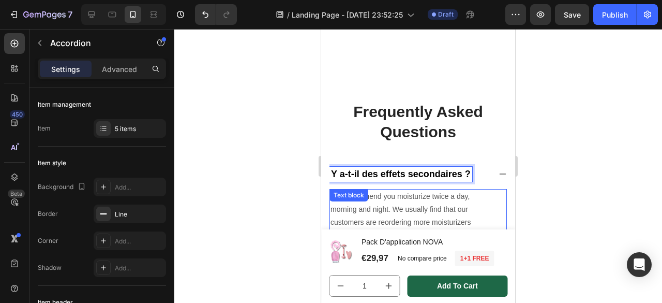
click at [381, 199] on p "We recommend you moisturize twice a day, morning and night. We usually find tha…" at bounding box center [401, 216] width 142 height 52
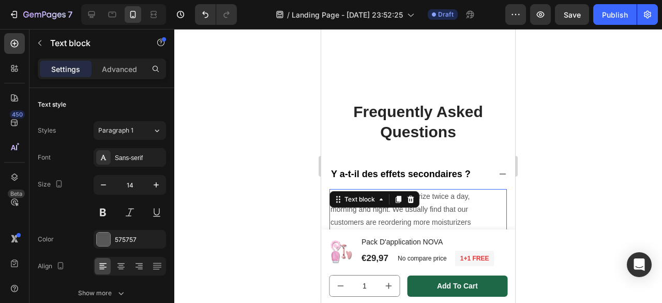
click at [381, 199] on p "We recommend you moisturize twice a day, morning and night. We usually find tha…" at bounding box center [401, 216] width 142 height 52
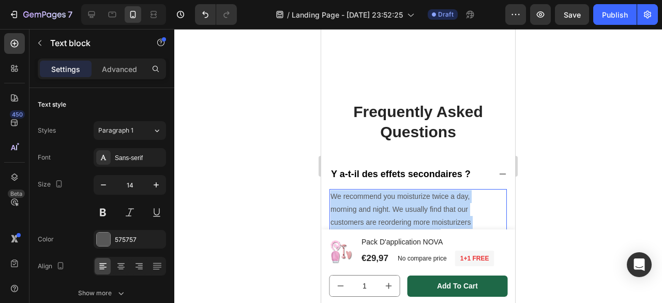
click at [381, 199] on p "We recommend you moisturize twice a day, morning and night. We usually find tha…" at bounding box center [401, 216] width 142 height 52
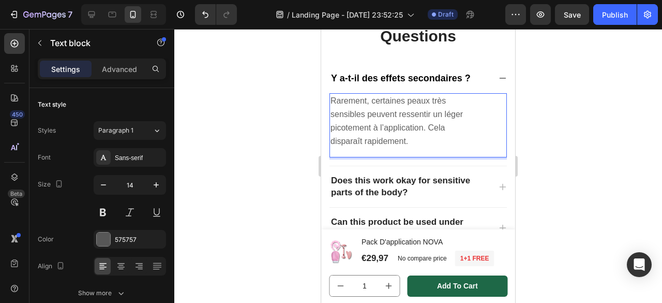
scroll to position [1973, 0]
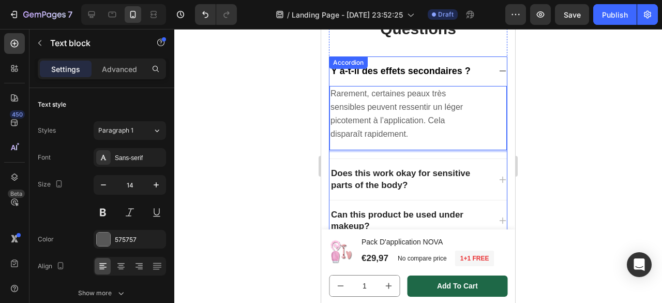
click at [380, 180] on p "Does this work okay for sensitive parts of the body?" at bounding box center [410, 179] width 158 height 23
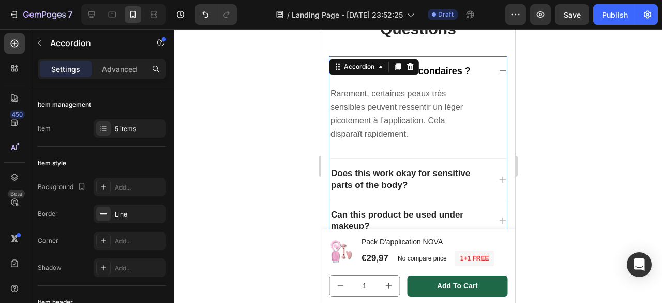
click at [379, 166] on div "Does this work okay for sensitive parts of the body?" at bounding box center [409, 179] width 161 height 26
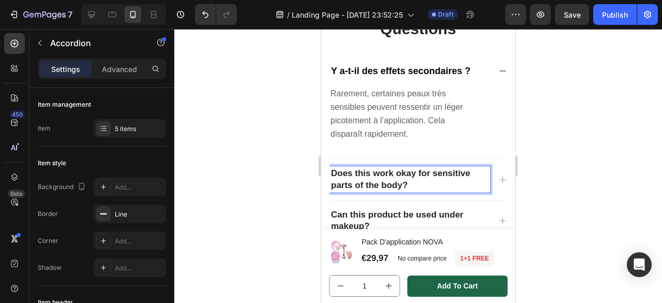
click at [377, 171] on p "Does this work okay for sensitive parts of the body?" at bounding box center [410, 179] width 158 height 23
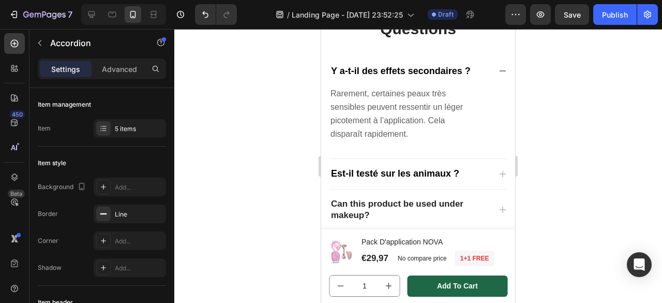
click at [476, 167] on div "Est-il testé sur les animaux ?" at bounding box center [409, 173] width 161 height 15
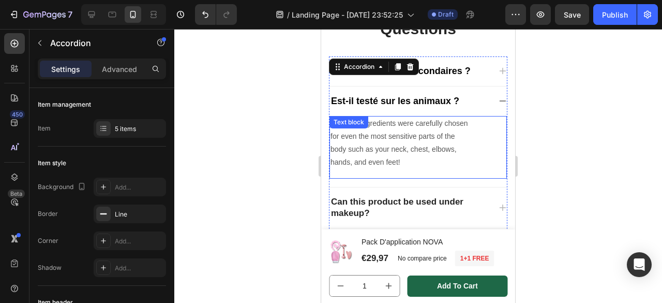
click at [384, 150] on p "Yes! Our ingredients were carefully chosen for even the most sensitive parts of…" at bounding box center [401, 143] width 142 height 52
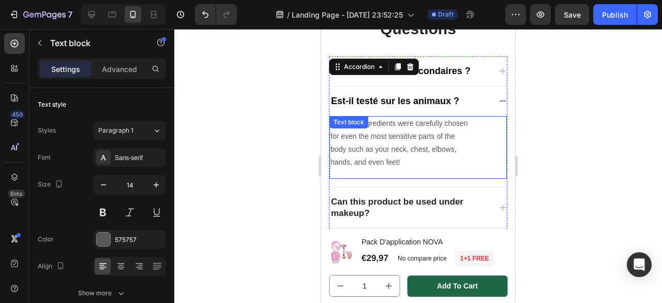
click at [384, 150] on p "Yes! Our ingredients were carefully chosen for even the most sensitive parts of…" at bounding box center [401, 143] width 142 height 52
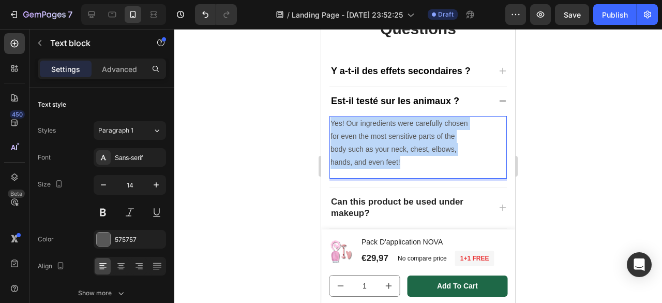
click at [384, 150] on p "Yes! Our ingredients were carefully chosen for even the most sensitive parts of…" at bounding box center [401, 143] width 142 height 52
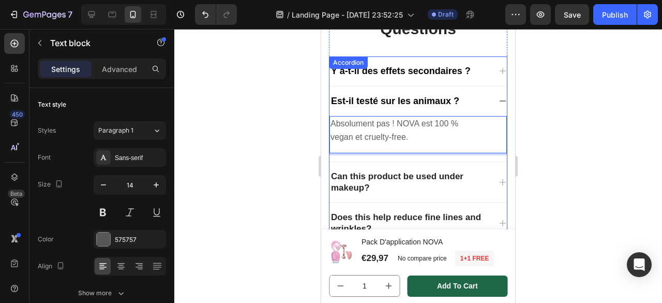
click at [412, 175] on p "Can this product be used under makeup?" at bounding box center [410, 182] width 158 height 23
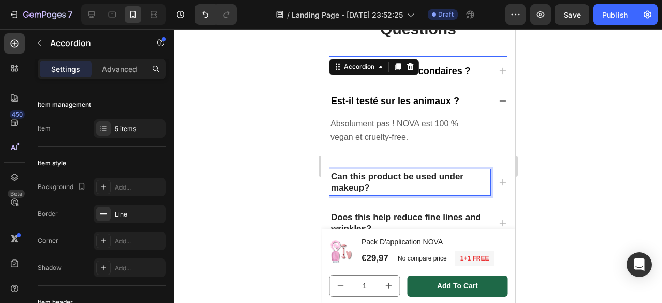
click at [433, 171] on p "Can this product be used under makeup?" at bounding box center [410, 182] width 158 height 23
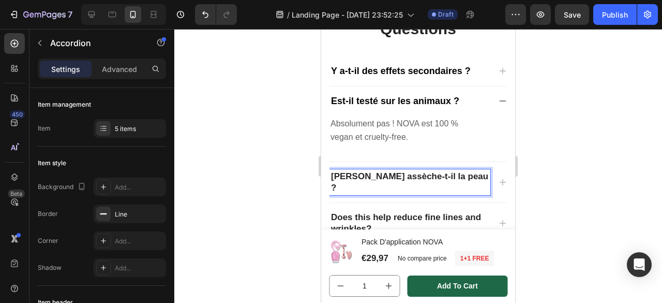
click at [485, 179] on div "Ce soin assèche-t-il la peau ?" at bounding box center [417, 182] width 177 height 40
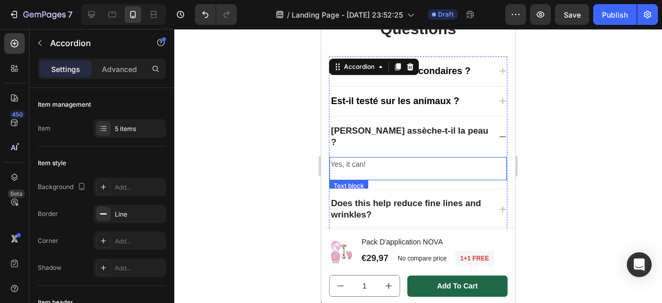
click at [364, 158] on p "Yes, it can!" at bounding box center [401, 164] width 142 height 13
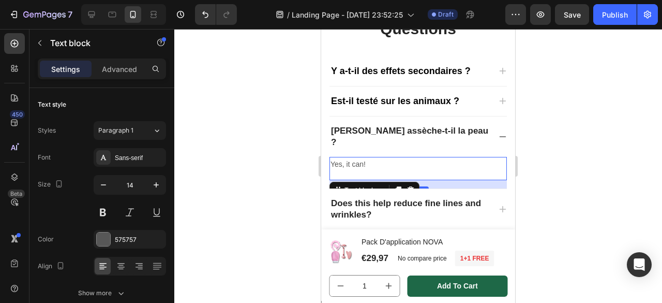
click at [405, 158] on p "Yes, it can!" at bounding box center [401, 164] width 142 height 13
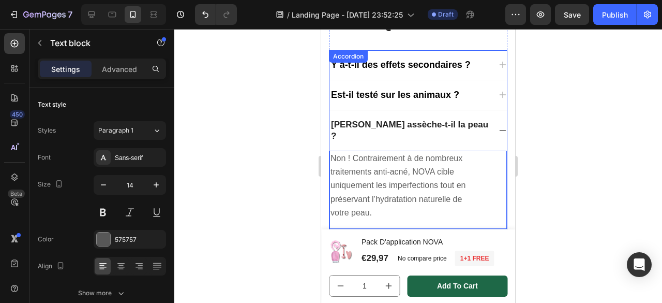
scroll to position [2125, 0]
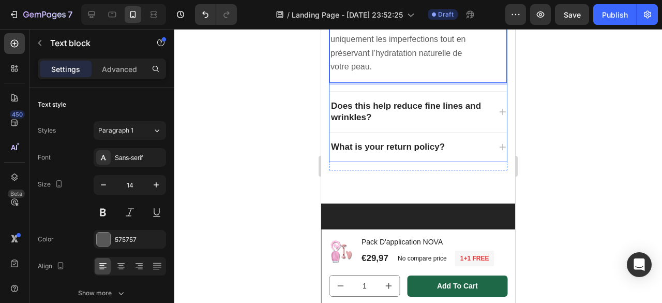
click at [383, 100] on p "Does this help reduce fine lines and wrinkles?" at bounding box center [410, 111] width 158 height 23
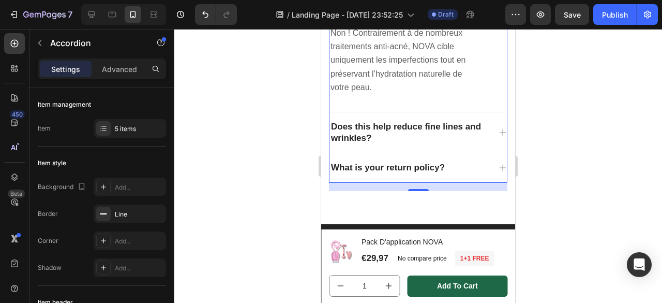
scroll to position [2107, 0]
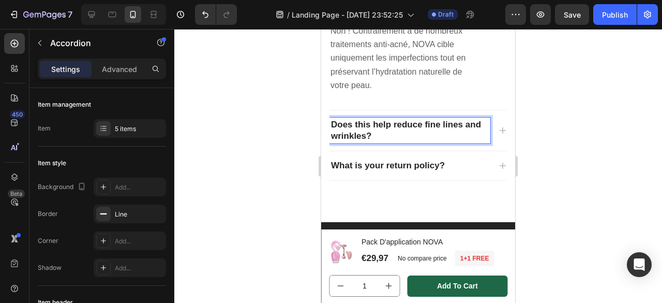
click at [362, 120] on p "Does this help reduce fine lines and wrinkles?" at bounding box center [410, 130] width 158 height 23
click at [408, 119] on p "Combien de temps avant de voir des résultats ?" at bounding box center [410, 130] width 158 height 23
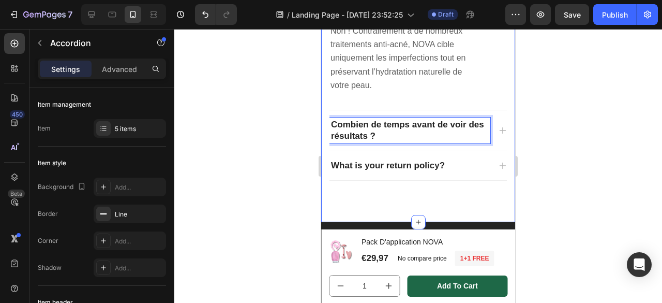
click at [501, 119] on div "Frequently Asked Questions Heading Y a-t-il des effets secondaires ? Est-il tes…" at bounding box center [418, 23] width 194 height 400
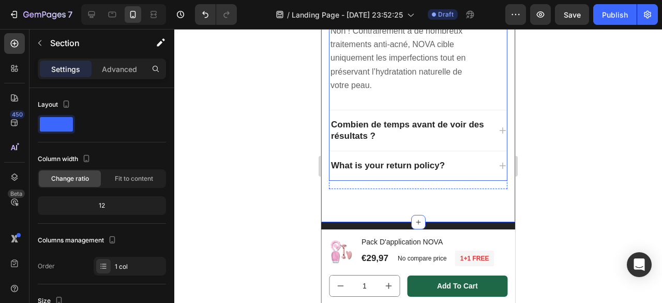
click at [499, 126] on icon at bounding box center [503, 130] width 8 height 8
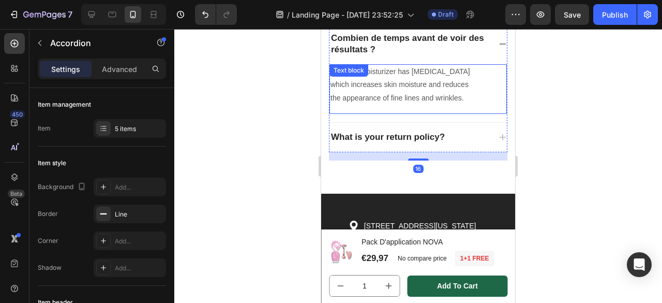
click at [410, 95] on p "Yes! Our moisturizer has Hyaluronic Acid which increases skin moisture and redu…" at bounding box center [401, 84] width 142 height 39
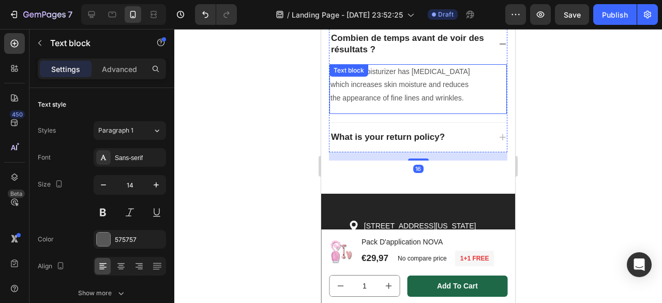
click at [410, 95] on p "Yes! Our moisturizer has Hyaluronic Acid which increases skin moisture and redu…" at bounding box center [401, 84] width 142 height 39
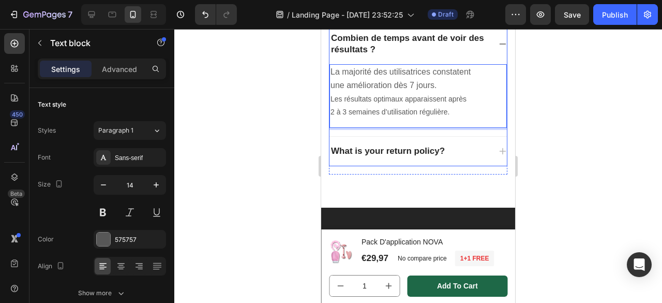
click at [364, 157] on p "What is your return policy?" at bounding box center [388, 150] width 114 height 11
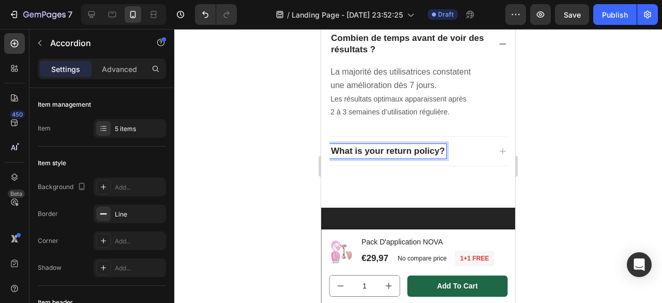
click at [376, 157] on p "What is your return policy?" at bounding box center [388, 150] width 114 height 11
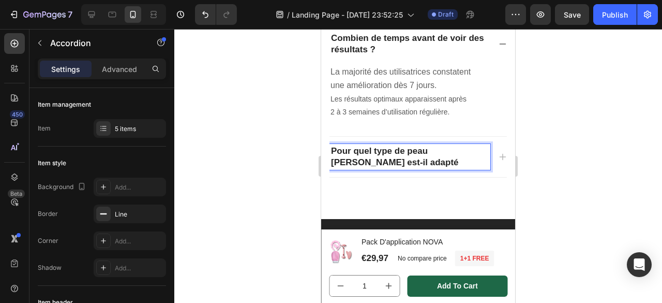
click at [488, 168] on div "Pour quel type de peau ce soin est-il adapté" at bounding box center [417, 157] width 177 height 40
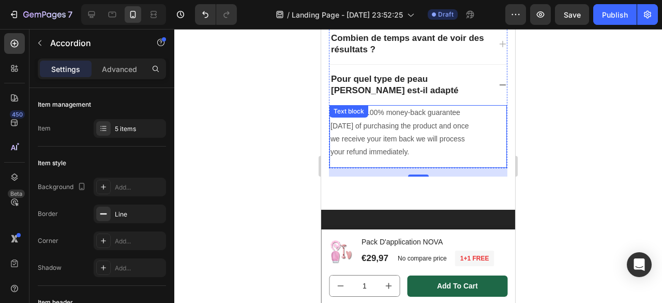
click at [384, 133] on p "We offer a 100% money-back guarantee within 30 days of purchasing the product a…" at bounding box center [401, 132] width 142 height 52
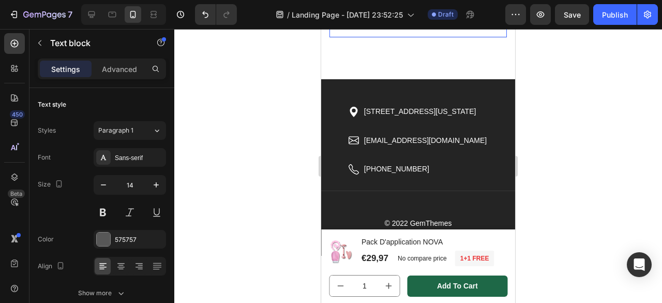
scroll to position [2239, 0]
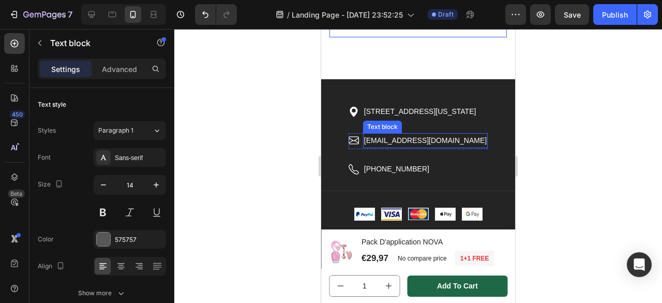
click at [373, 134] on p "[EMAIL_ADDRESS][DOMAIN_NAME]" at bounding box center [425, 140] width 123 height 13
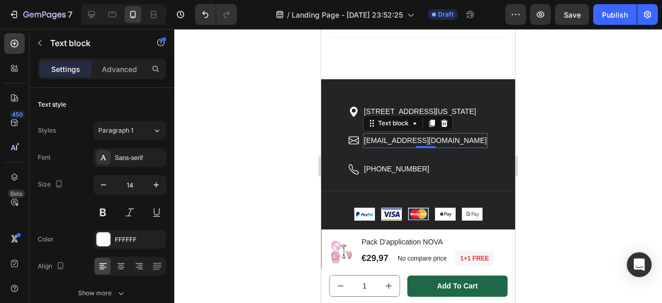
click at [373, 134] on p "[EMAIL_ADDRESS][DOMAIN_NAME]" at bounding box center [425, 140] width 123 height 13
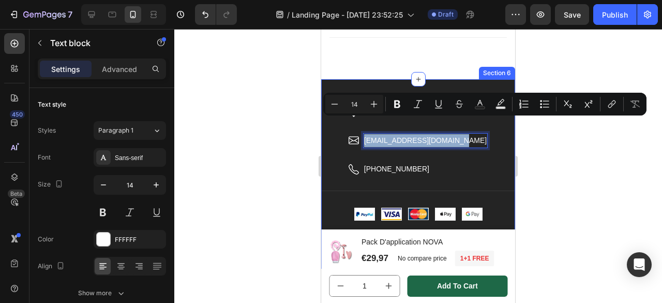
click at [341, 79] on div "Icon 2118 Thornridge Cir, Connecticut 35624 Text block Icon List Icon hello.gem…" at bounding box center [418, 173] width 194 height 189
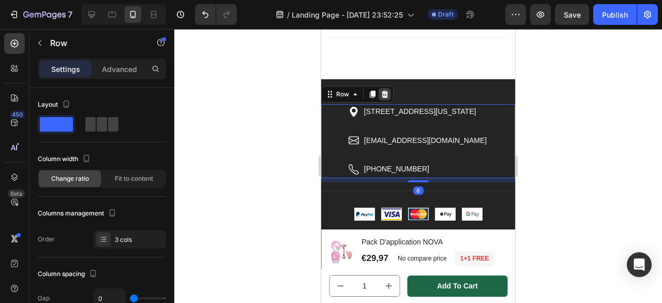
click at [386, 90] on icon at bounding box center [385, 93] width 7 height 7
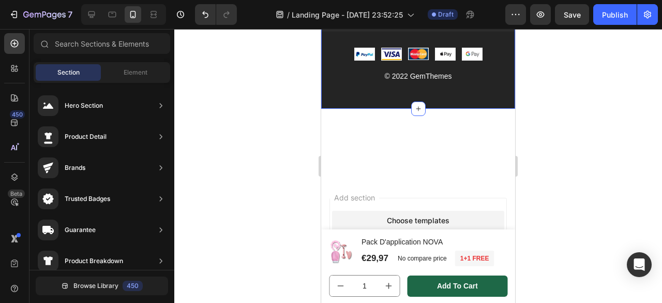
scroll to position [2285, 0]
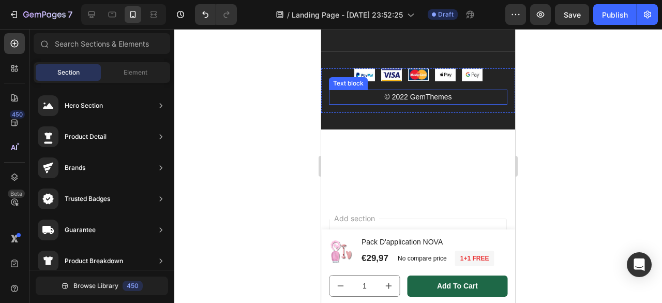
click at [418, 96] on p "© 2022 GemThemes" at bounding box center [418, 96] width 176 height 13
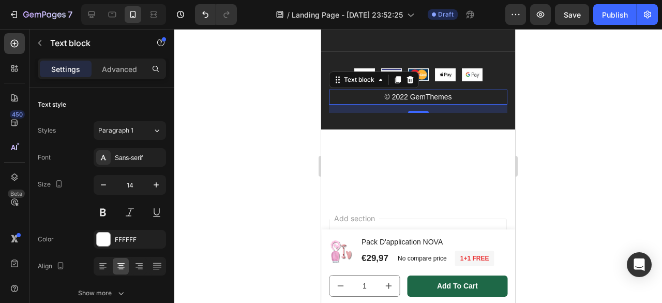
click at [418, 96] on p "© 2022 GemThemes" at bounding box center [418, 96] width 176 height 13
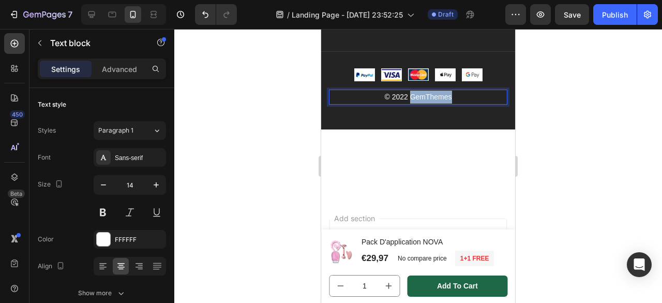
click at [418, 96] on p "© 2022 GemThemes" at bounding box center [418, 96] width 176 height 13
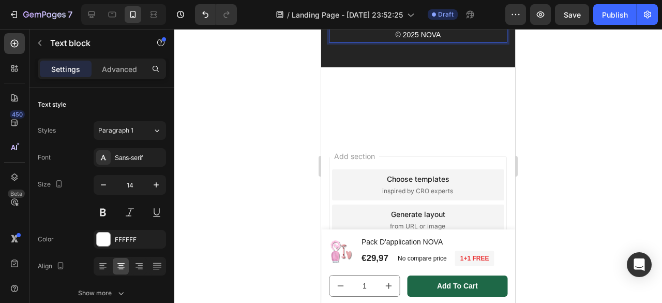
scroll to position [2306, 0]
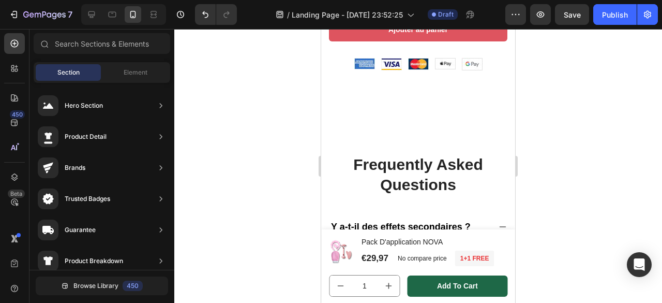
scroll to position [1826, 0]
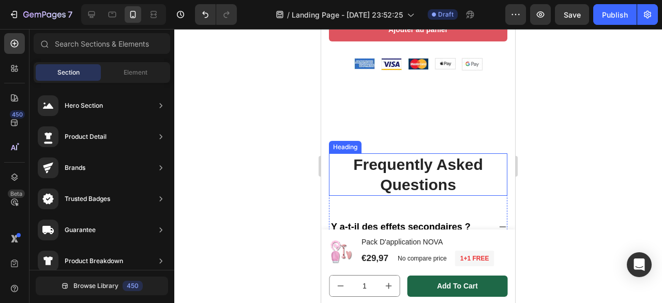
click at [432, 154] on p "Frequently Asked Questions" at bounding box center [418, 174] width 176 height 40
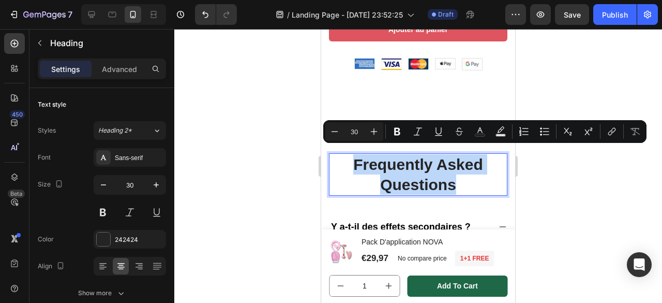
copy p "Frequently Asked Questions"
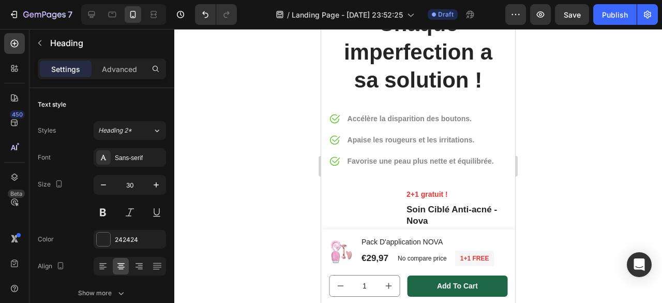
scroll to position [0, 0]
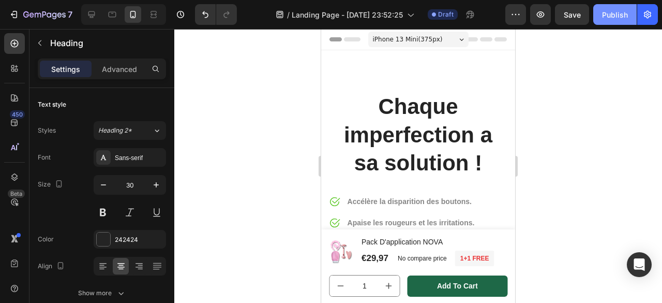
click at [609, 11] on div "Publish" at bounding box center [615, 14] width 26 height 11
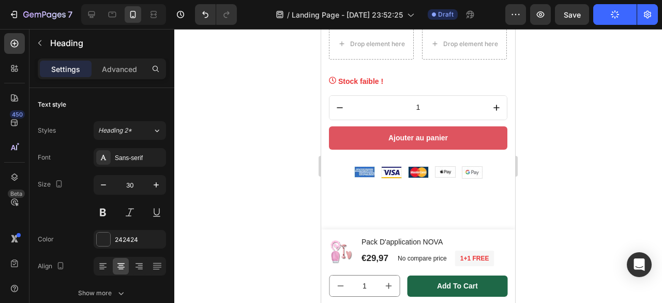
scroll to position [1717, 0]
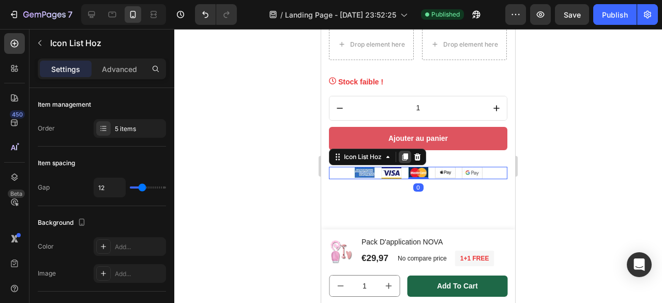
click at [406, 153] on icon at bounding box center [405, 156] width 6 height 7
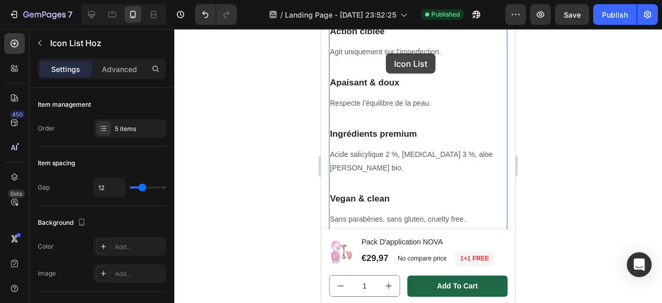
scroll to position [807, 0]
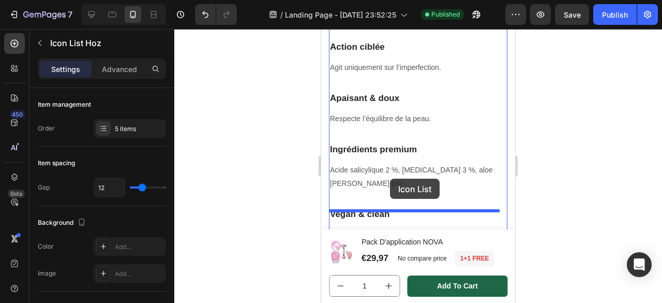
drag, startPoint x: 343, startPoint y: 161, endPoint x: 390, endPoint y: 178, distance: 49.6
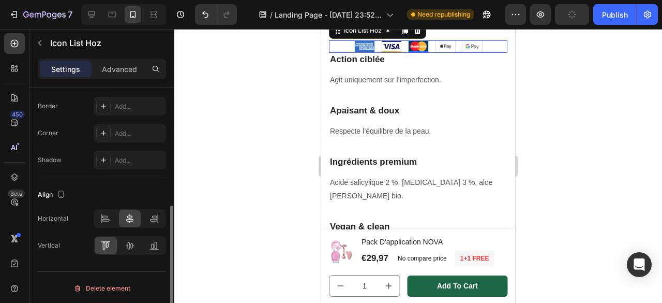
scroll to position [0, 0]
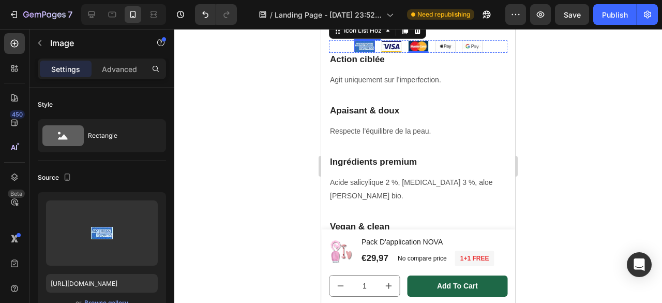
click at [368, 52] on img at bounding box center [364, 46] width 21 height 12
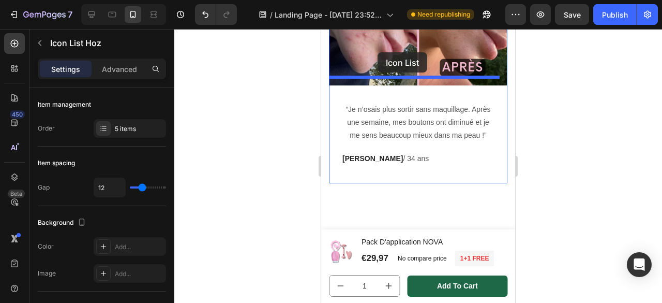
scroll to position [480, 0]
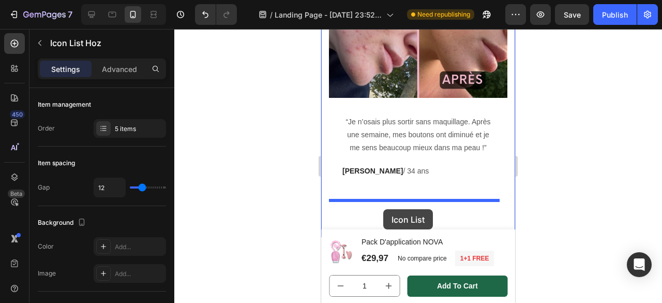
drag, startPoint x: 345, startPoint y: 197, endPoint x: 383, endPoint y: 209, distance: 39.6
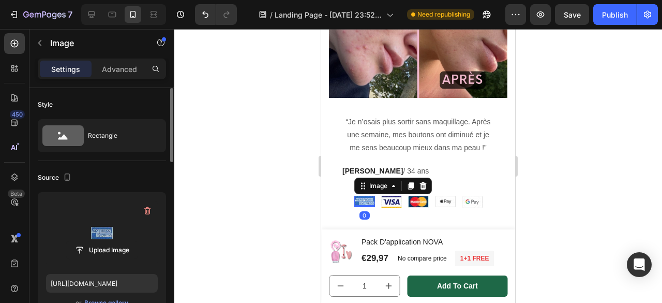
click at [117, 224] on label at bounding box center [102, 232] width 112 height 65
click at [117, 241] on input "file" at bounding box center [101, 250] width 71 height 18
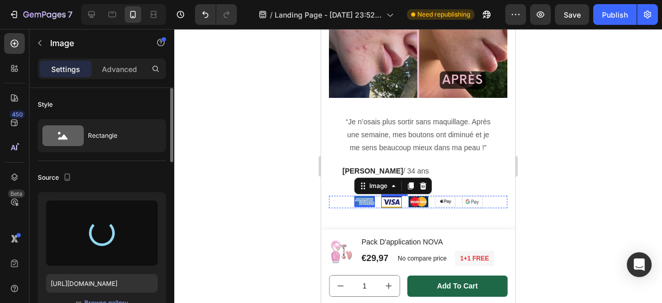
type input "https://cdn.shopify.com/s/files/1/0908/2483/5408/files/gempages_579661021019374…"
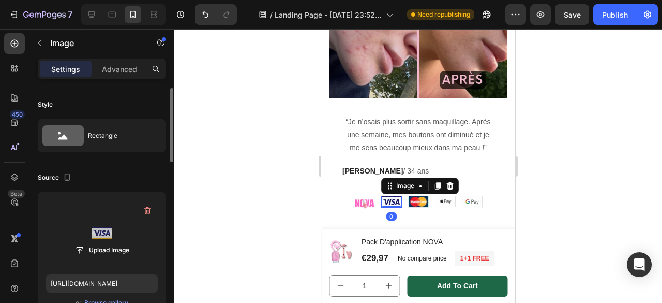
click at [92, 230] on label at bounding box center [102, 232] width 112 height 65
click at [92, 241] on input "file" at bounding box center [101, 250] width 71 height 18
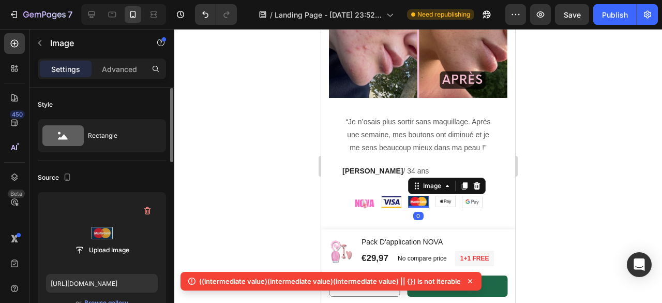
click at [101, 236] on label at bounding box center [102, 232] width 112 height 65
click at [101, 241] on input "file" at bounding box center [101, 250] width 71 height 18
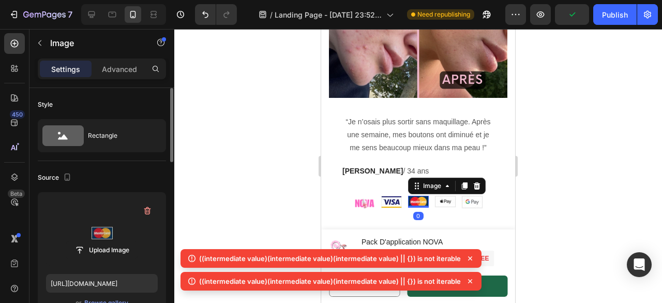
click at [71, 209] on label at bounding box center [102, 232] width 112 height 65
click at [71, 241] on input "file" at bounding box center [101, 250] width 71 height 18
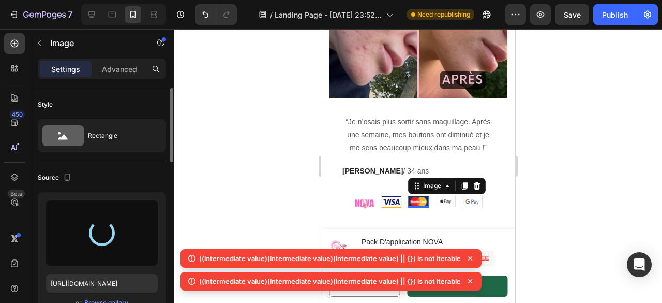
type input "https://cdn.shopify.com/s/files/1/0908/2483/5408/files/gempages_579661021019374…"
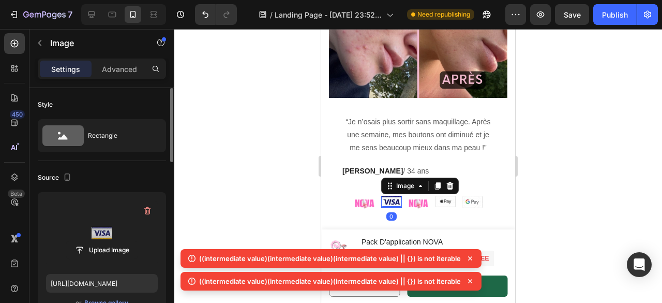
click at [111, 224] on label at bounding box center [102, 232] width 112 height 65
click at [111, 241] on input "file" at bounding box center [101, 250] width 71 height 18
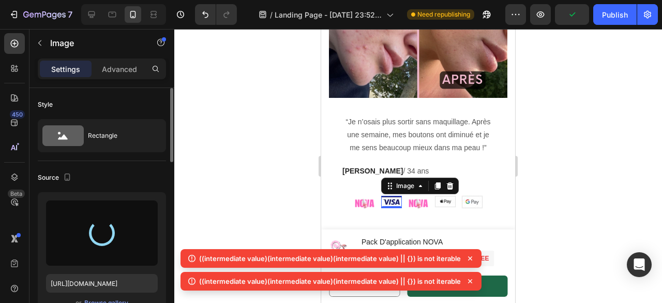
type input "https://cdn.shopify.com/s/files/1/0908/2483/5408/files/gempages_579661021019374…"
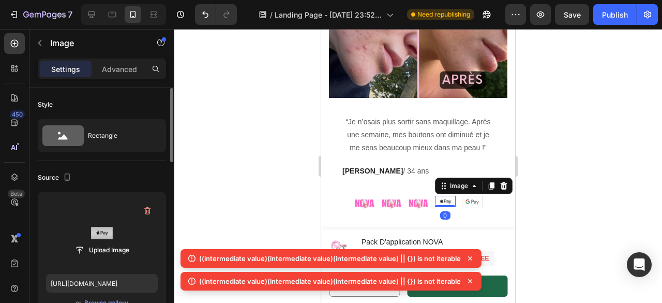
click at [128, 205] on label at bounding box center [102, 232] width 112 height 65
click at [128, 241] on input "file" at bounding box center [101, 250] width 71 height 18
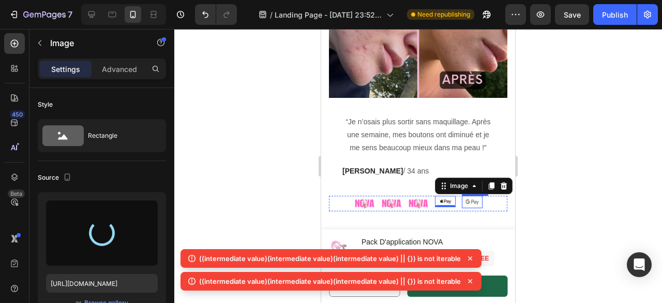
type input "https://cdn.shopify.com/s/files/1/0908/2483/5408/files/gempages_579661021019374…"
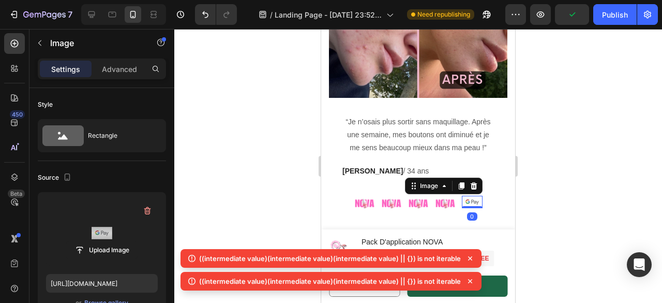
click at [78, 207] on label at bounding box center [102, 232] width 112 height 65
click at [78, 241] on input "file" at bounding box center [101, 250] width 71 height 18
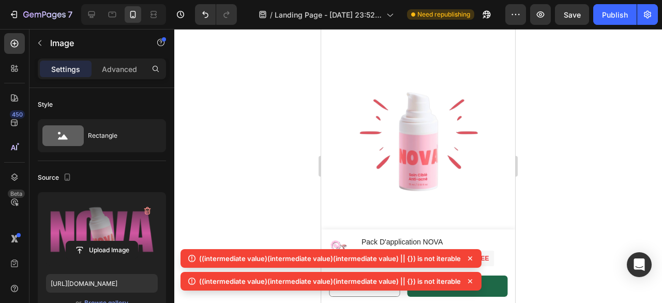
scroll to position [792, 0]
click at [84, 9] on div at bounding box center [91, 14] width 17 height 17
type input "https://ucarecdn.com/41391aa2-28ff-4a15-b430-4c30bd2ff8f3/-/format/auto/"
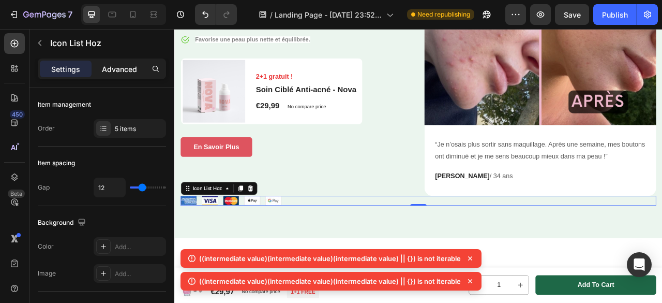
click at [115, 77] on div "Advanced" at bounding box center [120, 69] width 52 height 17
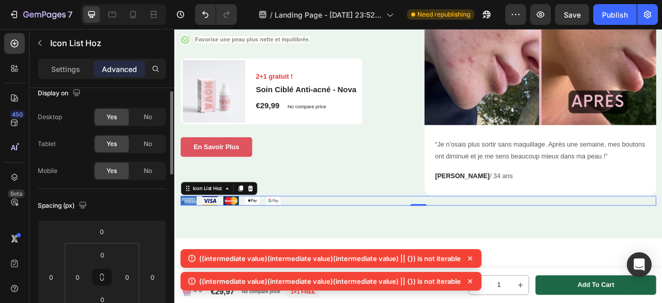
scroll to position [11, 0]
click at [137, 115] on div "No" at bounding box center [148, 117] width 34 height 17
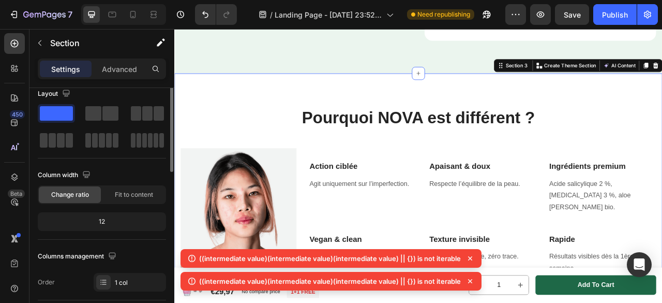
scroll to position [0, 0]
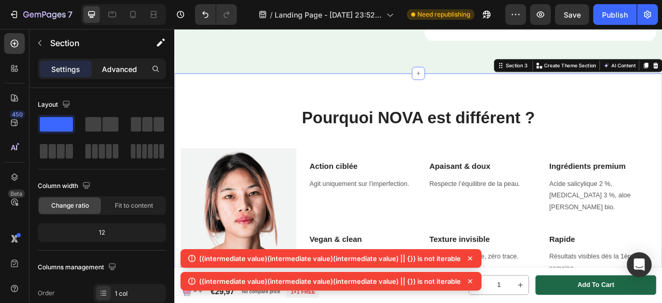
click at [143, 69] on div "Advanced" at bounding box center [120, 69] width 52 height 17
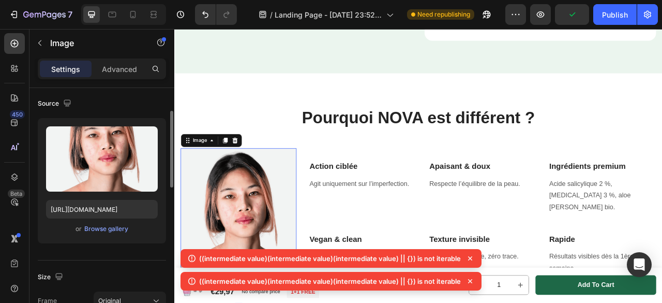
scroll to position [478, 0]
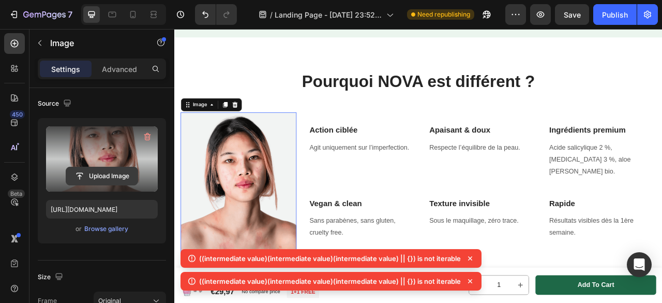
click at [102, 177] on input "file" at bounding box center [101, 176] width 71 height 18
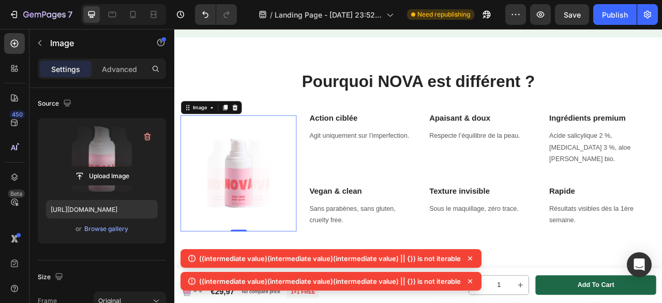
click at [108, 143] on label at bounding box center [102, 158] width 112 height 65
click at [108, 167] on input "file" at bounding box center [101, 176] width 71 height 18
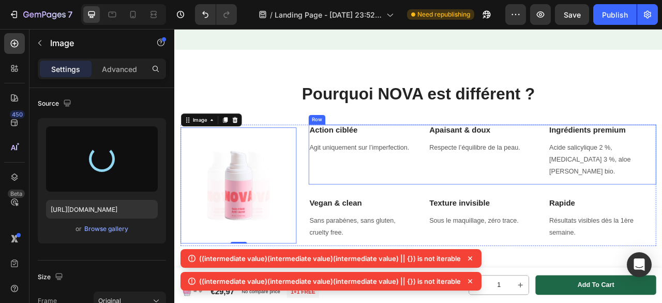
scroll to position [0, 0]
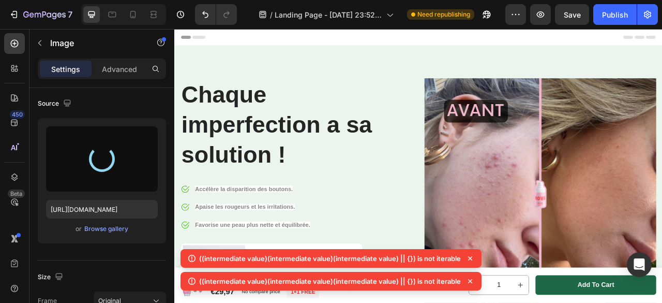
type input "[URL][DOMAIN_NAME]"
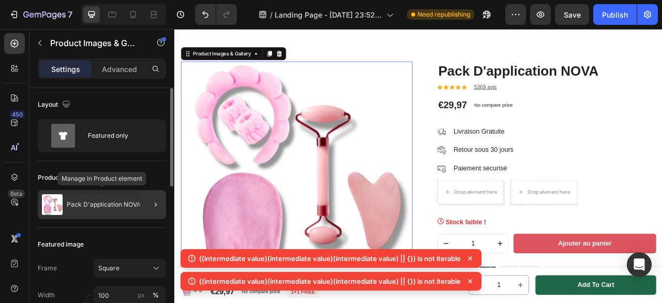
click at [116, 206] on p "Pack D'application NOVA" at bounding box center [104, 204] width 74 height 7
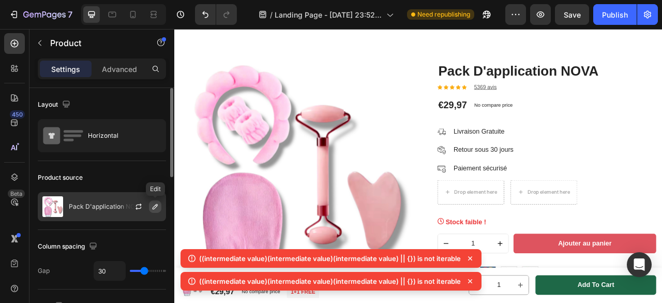
click at [161, 203] on button "button" at bounding box center [155, 206] width 12 height 12
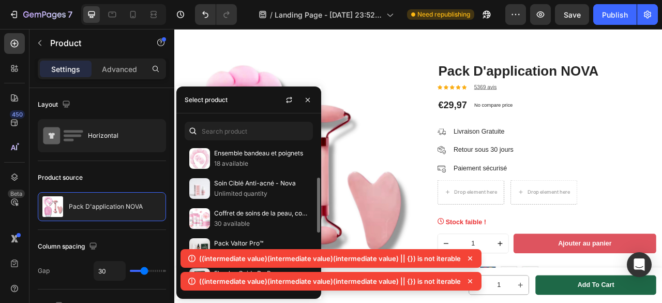
scroll to position [74, 0]
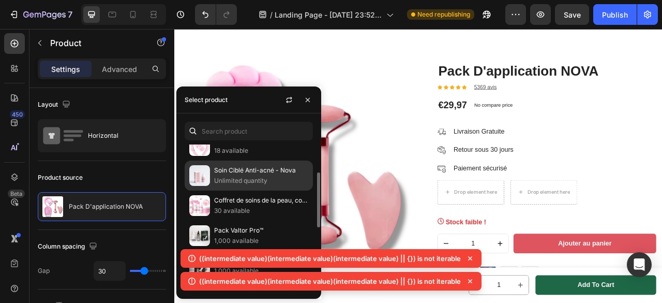
click at [230, 173] on p "Soin Ciblé Anti-acné - Nova" at bounding box center [261, 170] width 94 height 10
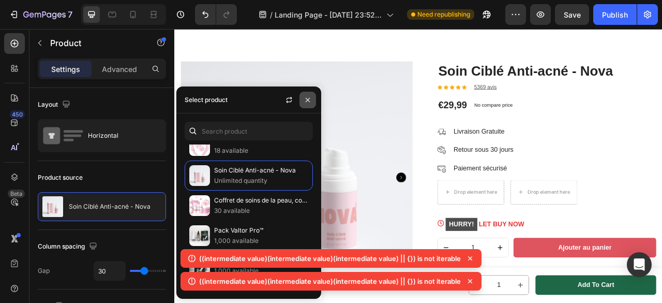
click at [307, 99] on icon "button" at bounding box center [308, 100] width 8 height 8
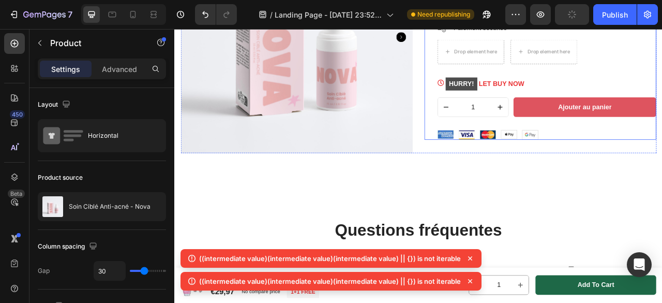
scroll to position [894, 0]
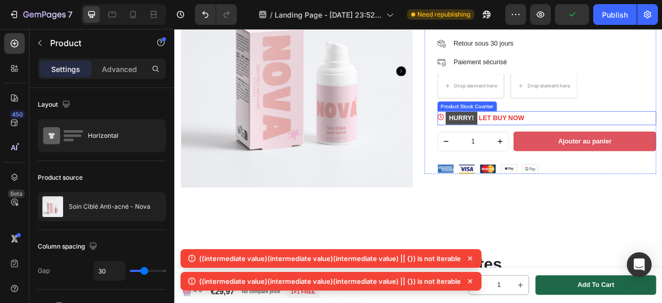
click at [594, 142] on p "HURRY! LET BUY NOW" at bounding box center [569, 142] width 100 height 18
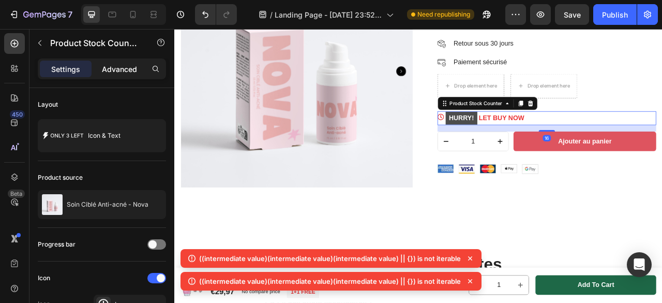
click at [105, 64] on p "Advanced" at bounding box center [119, 69] width 35 height 11
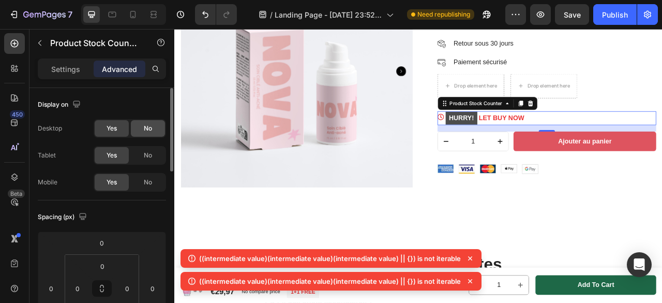
click at [135, 129] on div "No" at bounding box center [148, 128] width 34 height 17
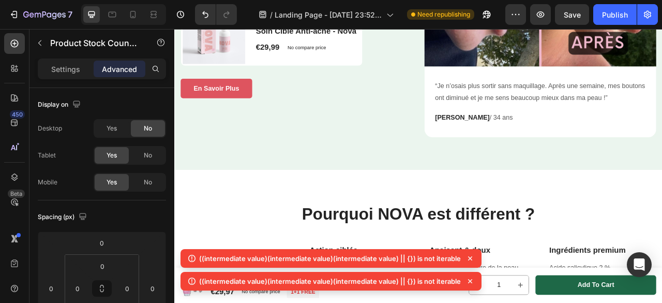
scroll to position [324, 0]
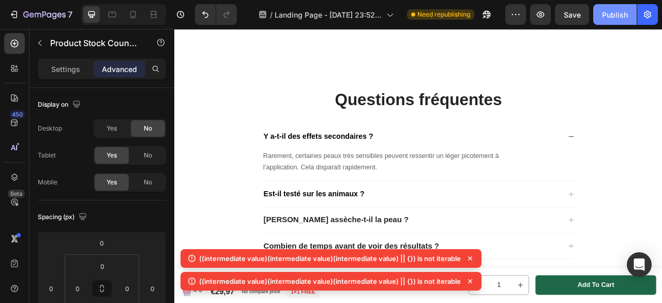
click at [615, 15] on div "Publish" at bounding box center [615, 14] width 26 height 11
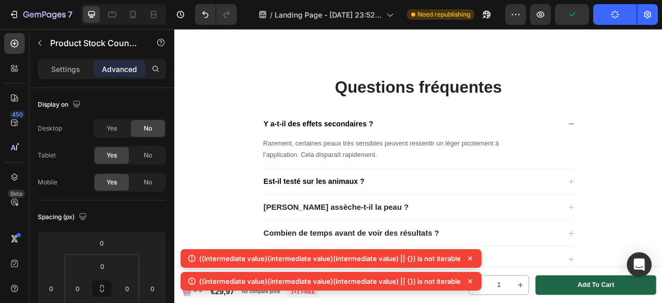
scroll to position [1119, 0]
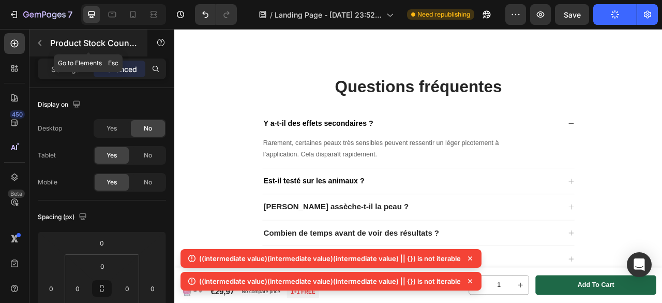
click at [42, 43] on icon "button" at bounding box center [40, 43] width 8 height 8
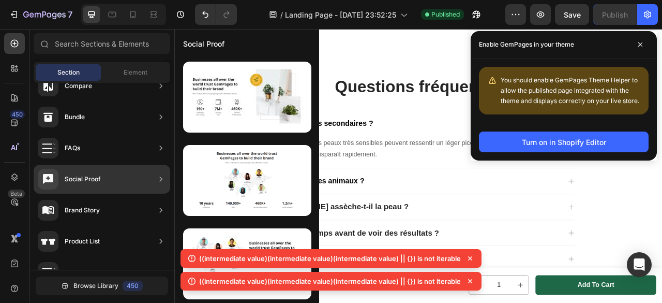
scroll to position [413, 0]
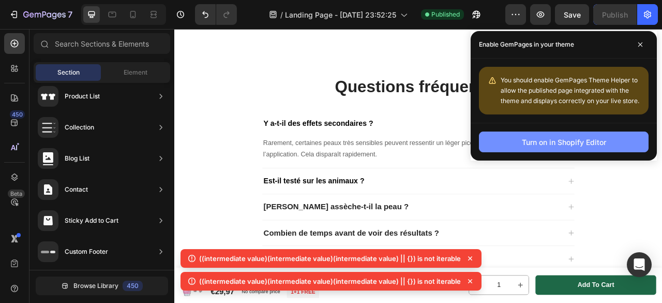
click at [563, 149] on button "Turn on in Shopify Editor" at bounding box center [564, 141] width 170 height 21
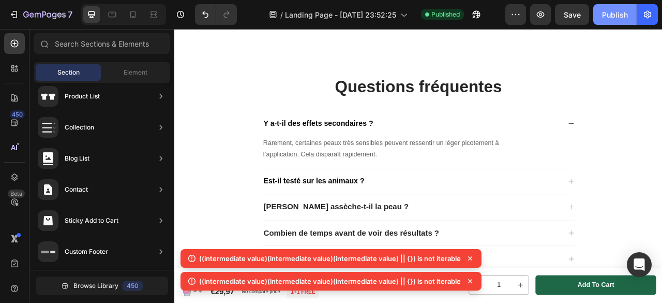
click at [626, 16] on div "Publish" at bounding box center [615, 14] width 26 height 11
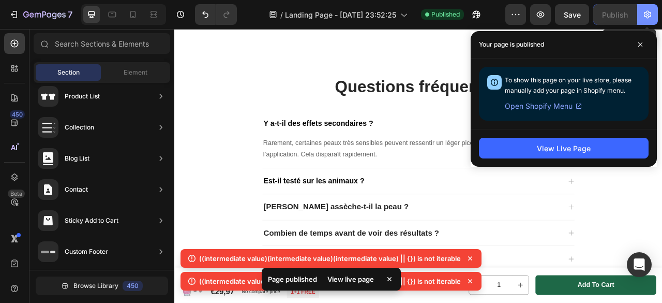
click at [645, 17] on icon "button" at bounding box center [647, 15] width 7 height 8
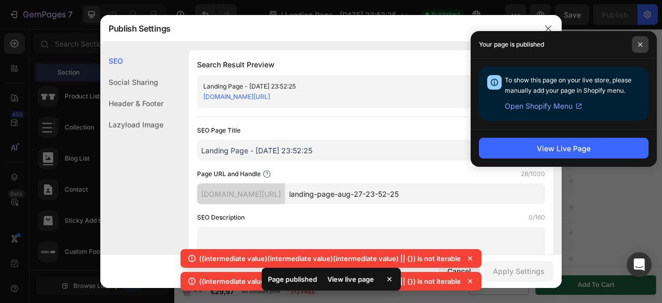
click at [643, 40] on span at bounding box center [640, 44] width 17 height 17
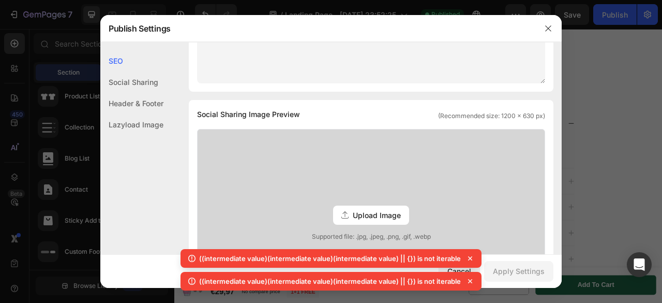
scroll to position [0, 0]
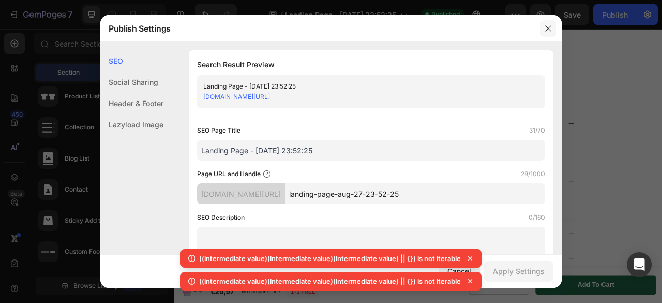
click at [544, 31] on icon "button" at bounding box center [548, 28] width 8 height 8
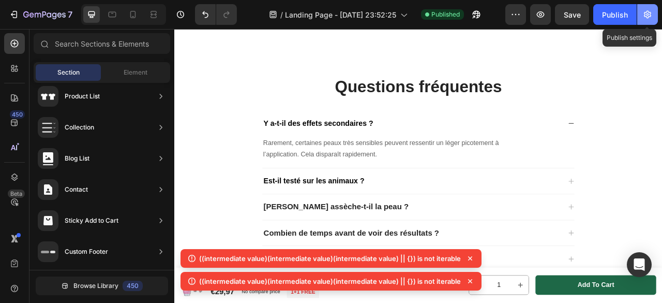
click at [643, 11] on icon "button" at bounding box center [647, 14] width 10 height 10
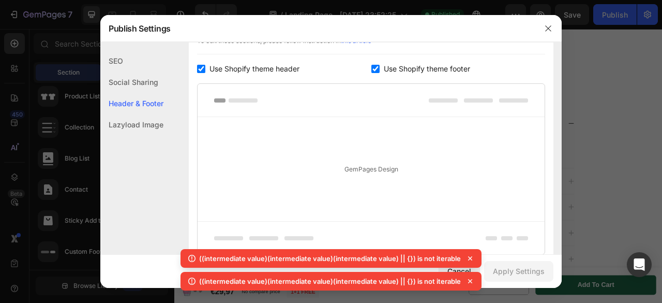
scroll to position [607, 0]
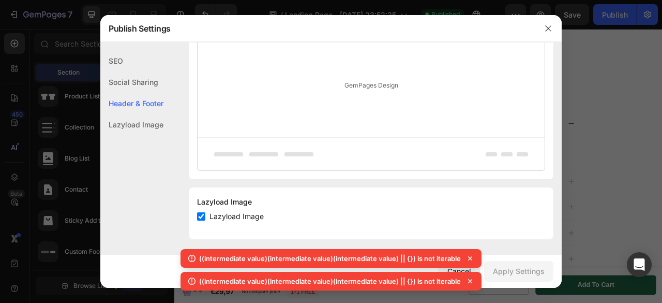
click at [160, 122] on div "Lazyload Image" at bounding box center [131, 124] width 63 height 21
click at [232, 212] on span "Lazyload Image" at bounding box center [236, 216] width 54 height 12
checkbox input "false"
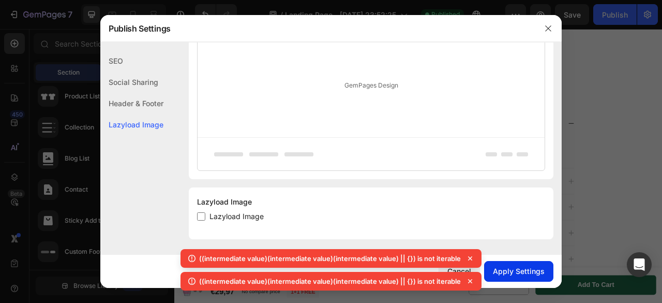
click at [516, 273] on div "Apply Settings" at bounding box center [519, 270] width 52 height 11
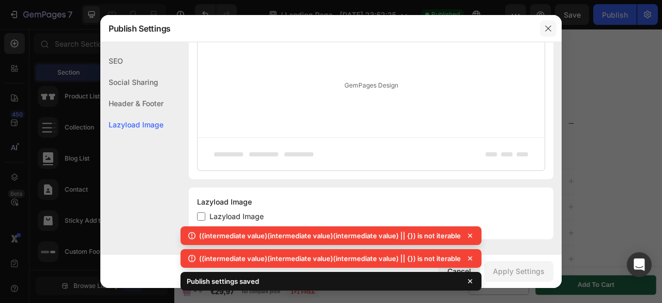
click at [546, 24] on icon "button" at bounding box center [548, 28] width 8 height 8
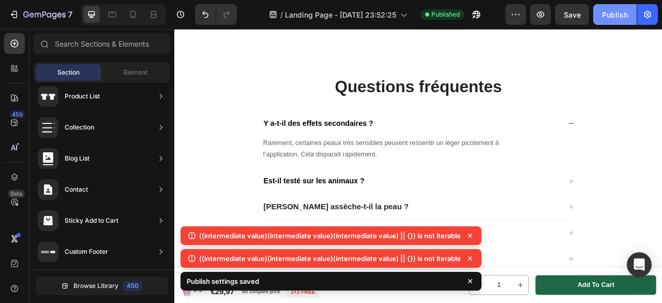
click at [615, 16] on div "Publish" at bounding box center [615, 14] width 26 height 11
